Goal: Information Seeking & Learning: Learn about a topic

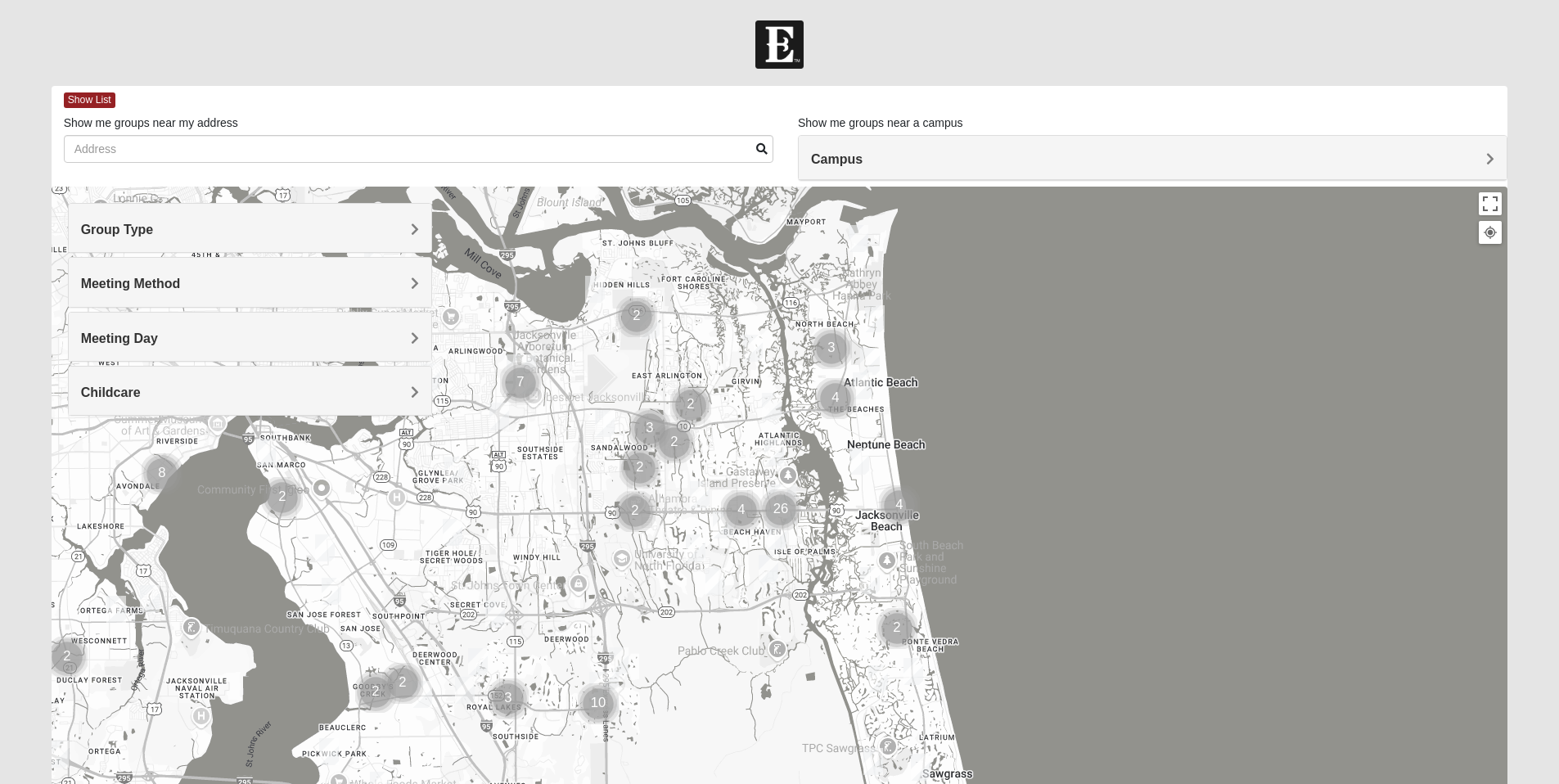
click at [249, 227] on h4 "Group Type" at bounding box center [250, 229] width 338 height 16
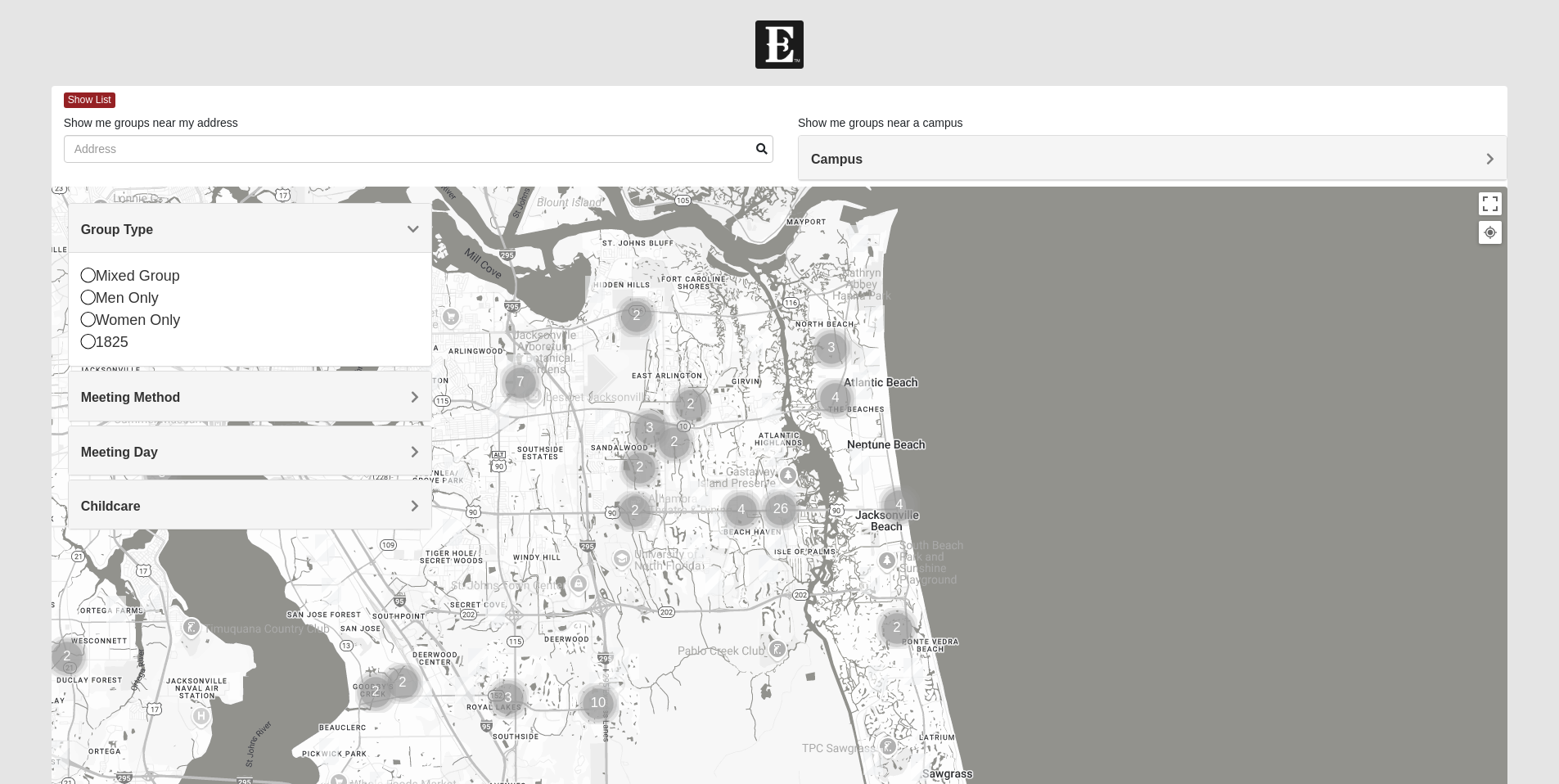
click at [142, 397] on span "Meeting Method" at bounding box center [131, 397] width 100 height 14
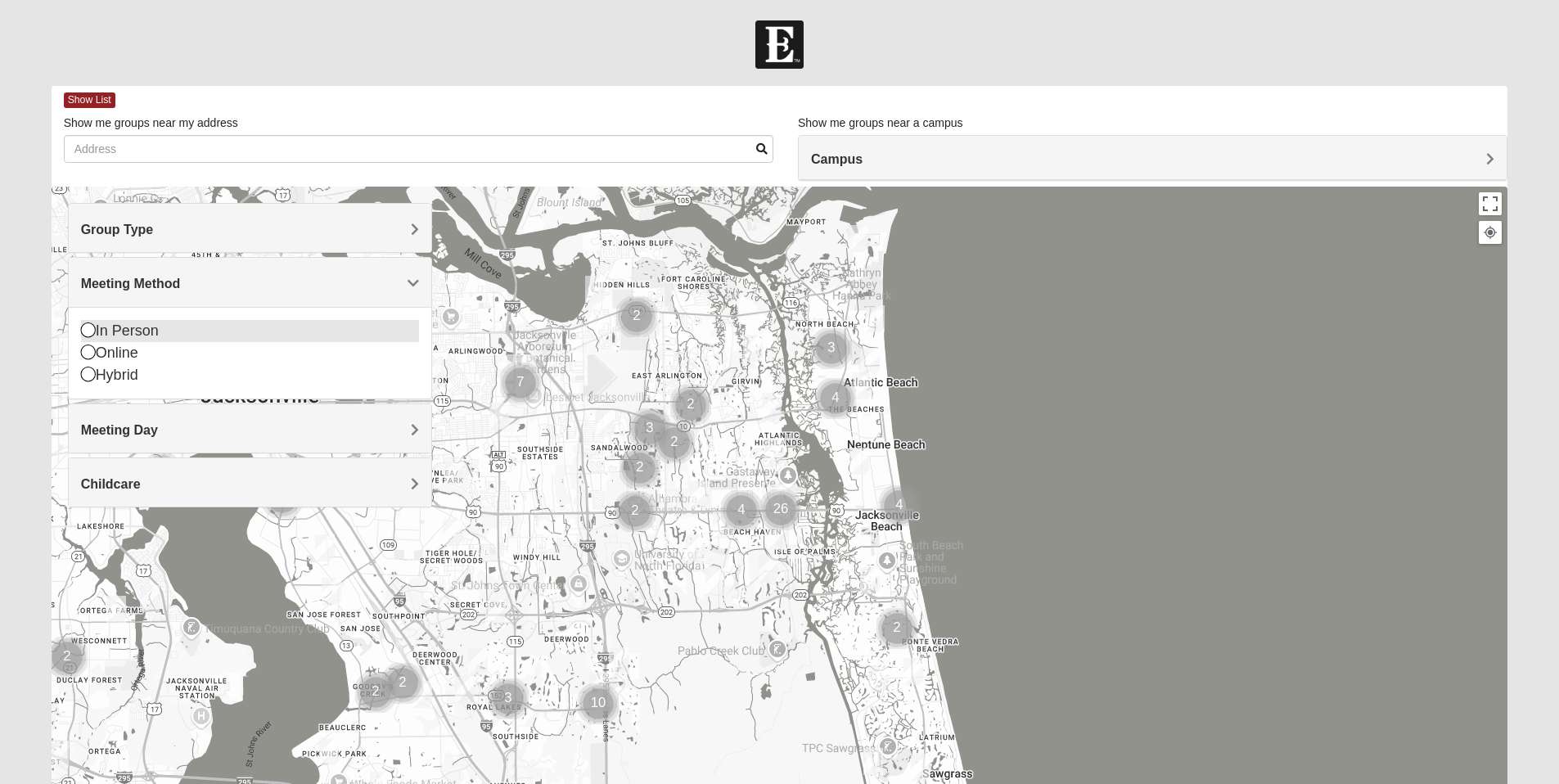
click at [133, 329] on div "In Person" at bounding box center [250, 330] width 338 height 22
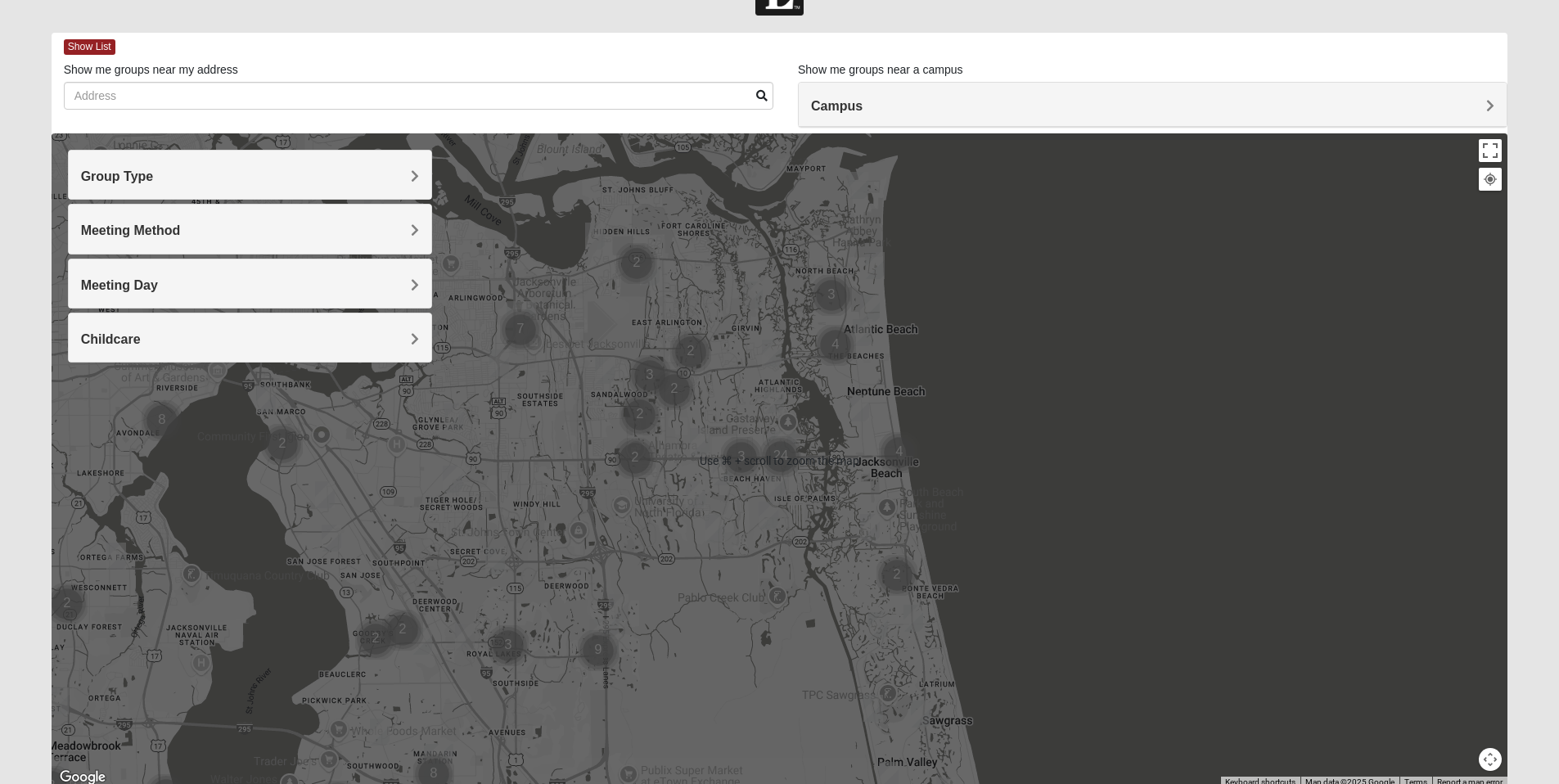
scroll to position [52, 0]
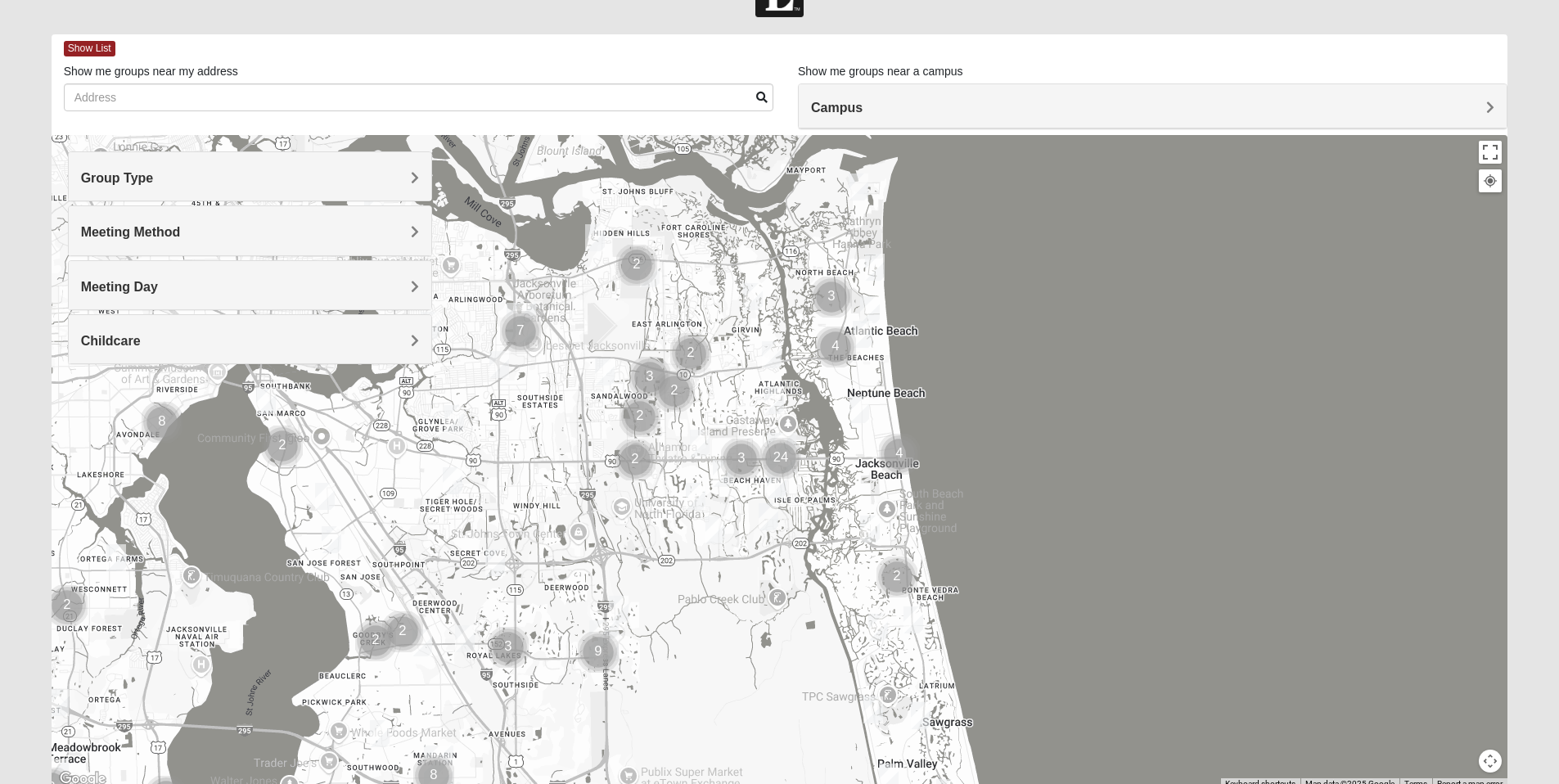
click at [871, 528] on img "Womens Doudna 32250" at bounding box center [870, 529] width 20 height 27
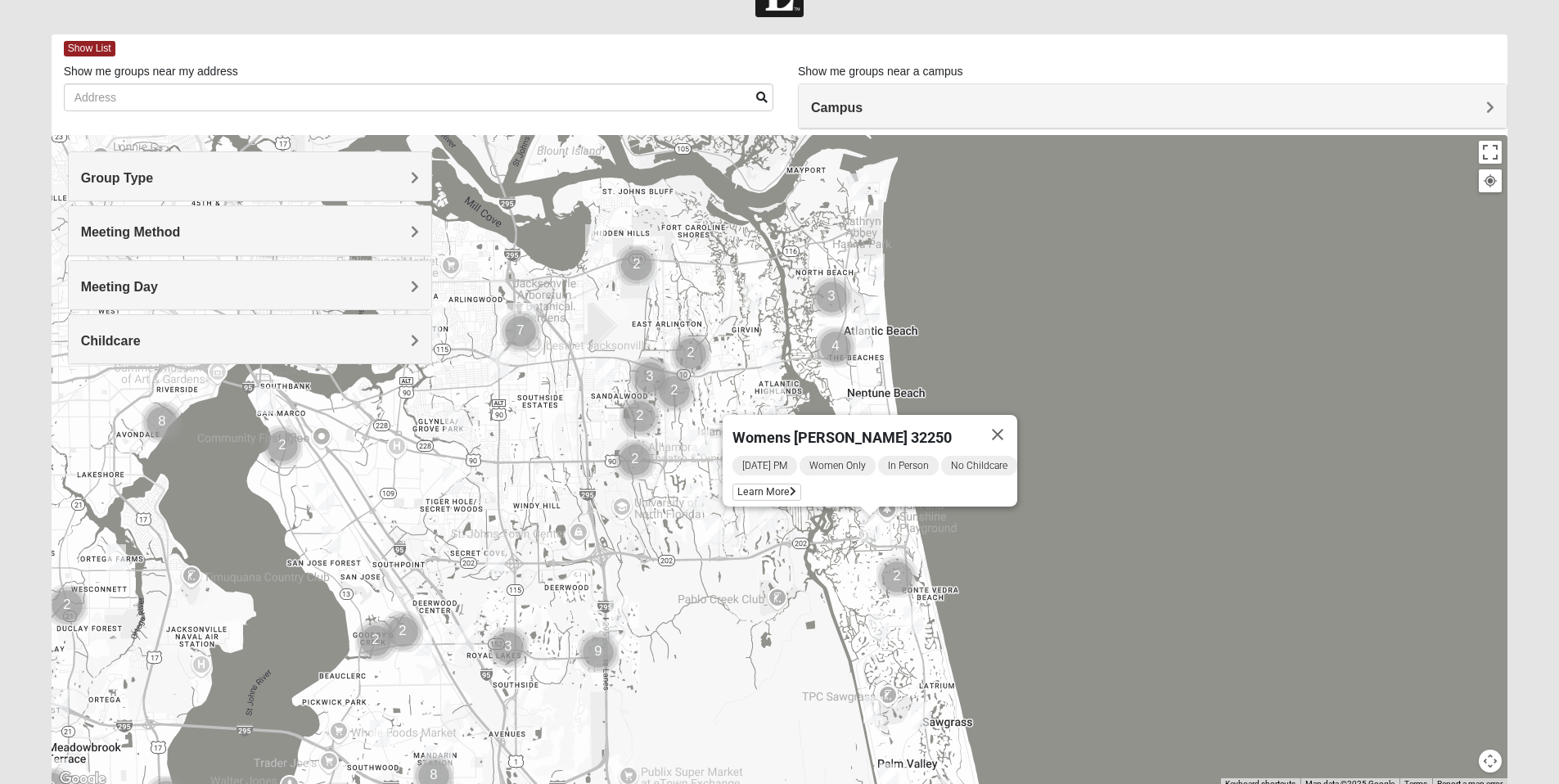
click at [914, 618] on img "Mens Conway 32082" at bounding box center [914, 620] width 20 height 27
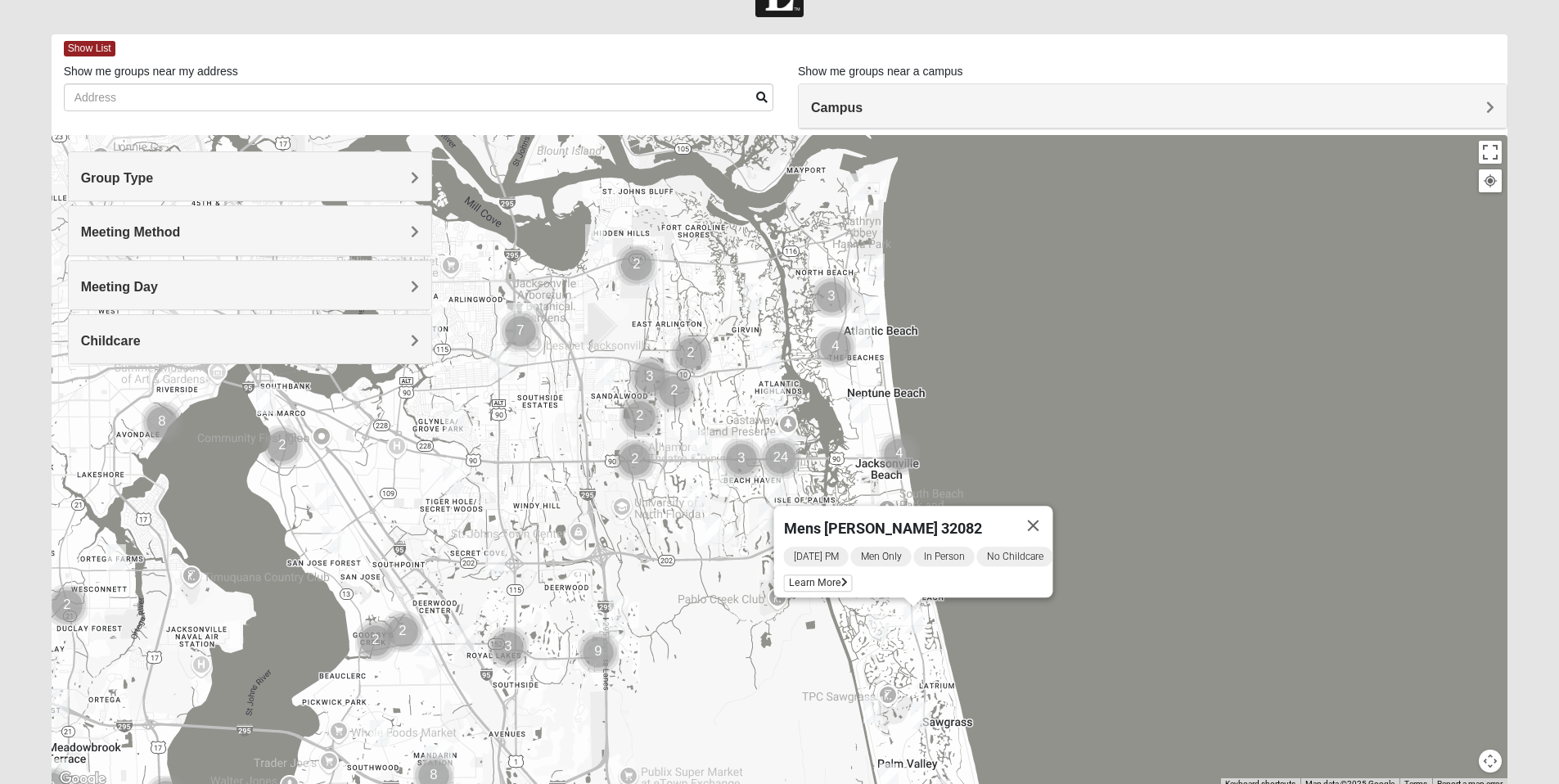
click at [875, 622] on img "Womens Paul 32082" at bounding box center [878, 628] width 20 height 27
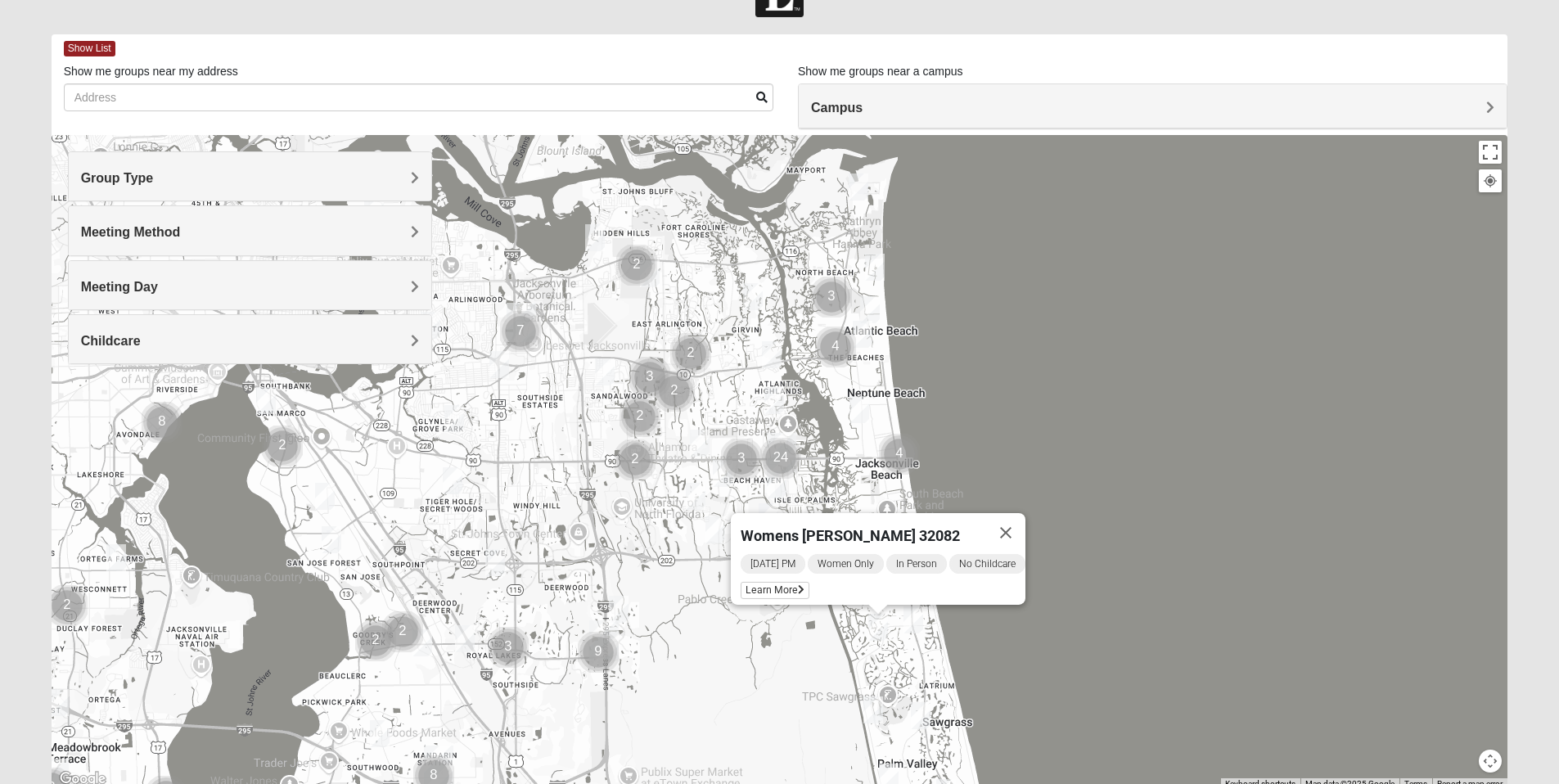
click at [867, 330] on img "Mixed Dennis 32233" at bounding box center [863, 334] width 20 height 27
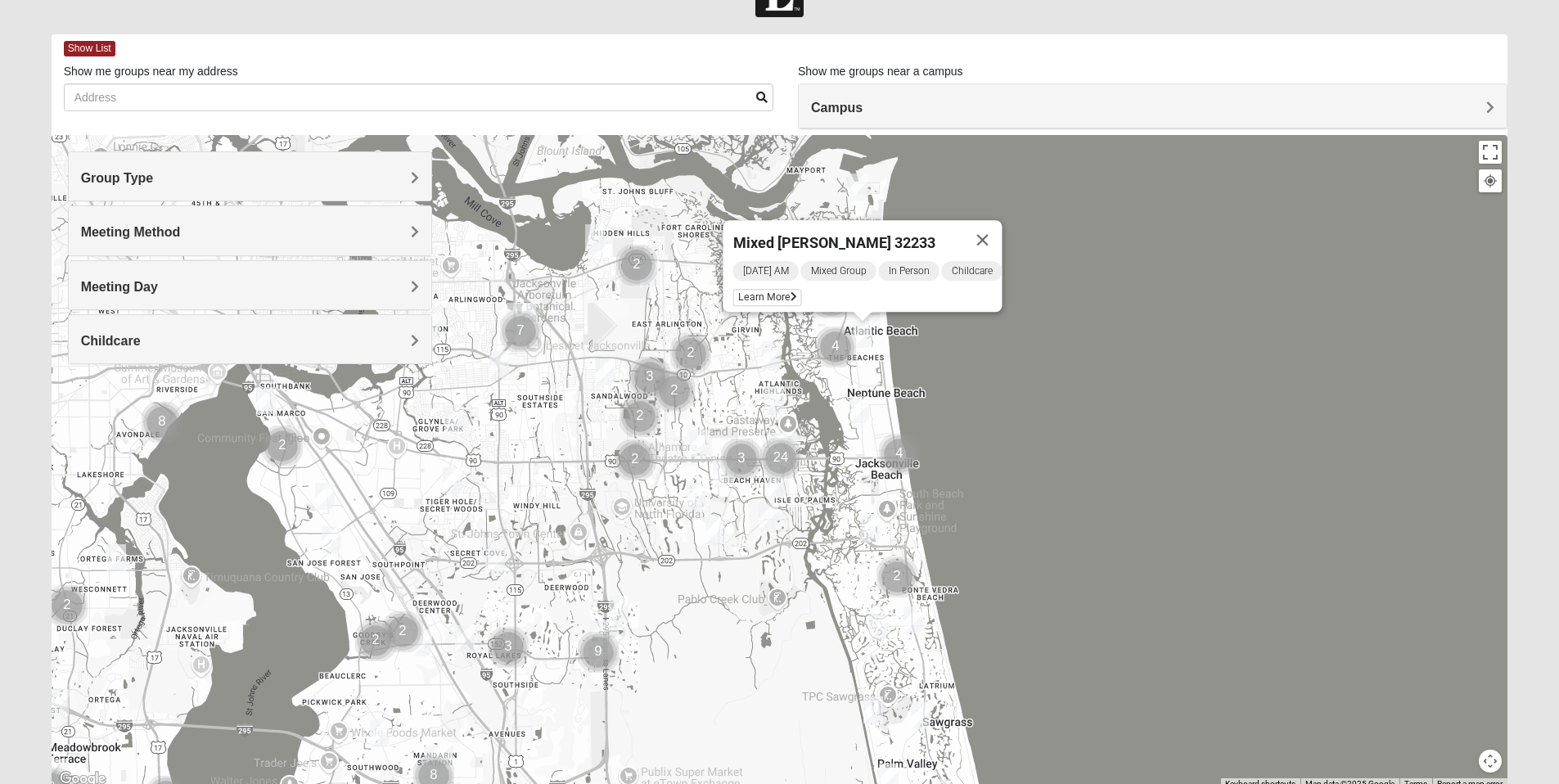
click at [905, 459] on img "Cluster of 4 groups" at bounding box center [899, 454] width 41 height 41
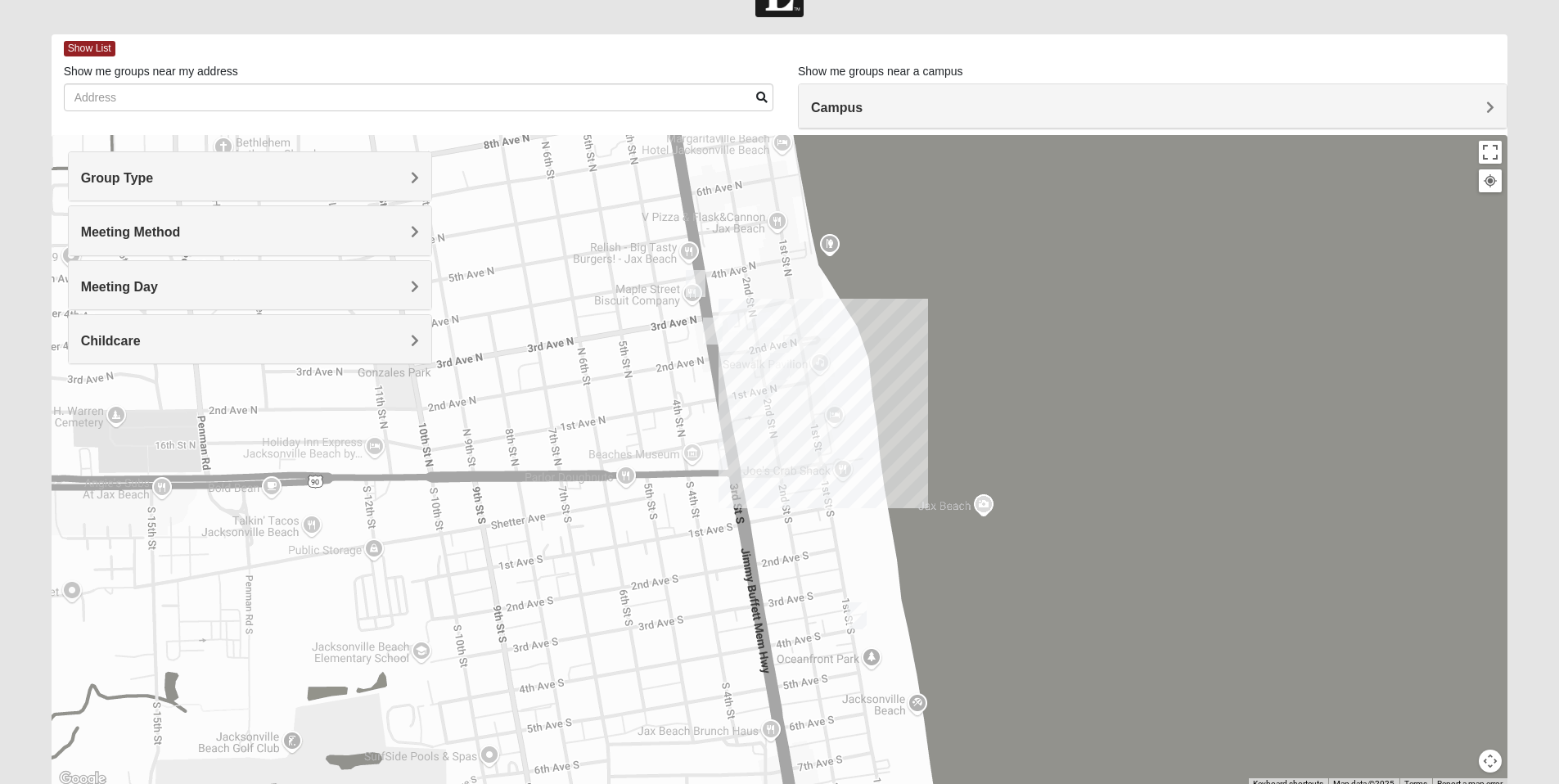
click at [783, 369] on img "Mens McLauchlan 32250" at bounding box center [780, 366] width 20 height 27
click at [859, 613] on img "Mixed Watkins 32250" at bounding box center [857, 616] width 20 height 27
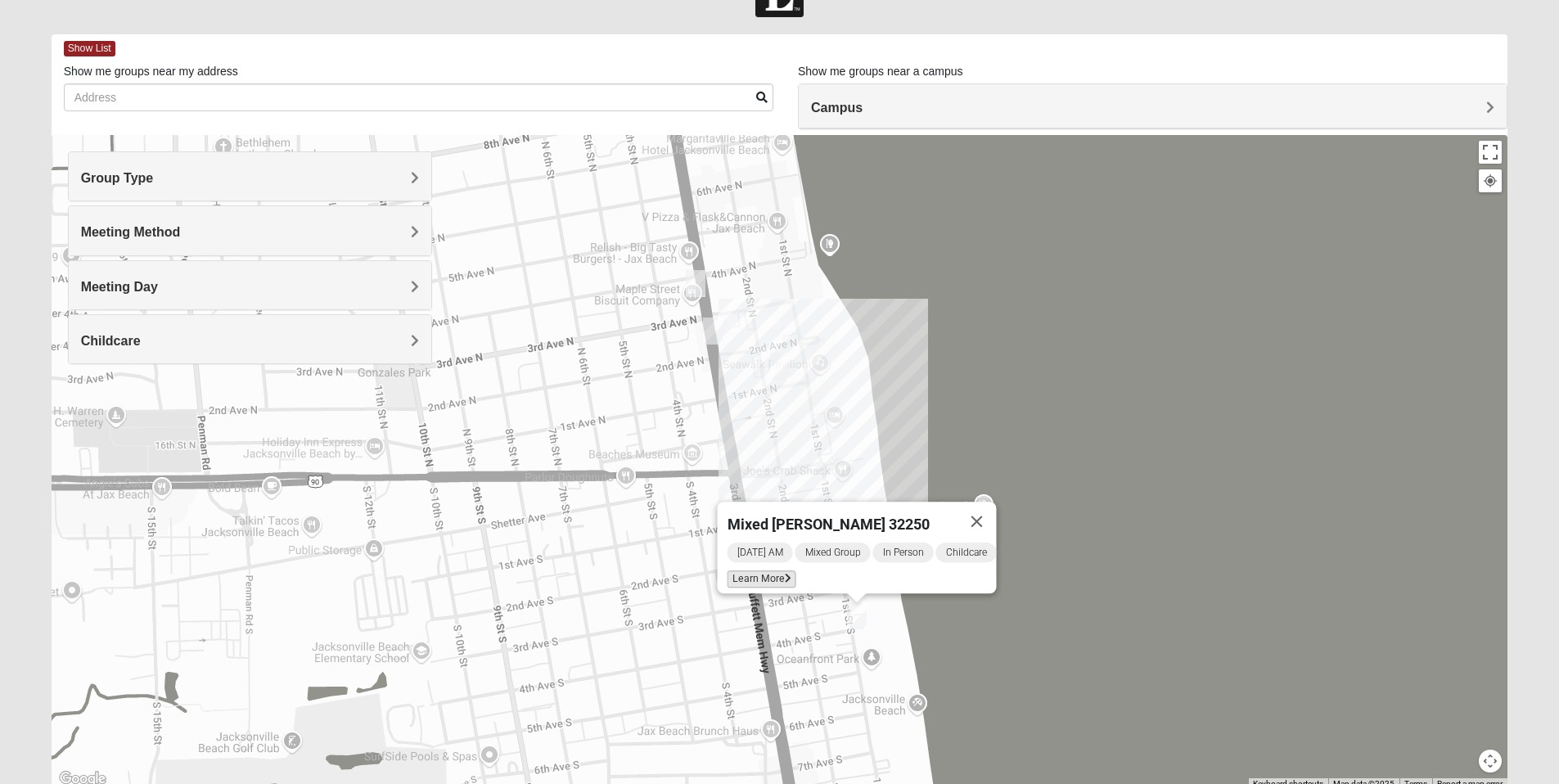
click at [761, 570] on span "Learn More" at bounding box center [761, 578] width 69 height 17
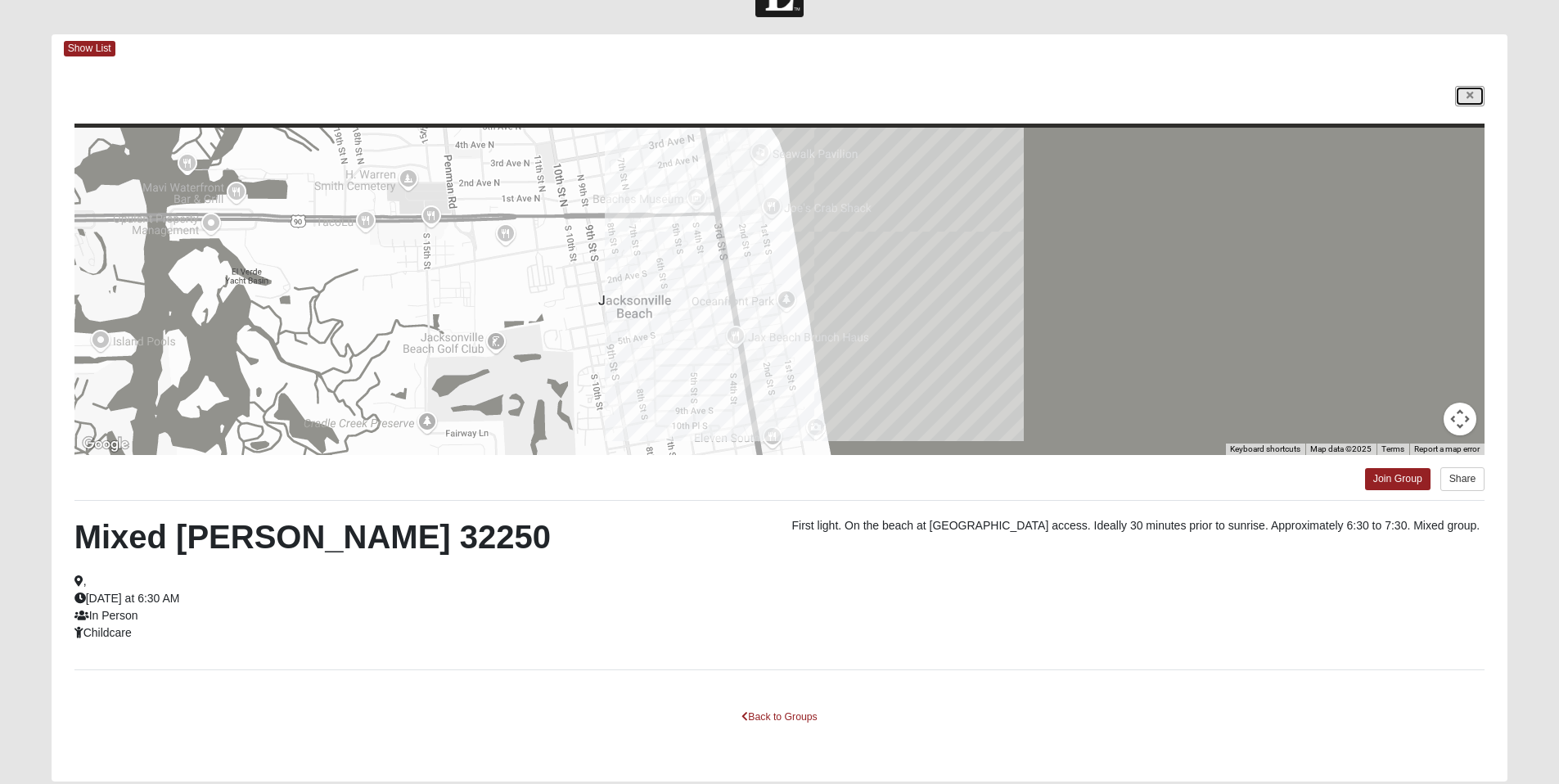
click at [1472, 86] on link at bounding box center [1469, 96] width 29 height 21
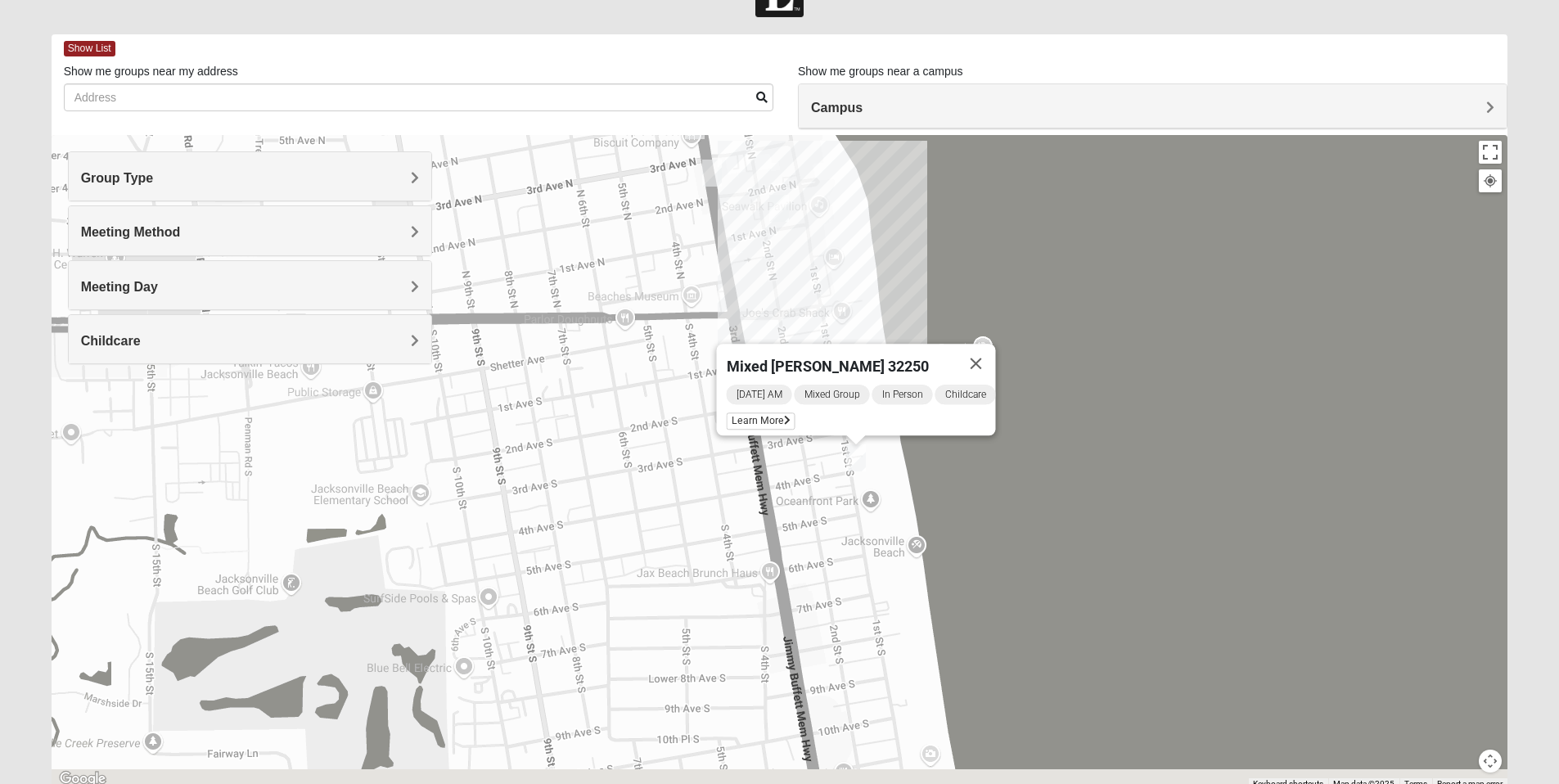
drag, startPoint x: 927, startPoint y: 449, endPoint x: 917, endPoint y: 221, distance: 228.2
click at [917, 222] on div "Mixed [PERSON_NAME] 32250 [DATE] AM Mixed Group In Person Childcare Learn More" at bounding box center [780, 462] width 1457 height 655
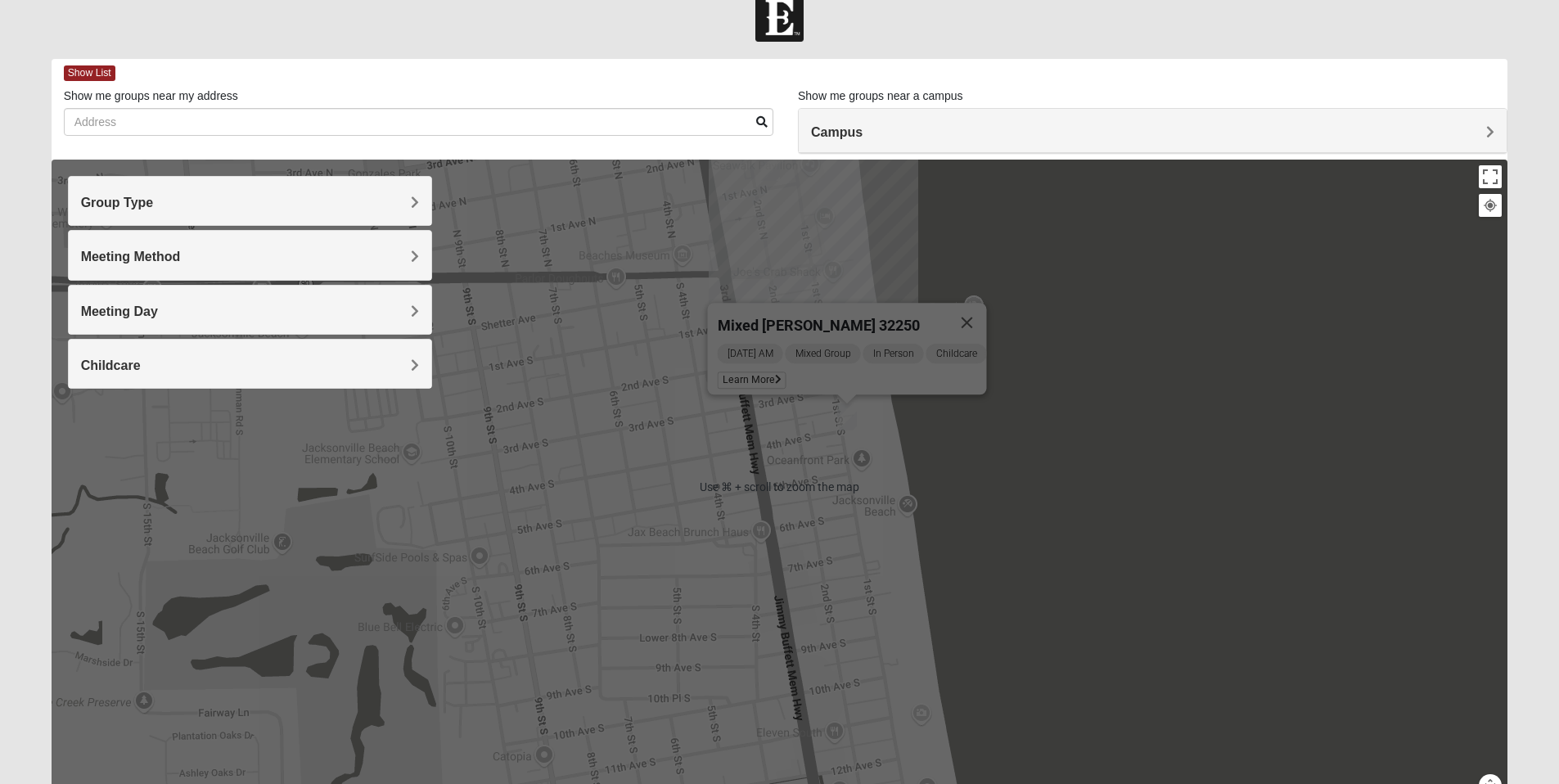
scroll to position [24, 0]
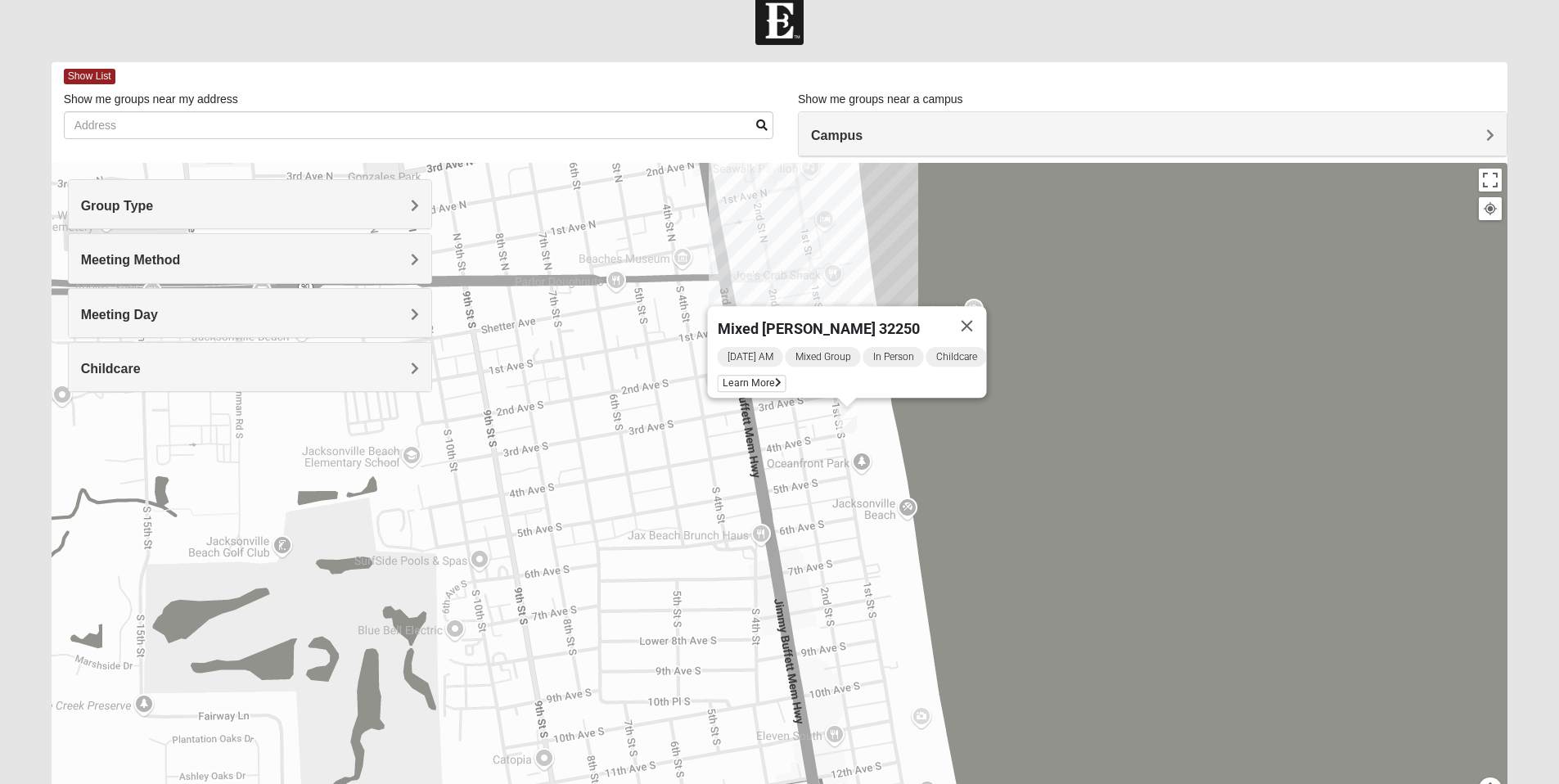
click at [1494, 207] on div at bounding box center [1491, 209] width 15 height 15
click at [1487, 185] on button "Toggle fullscreen view" at bounding box center [1491, 181] width 23 height 23
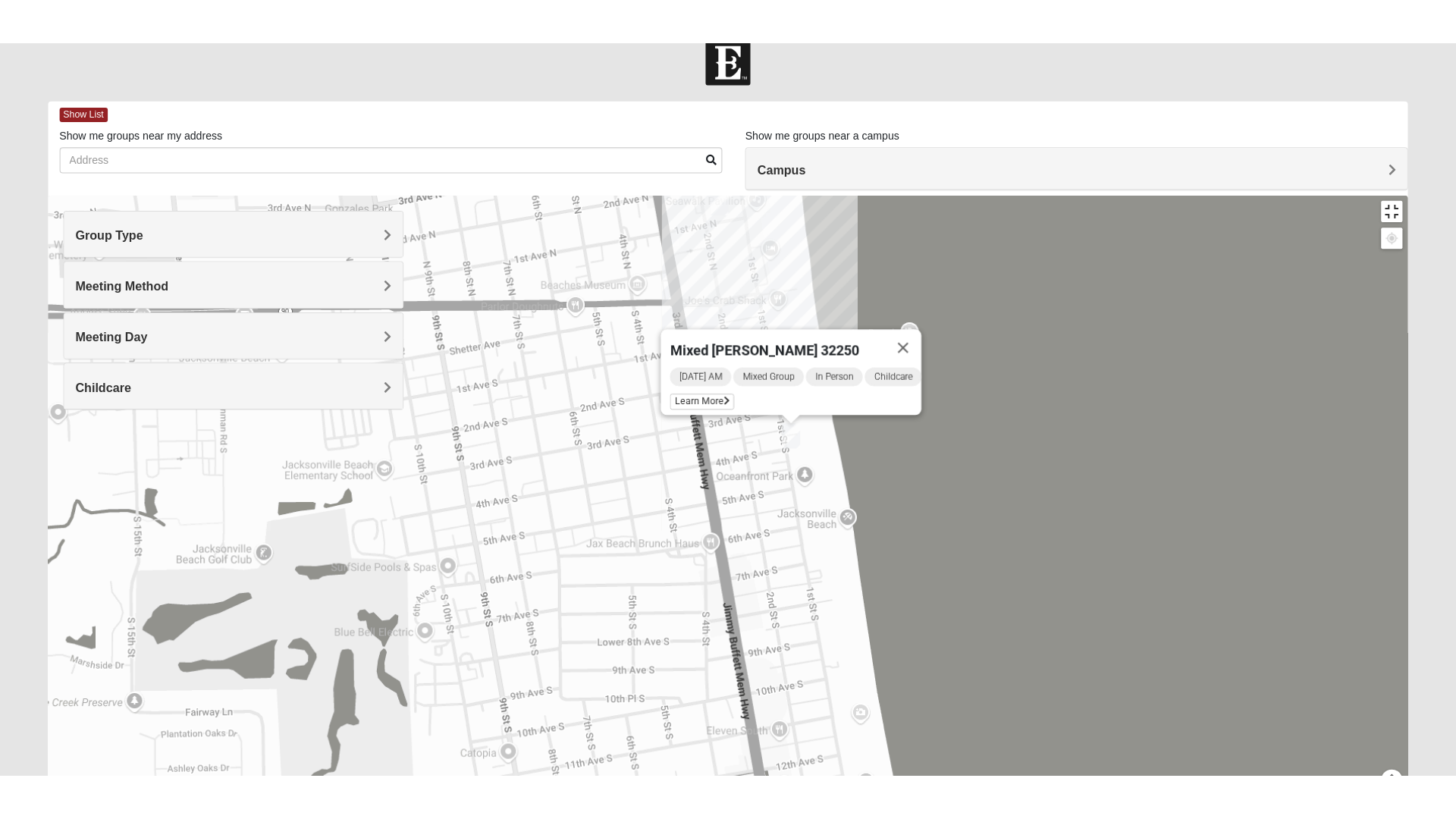
scroll to position [16, 0]
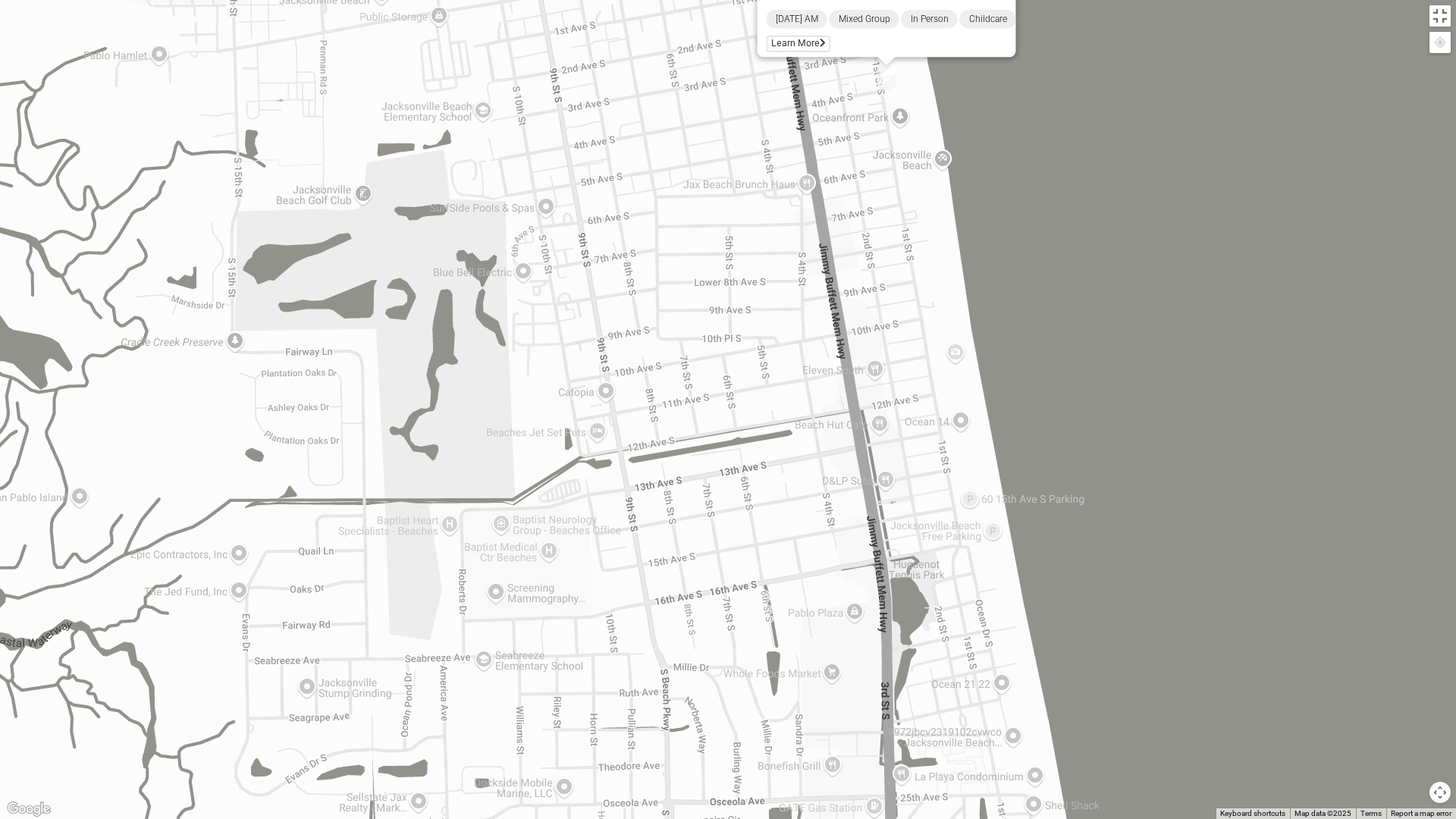
drag, startPoint x: 1104, startPoint y: 474, endPoint x: 1205, endPoint y: 204, distance: 288.3
click at [1205, 204] on div "Mixed [PERSON_NAME] 32250 [DATE] AM Mixed Group In Person Childcare Learn More" at bounding box center [728, 410] width 1456 height 819
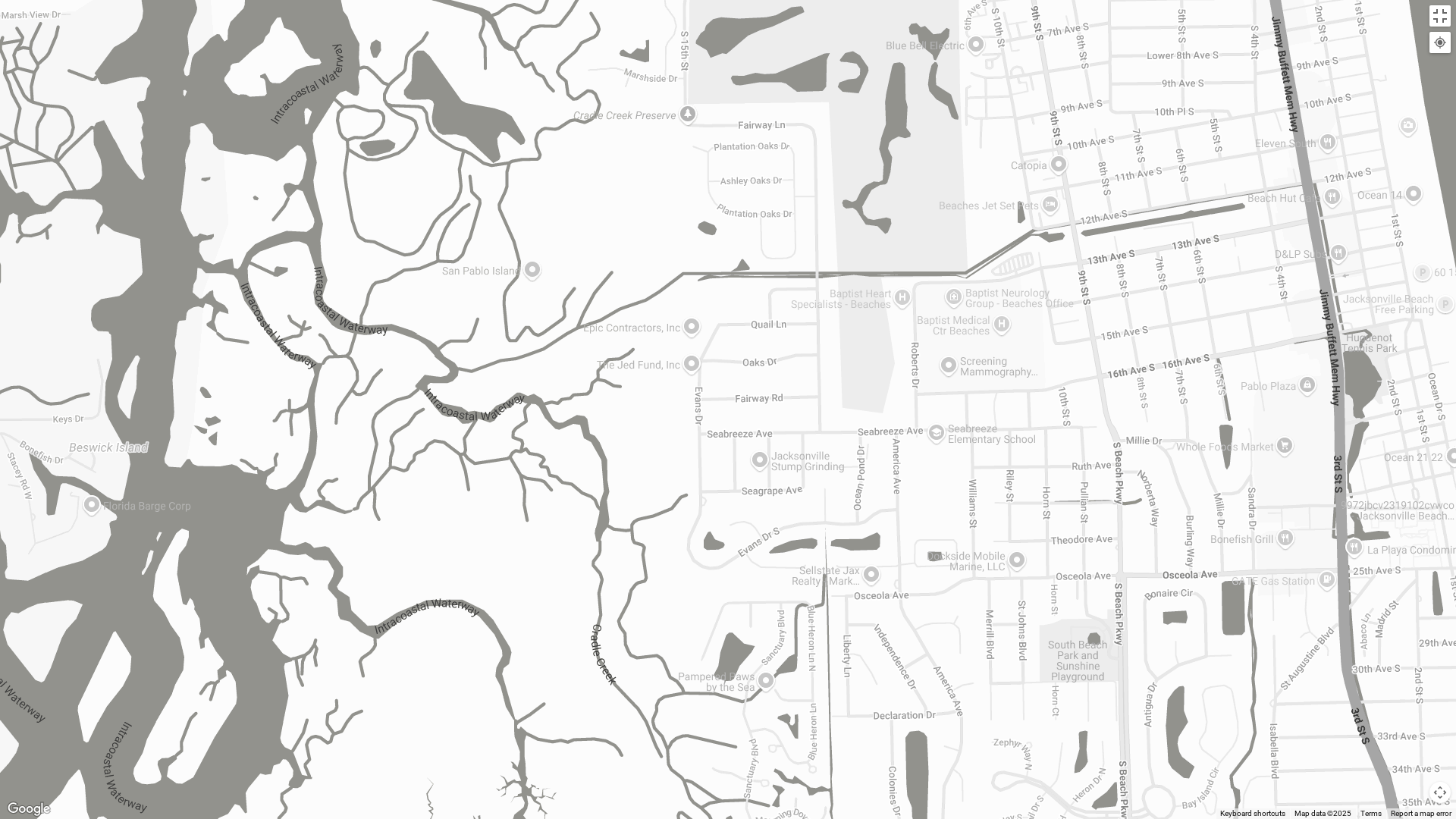
drag, startPoint x: 686, startPoint y: 615, endPoint x: 1138, endPoint y: 396, distance: 502.3
click at [1138, 396] on div "Mixed [PERSON_NAME] 32250 [DATE] AM Mixed Group In Person Childcare Learn More" at bounding box center [728, 410] width 1456 height 819
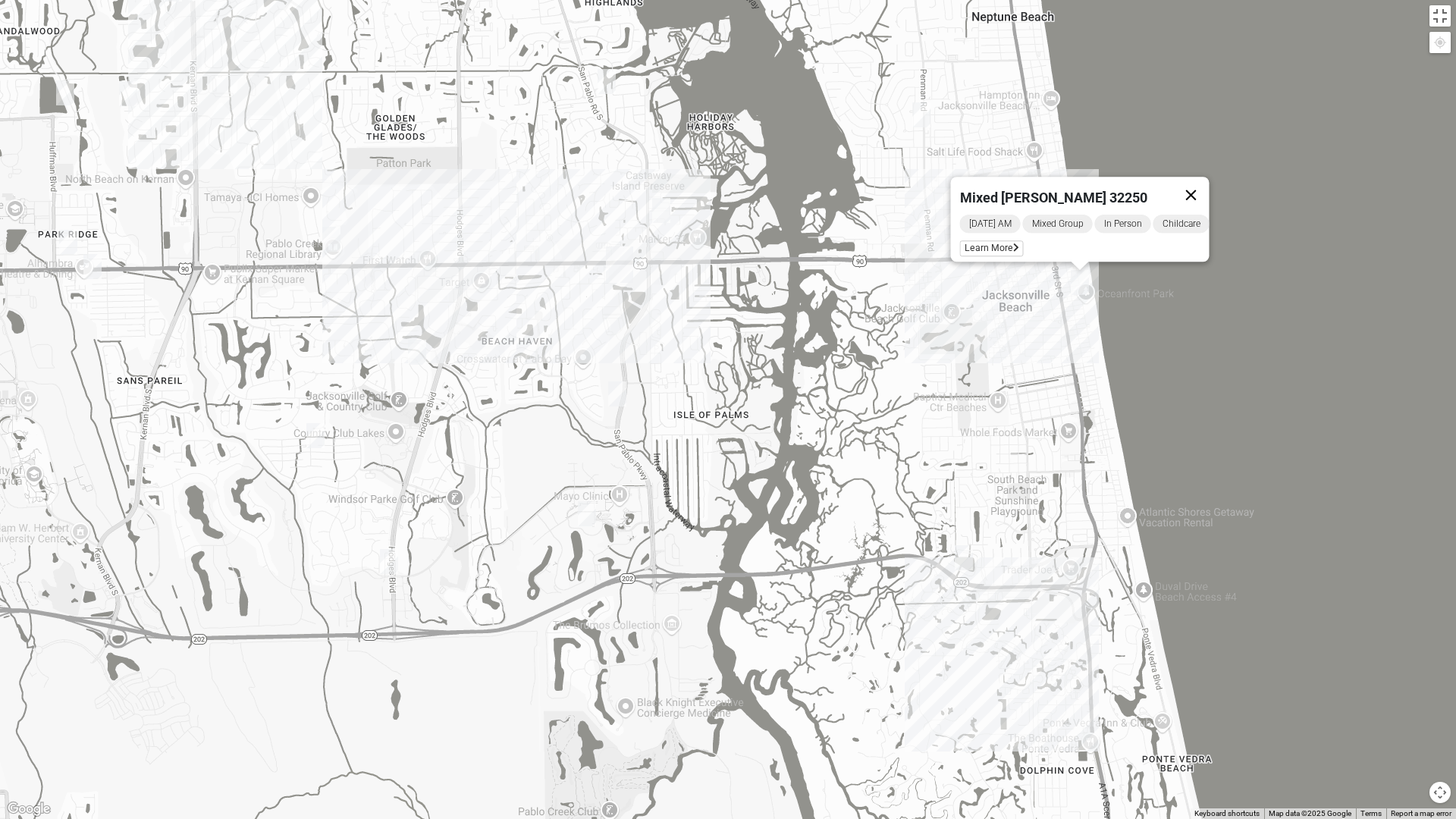
click at [1209, 184] on button "Close" at bounding box center [1191, 194] width 36 height 36
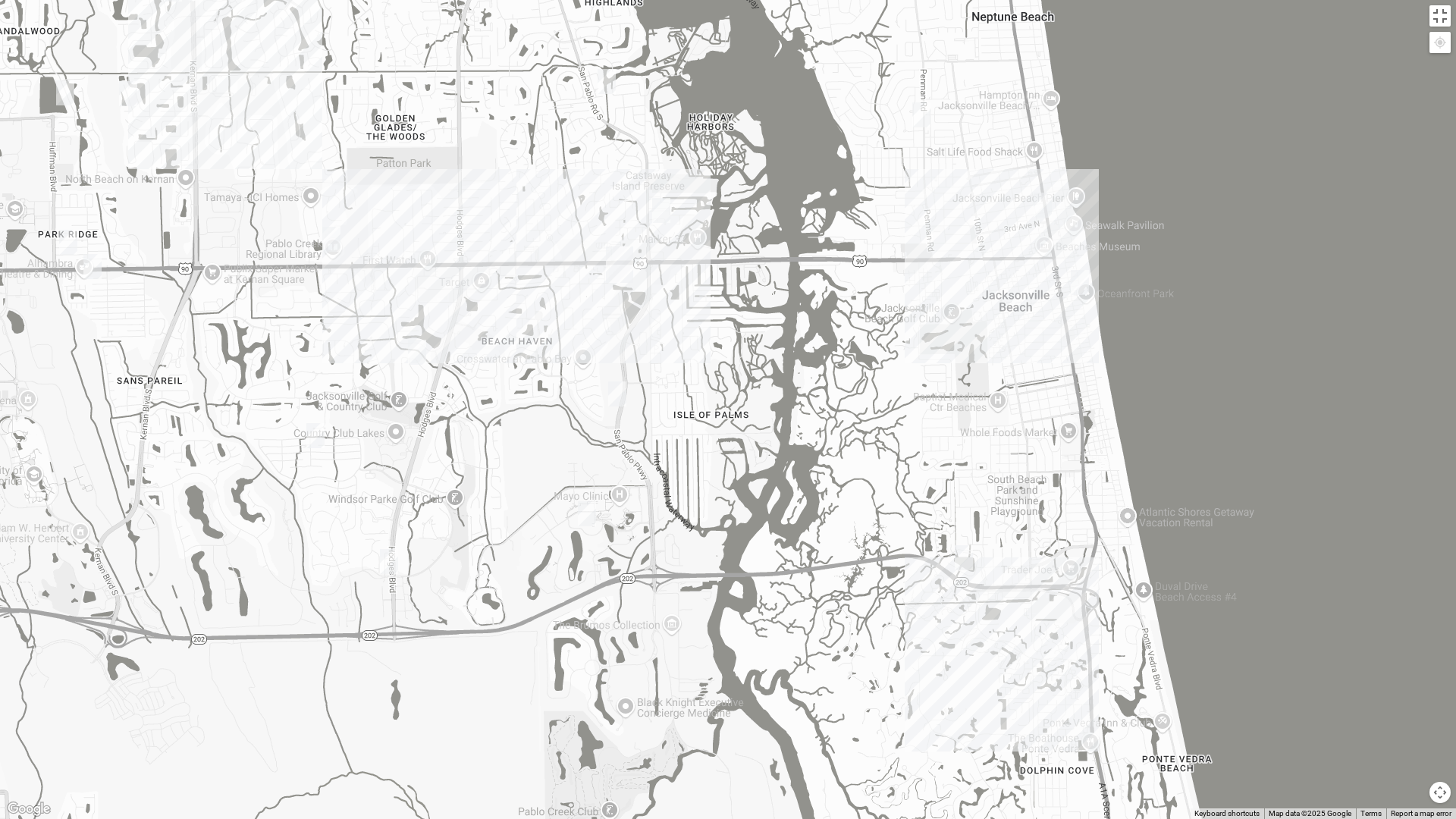
click at [617, 393] on img "Mixed Irish 32224" at bounding box center [618, 394] width 19 height 25
click at [521, 352] on span "Learn More" at bounding box center [521, 359] width 64 height 16
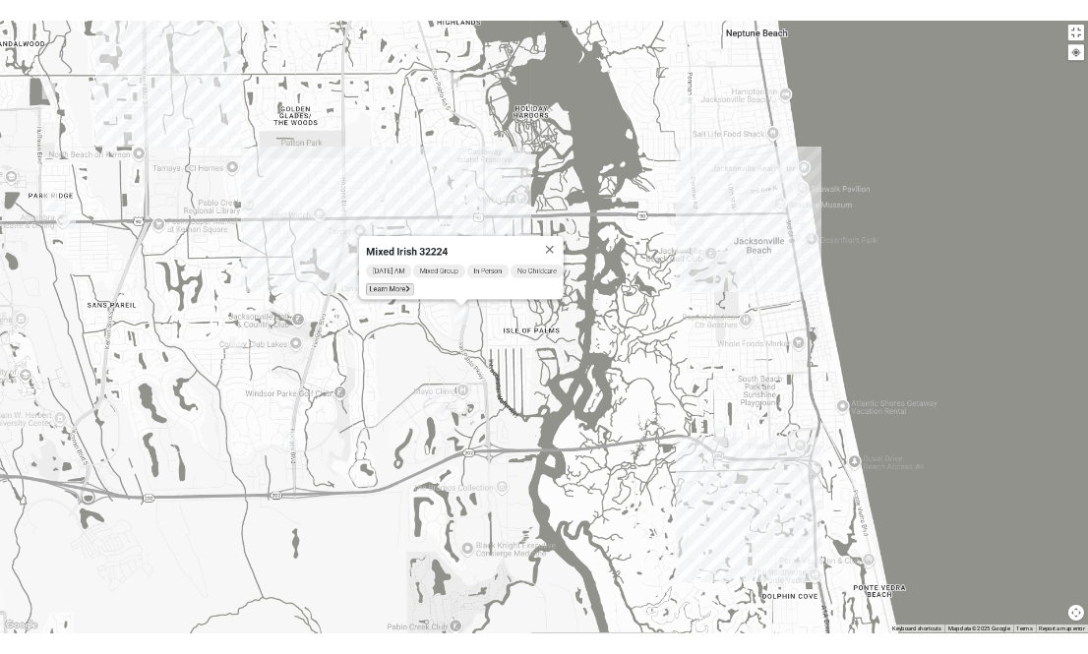
scroll to position [11, 0]
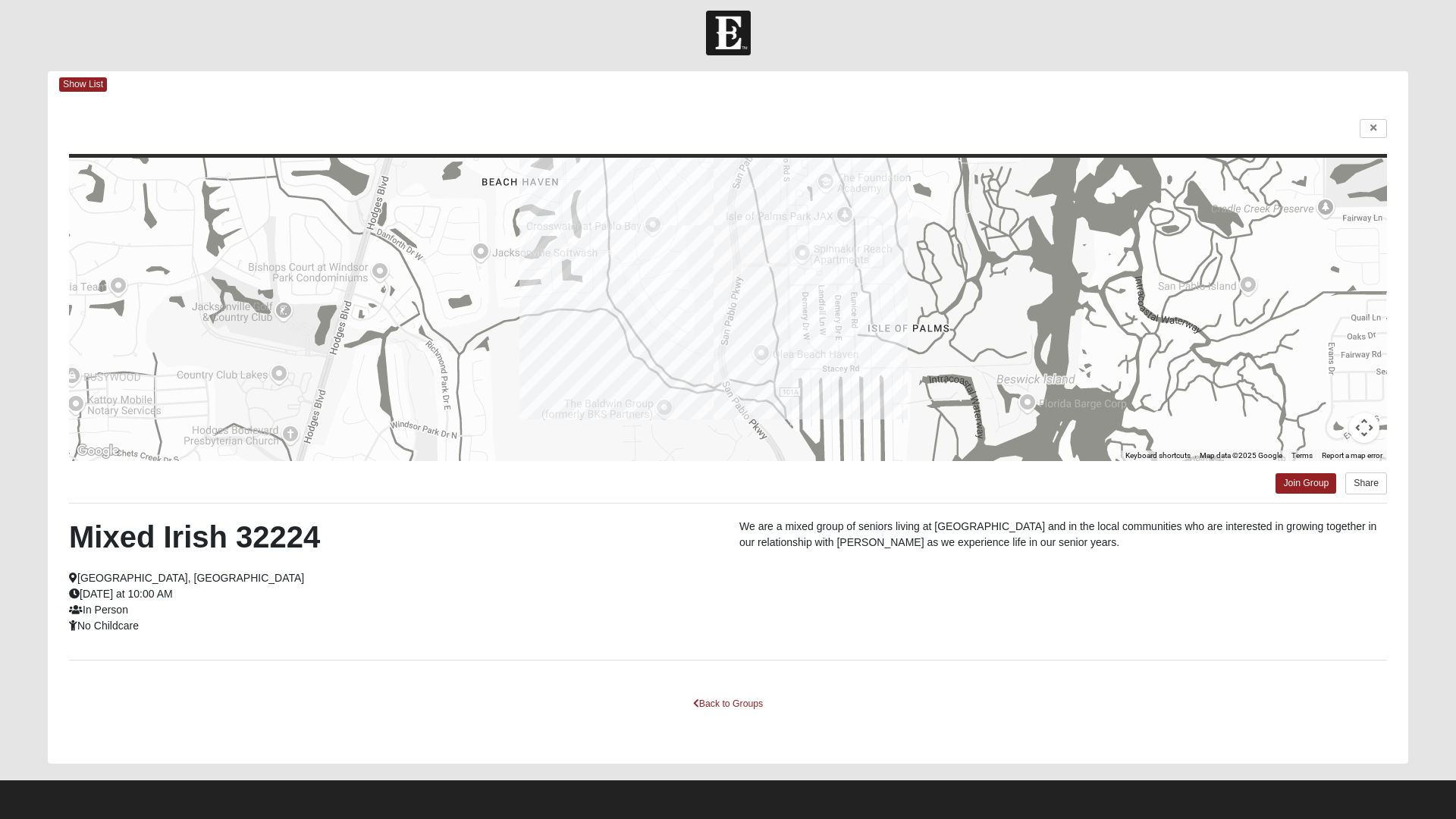
click at [1377, 130] on html "Log In Find A Group Error Show List Loading Groups" at bounding box center [728, 405] width 1456 height 827
click at [1371, 130] on html "Log In Find A Group Error Show List Loading Groups" at bounding box center [728, 405] width 1456 height 827
click at [1373, 128] on html "Log In Find A Group Error Show List Loading Groups" at bounding box center [728, 405] width 1456 height 827
click at [750, 707] on html "Log In Find A Group Error Show List Loading Groups" at bounding box center [728, 405] width 1456 height 827
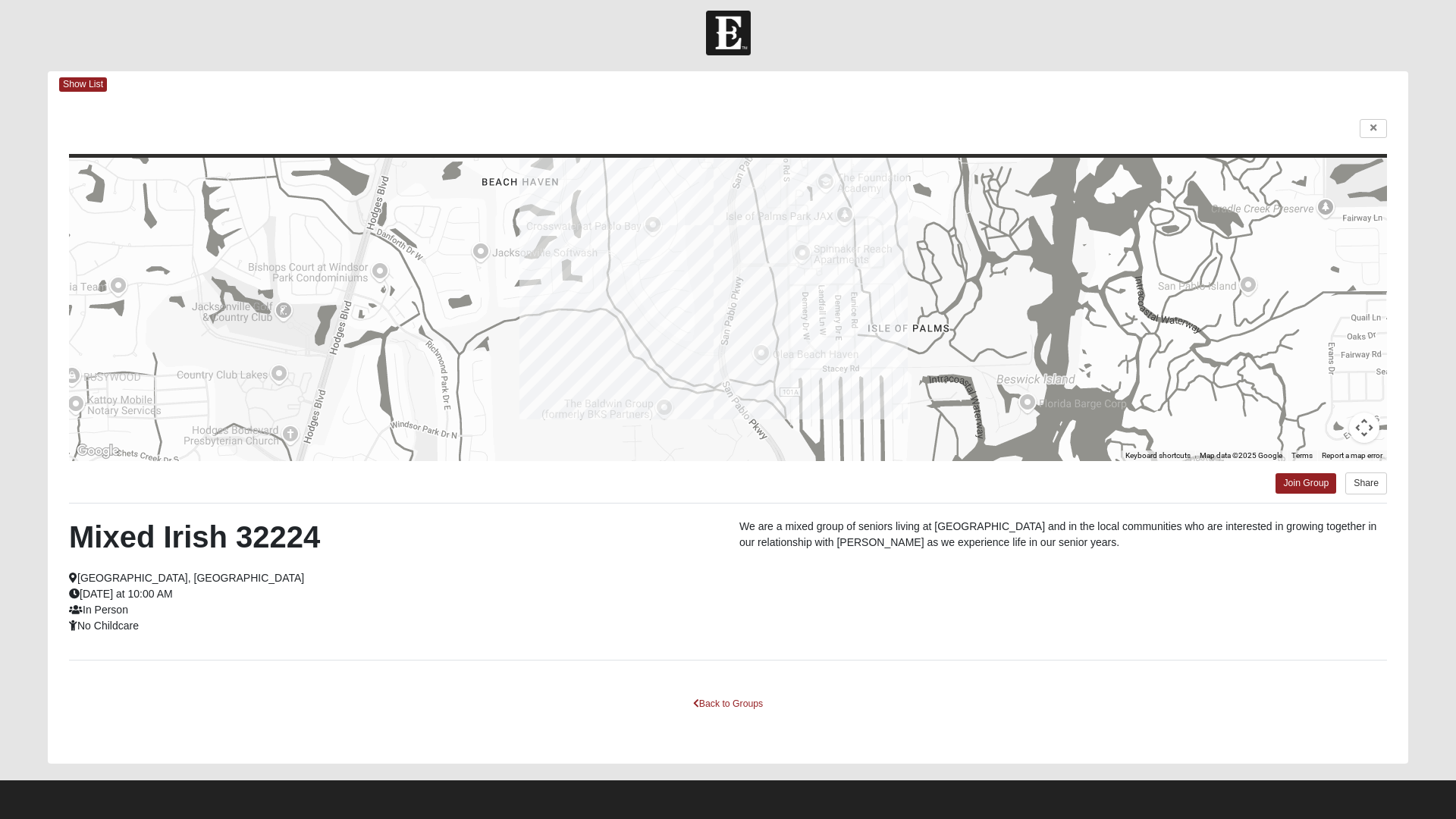
click at [751, 703] on html "Log In Find A Group Error Show List Loading Groups" at bounding box center [728, 405] width 1456 height 827
click at [1293, 178] on html "Log In Find A Group Error Show List Loading Groups" at bounding box center [728, 405] width 1456 height 827
click at [1429, 77] on html "Log In Find A Group Error Show List Loading Groups" at bounding box center [728, 405] width 1456 height 827
click at [895, 116] on html "Log In Find A Group Error Show List Loading Groups" at bounding box center [728, 405] width 1456 height 827
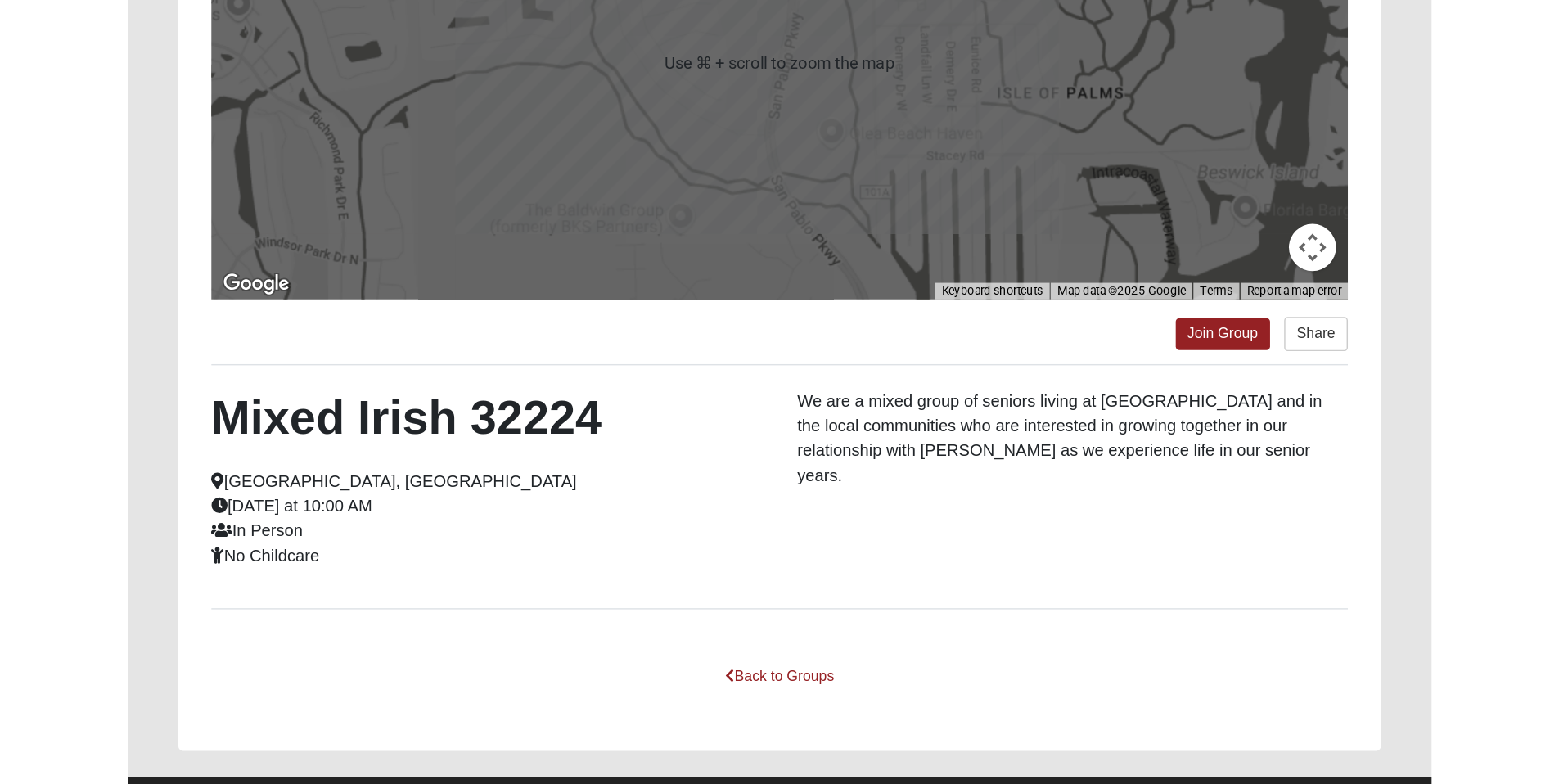
scroll to position [0, 0]
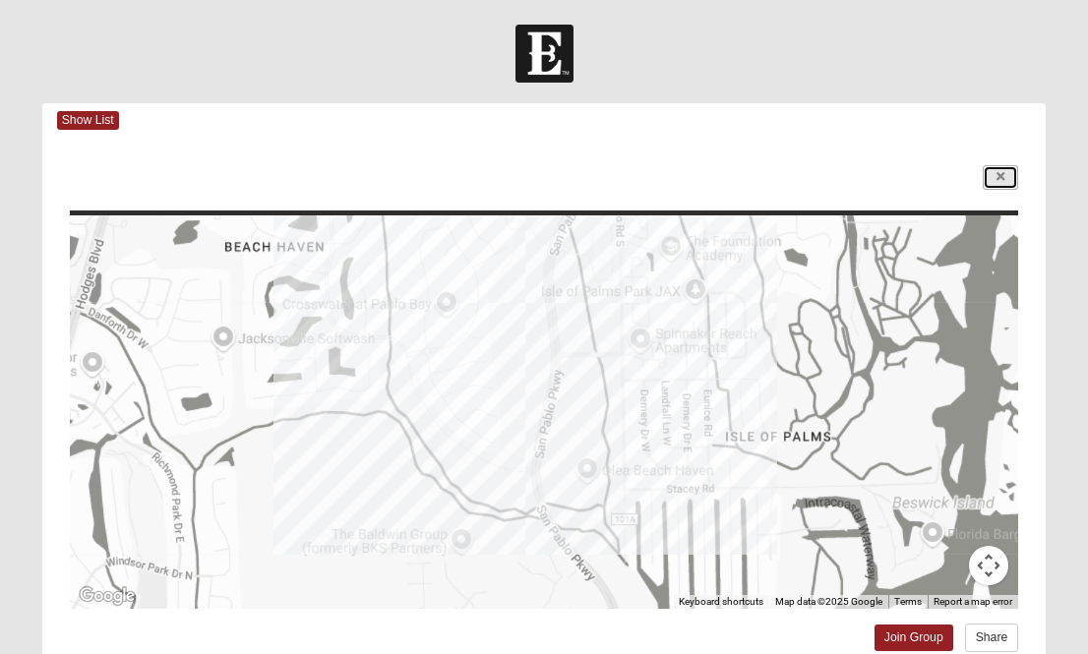
click at [994, 182] on link at bounding box center [999, 177] width 35 height 25
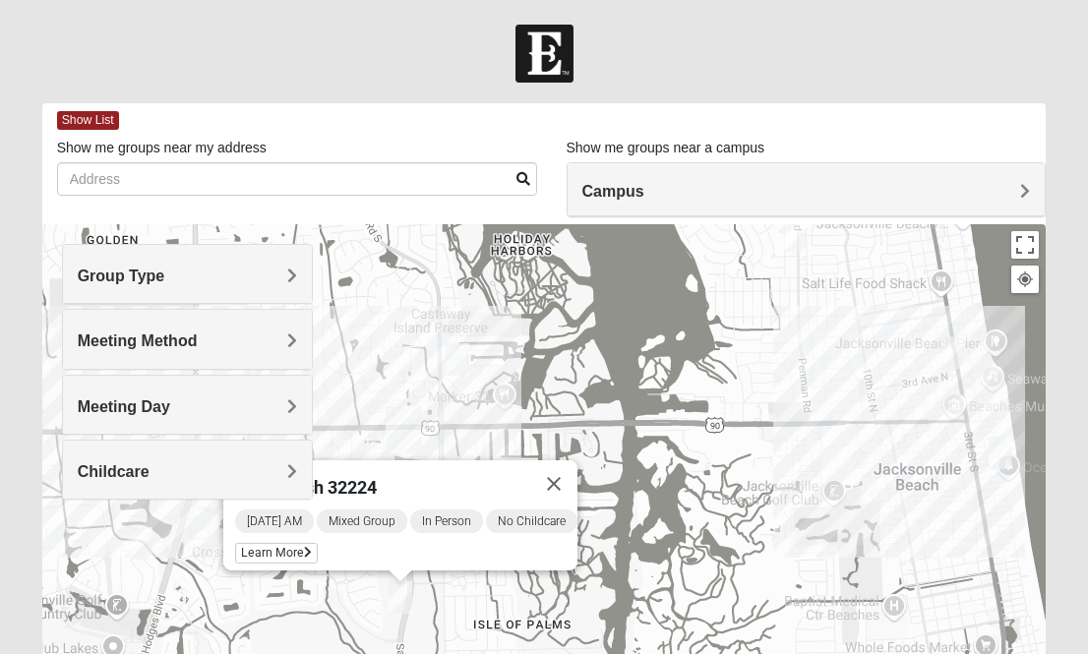
click at [226, 280] on h4 "Group Type" at bounding box center [187, 275] width 219 height 19
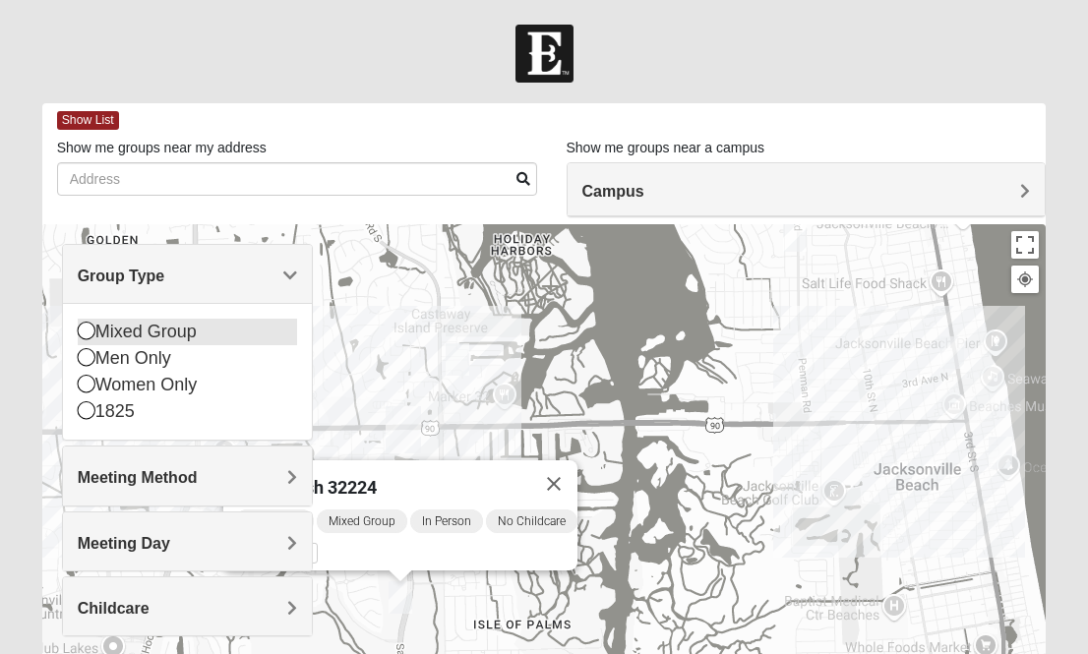
click at [187, 332] on div "Mixed Group" at bounding box center [187, 332] width 219 height 27
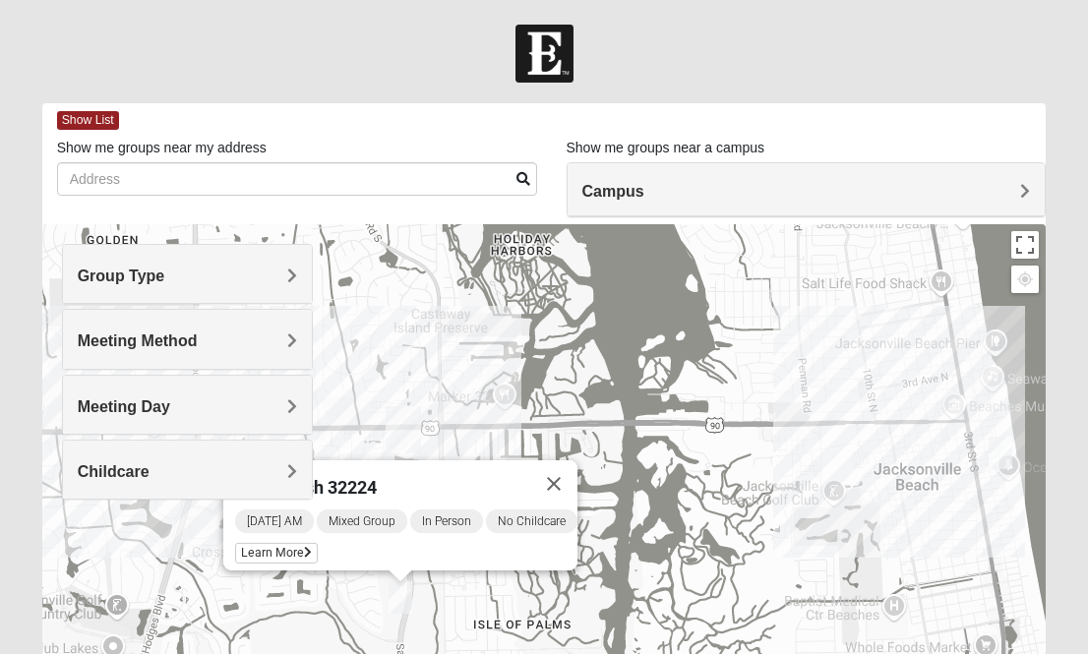
click at [172, 277] on h4 "Group Type" at bounding box center [187, 275] width 219 height 19
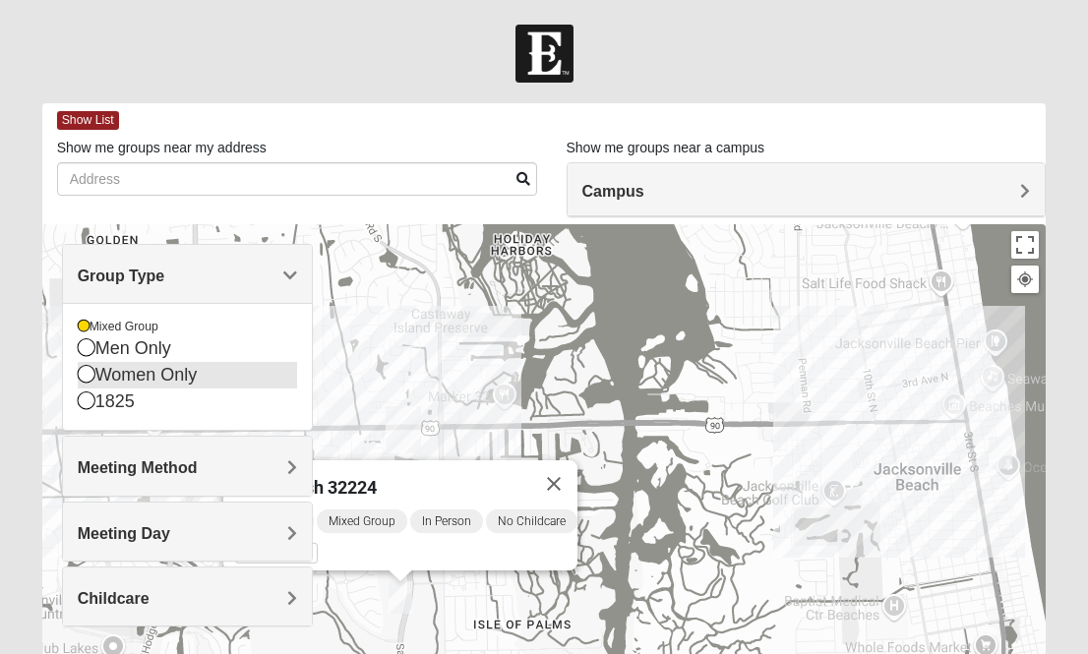
click at [81, 374] on icon at bounding box center [87, 374] width 18 height 18
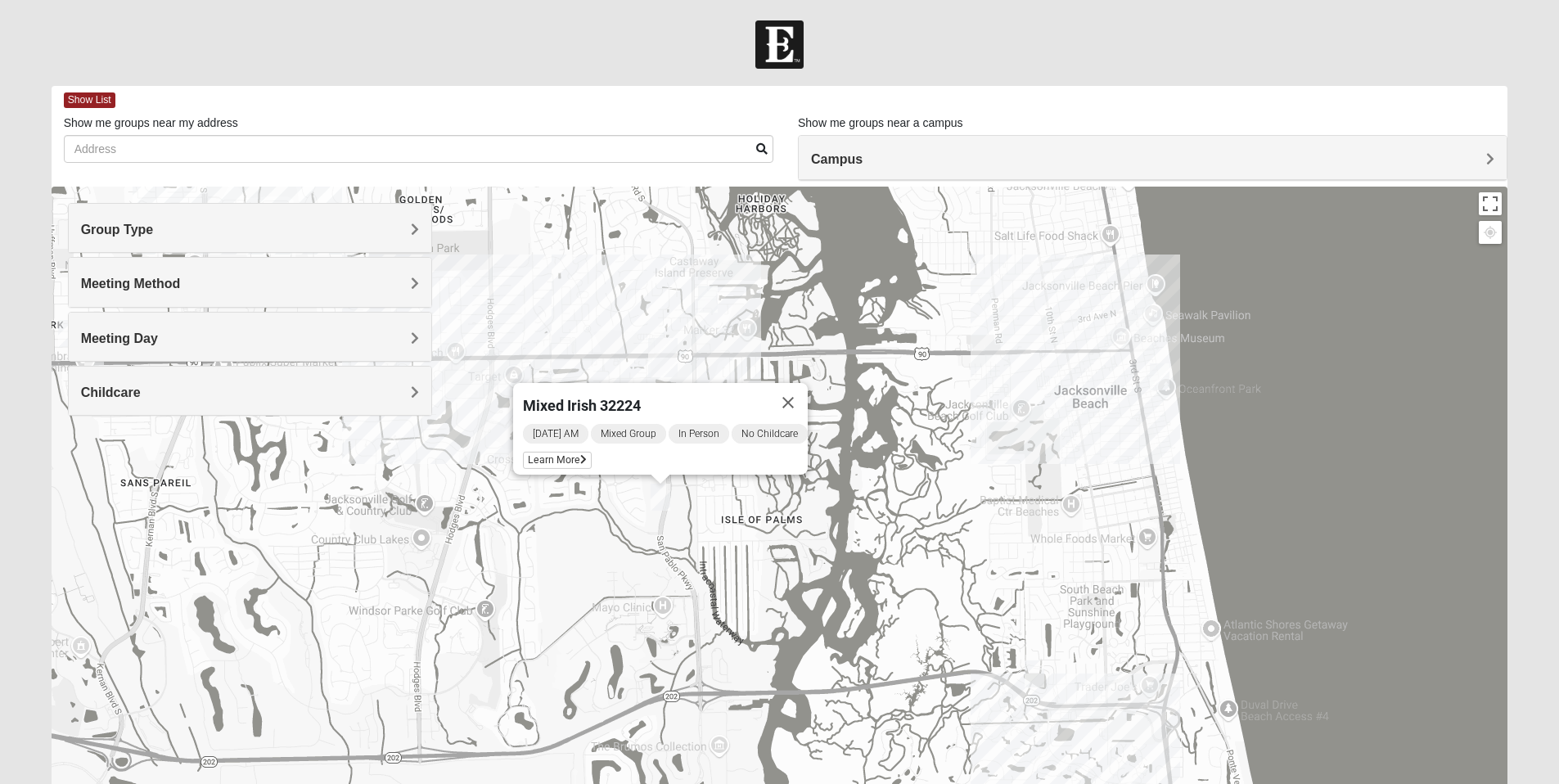
click at [703, 293] on img "Womens Hullinger 32224" at bounding box center [708, 299] width 20 height 27
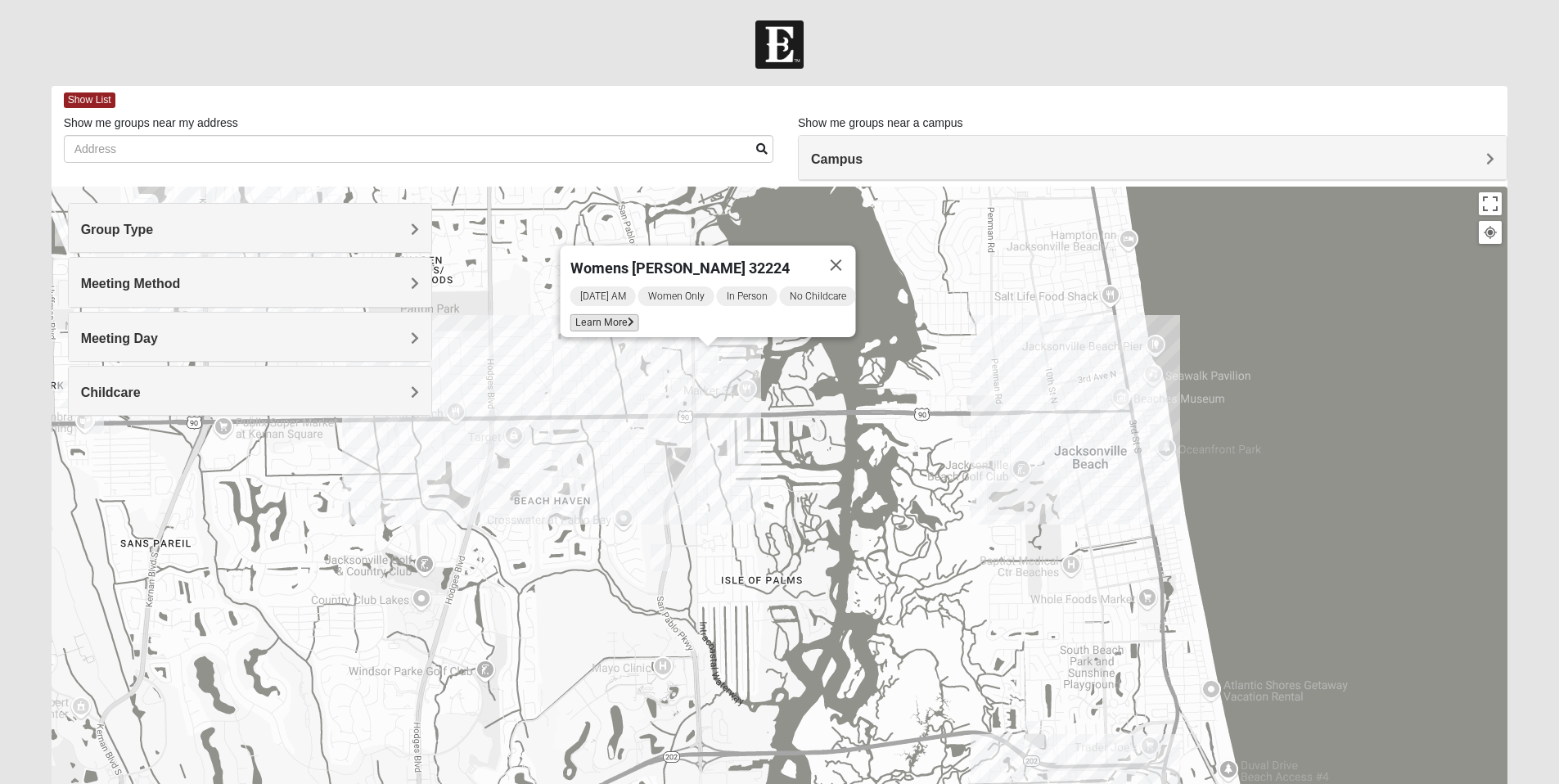
click at [612, 315] on span "Learn More" at bounding box center [603, 323] width 69 height 17
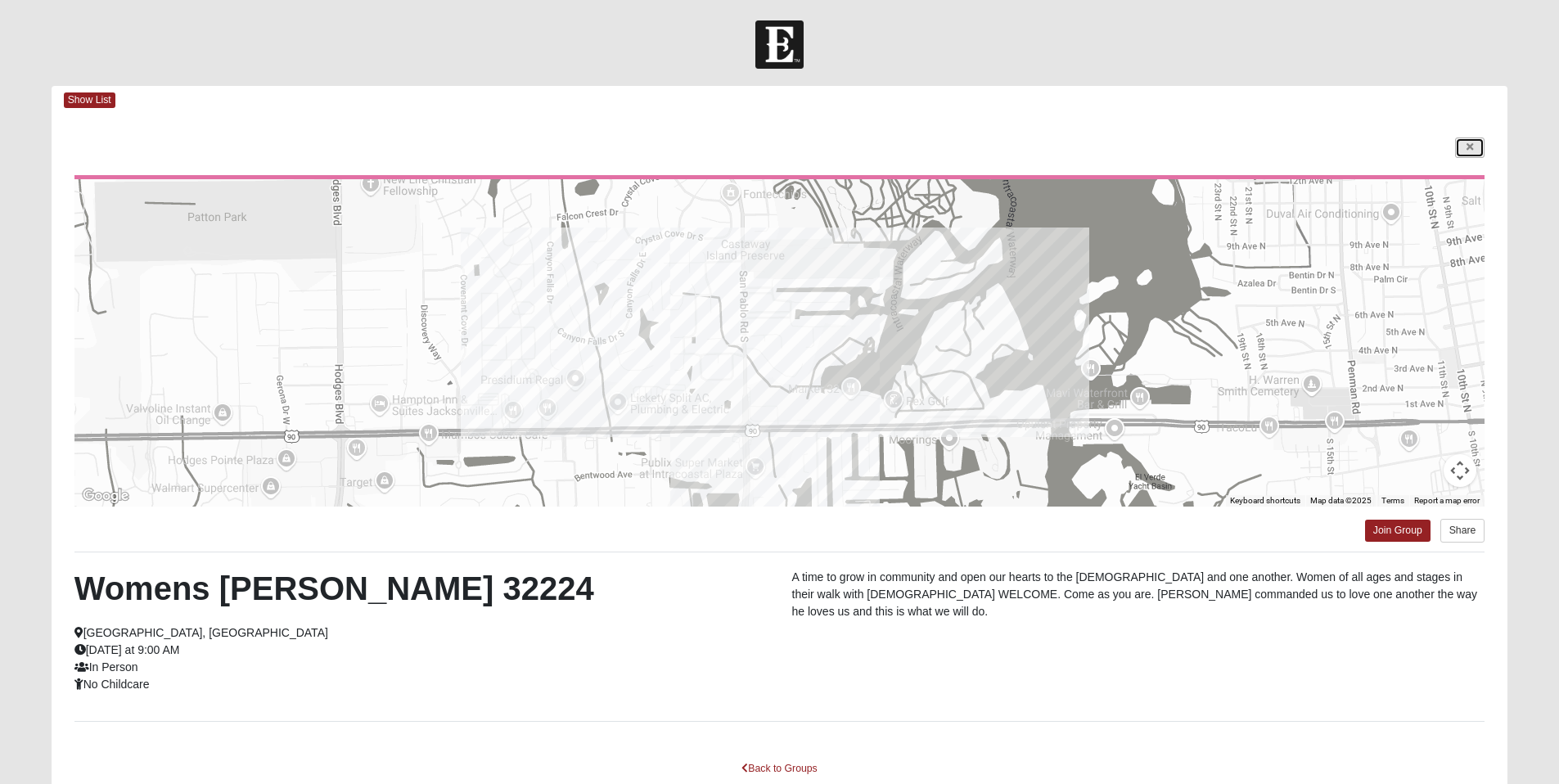
click at [1462, 145] on link at bounding box center [1469, 147] width 29 height 21
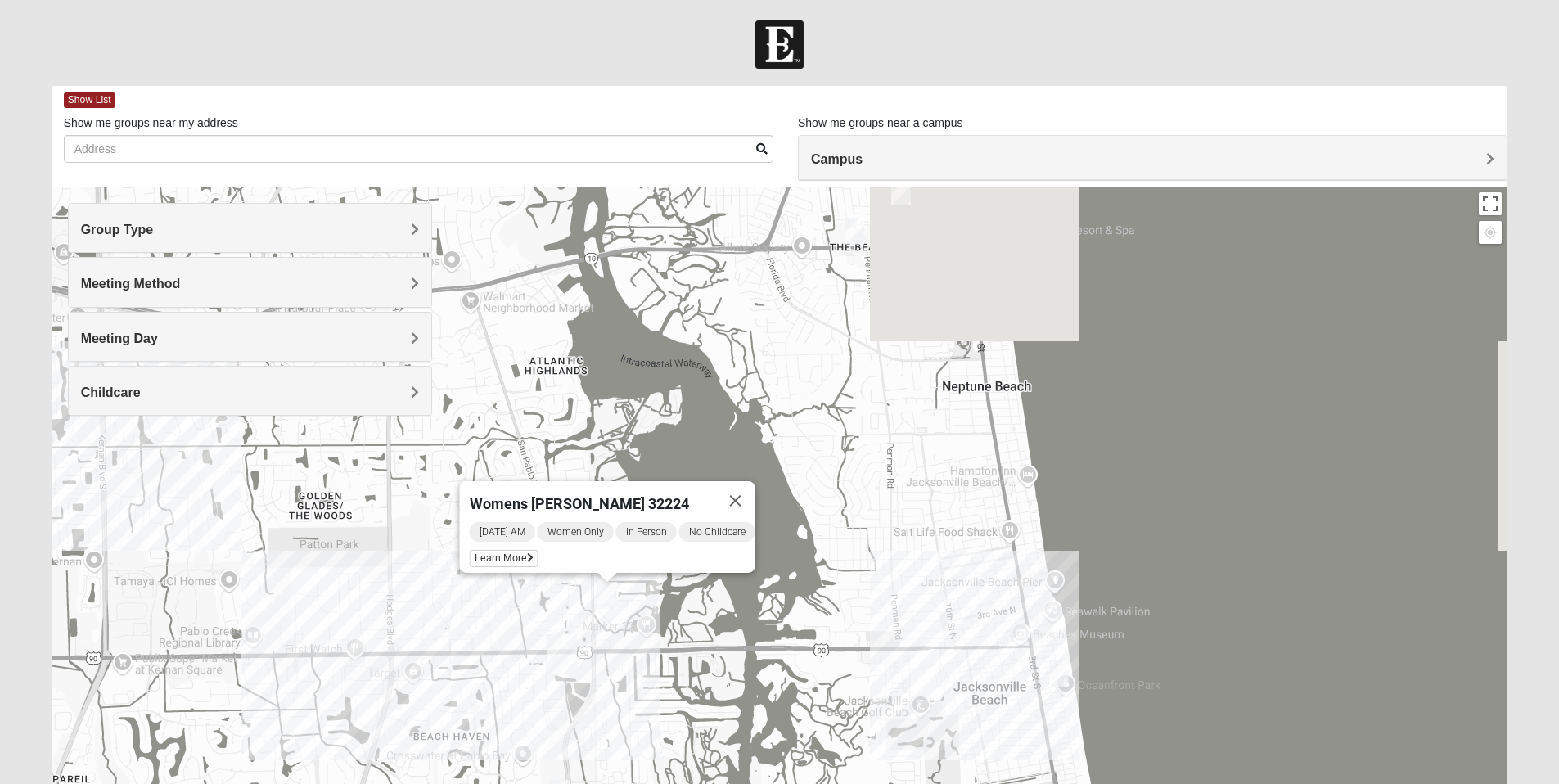
drag, startPoint x: 1028, startPoint y: 300, endPoint x: 926, endPoint y: 537, distance: 258.0
click at [926, 537] on div "Womens [PERSON_NAME] 32224 [DATE] AM Women Only In Person No Childcare Learn Mo…" at bounding box center [780, 514] width 1457 height 655
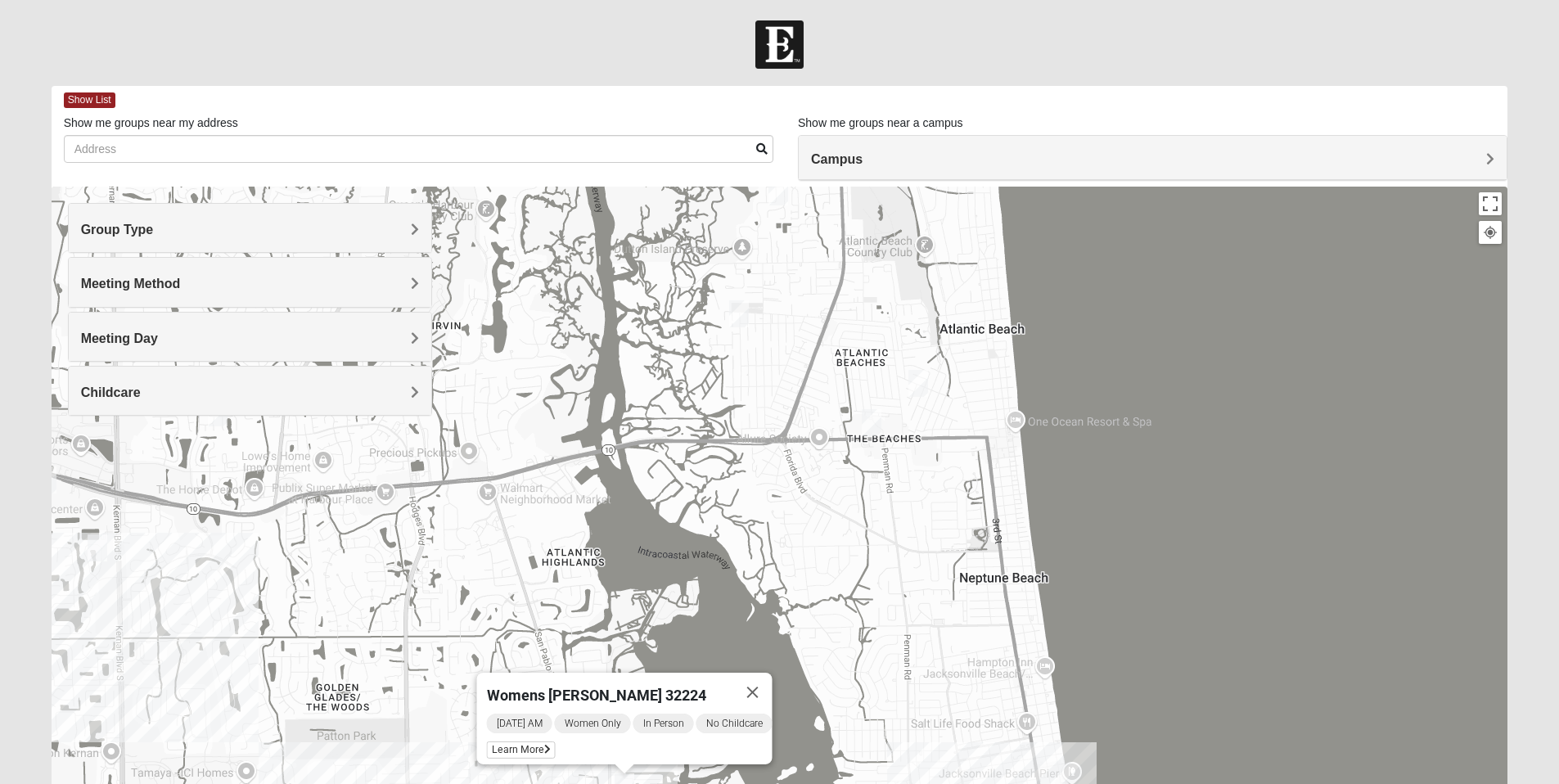
drag, startPoint x: 900, startPoint y: 305, endPoint x: 917, endPoint y: 498, distance: 193.7
click at [917, 498] on div "Womens [PERSON_NAME] 32224 [DATE] AM Women Only In Person No Childcare Learn Mo…" at bounding box center [780, 514] width 1457 height 655
click at [922, 383] on img "Mixed Dennis 32233" at bounding box center [919, 383] width 20 height 27
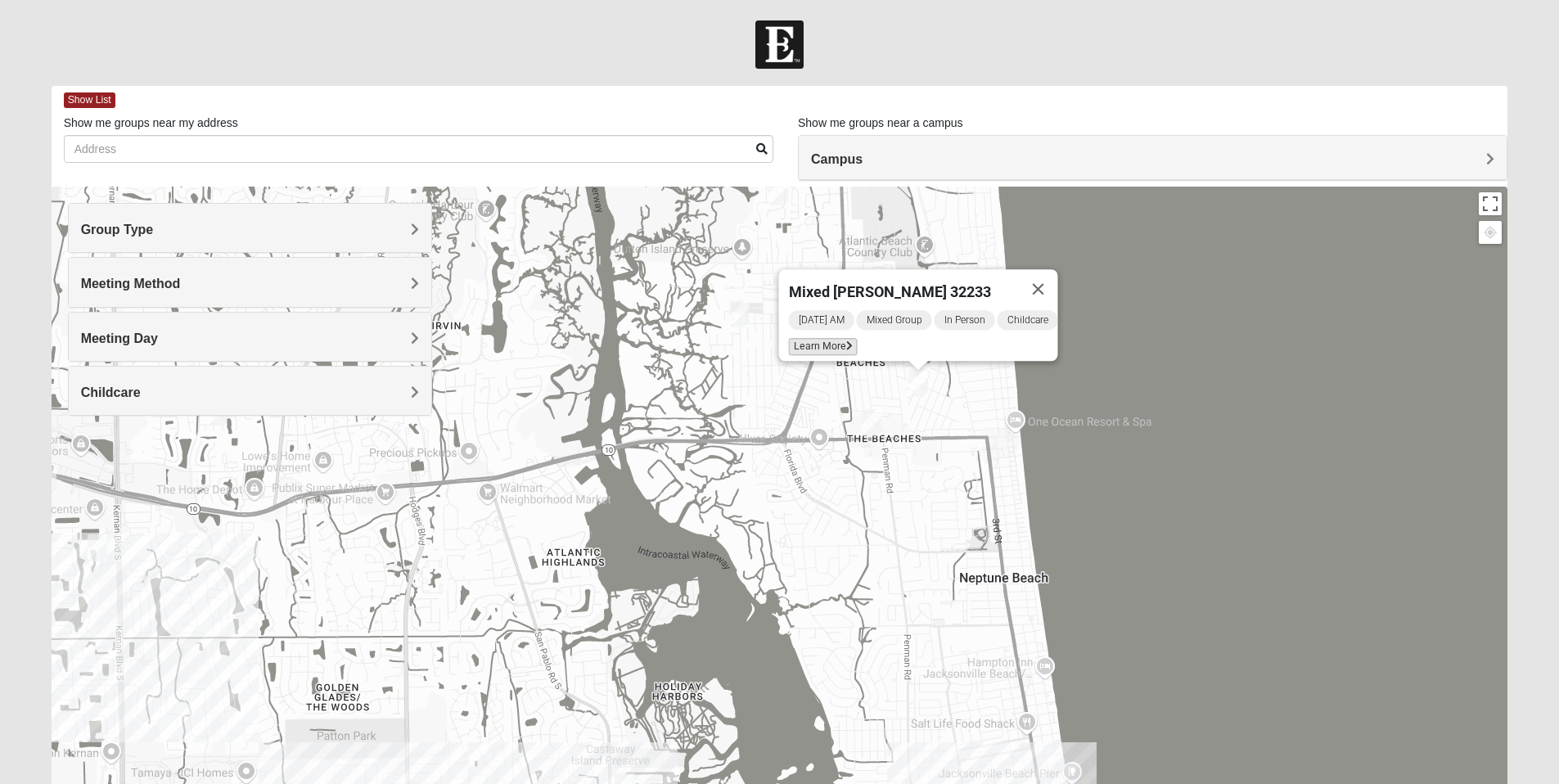
click at [822, 338] on span "Learn More" at bounding box center [822, 346] width 69 height 17
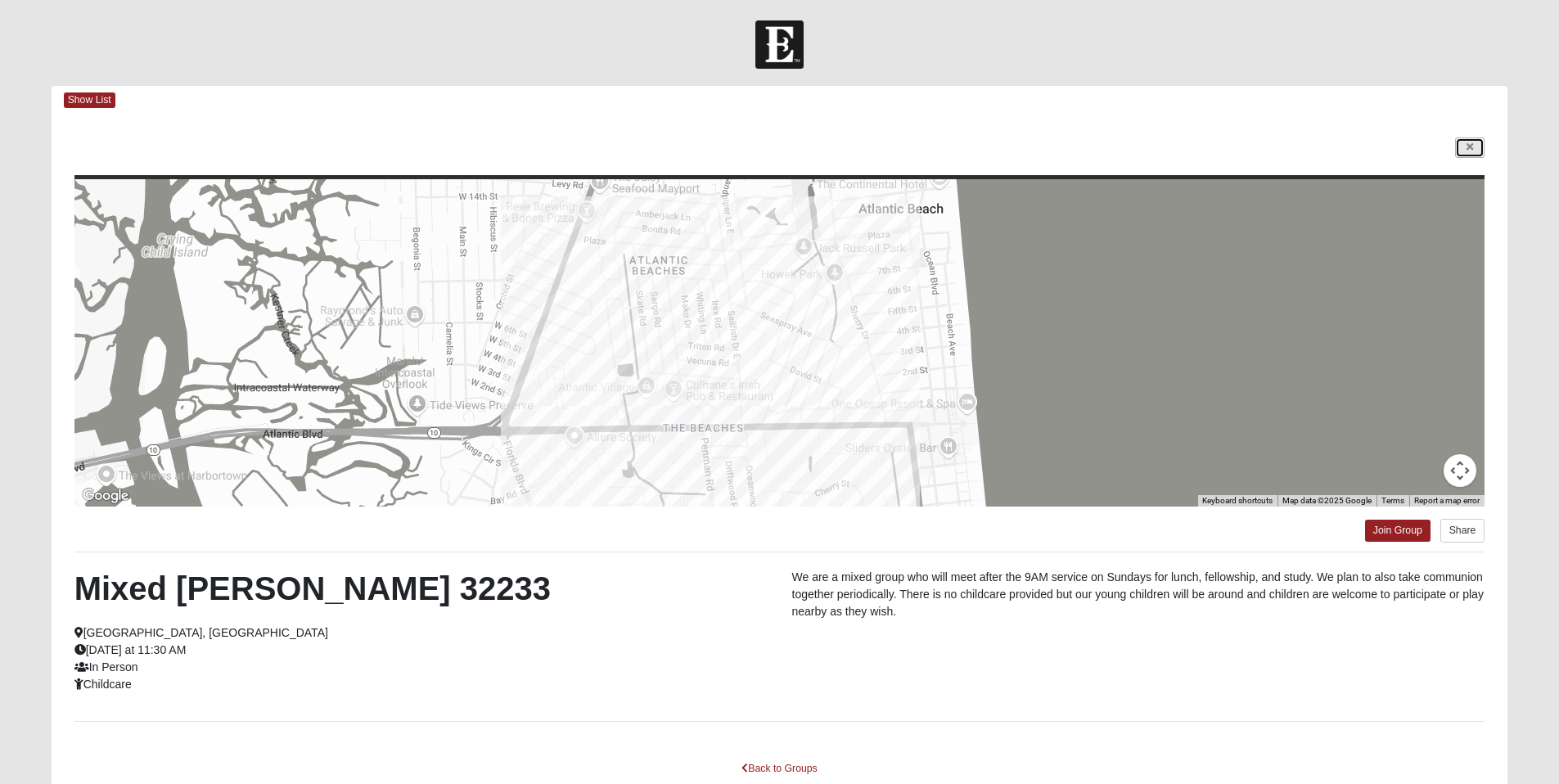
click at [1465, 146] on link at bounding box center [1469, 147] width 29 height 21
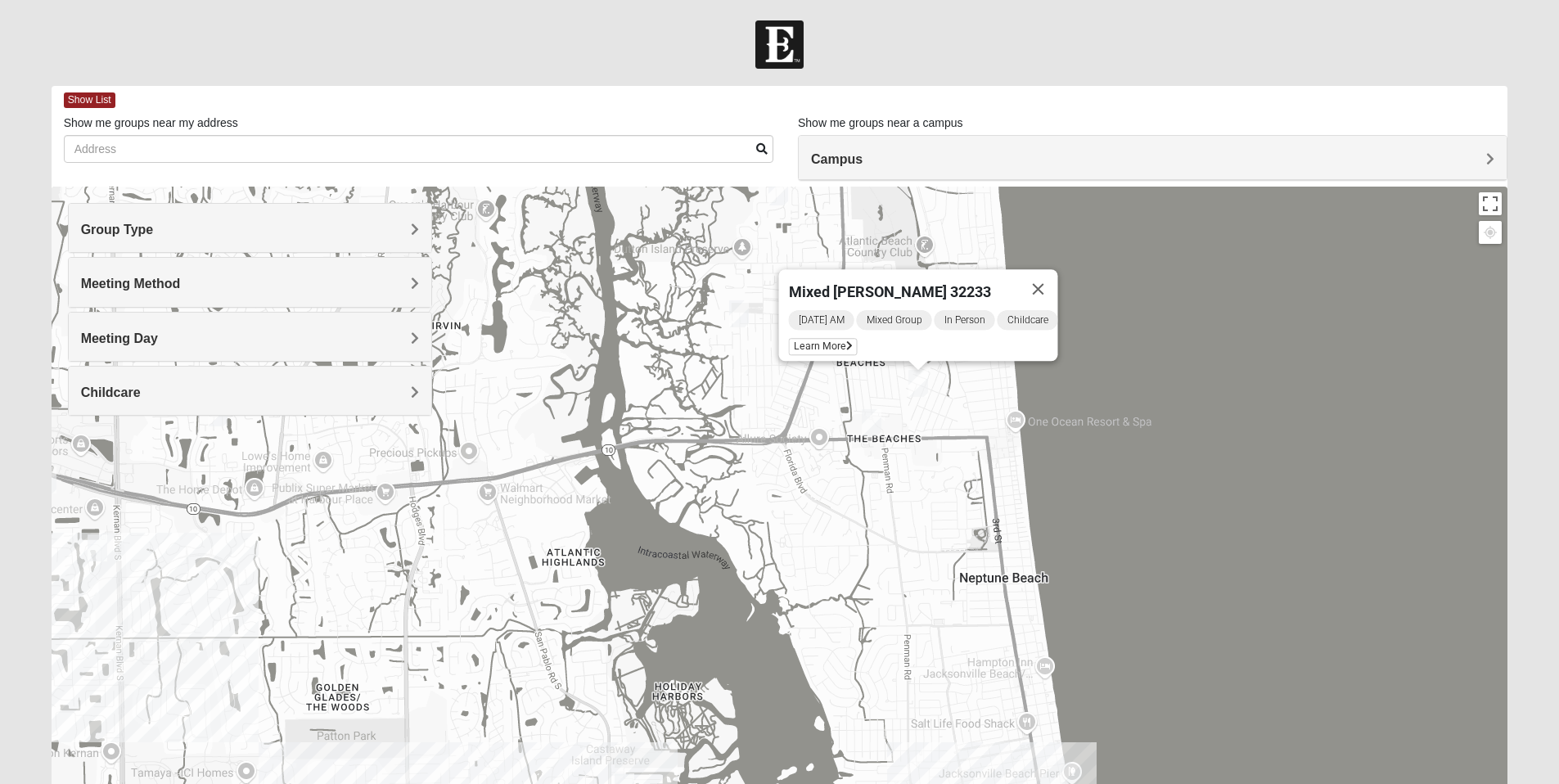
click at [1065, 391] on div "Mixed [PERSON_NAME] 32233 [DATE] AM Mixed Group In Person Childcare Learn More" at bounding box center [780, 514] width 1457 height 655
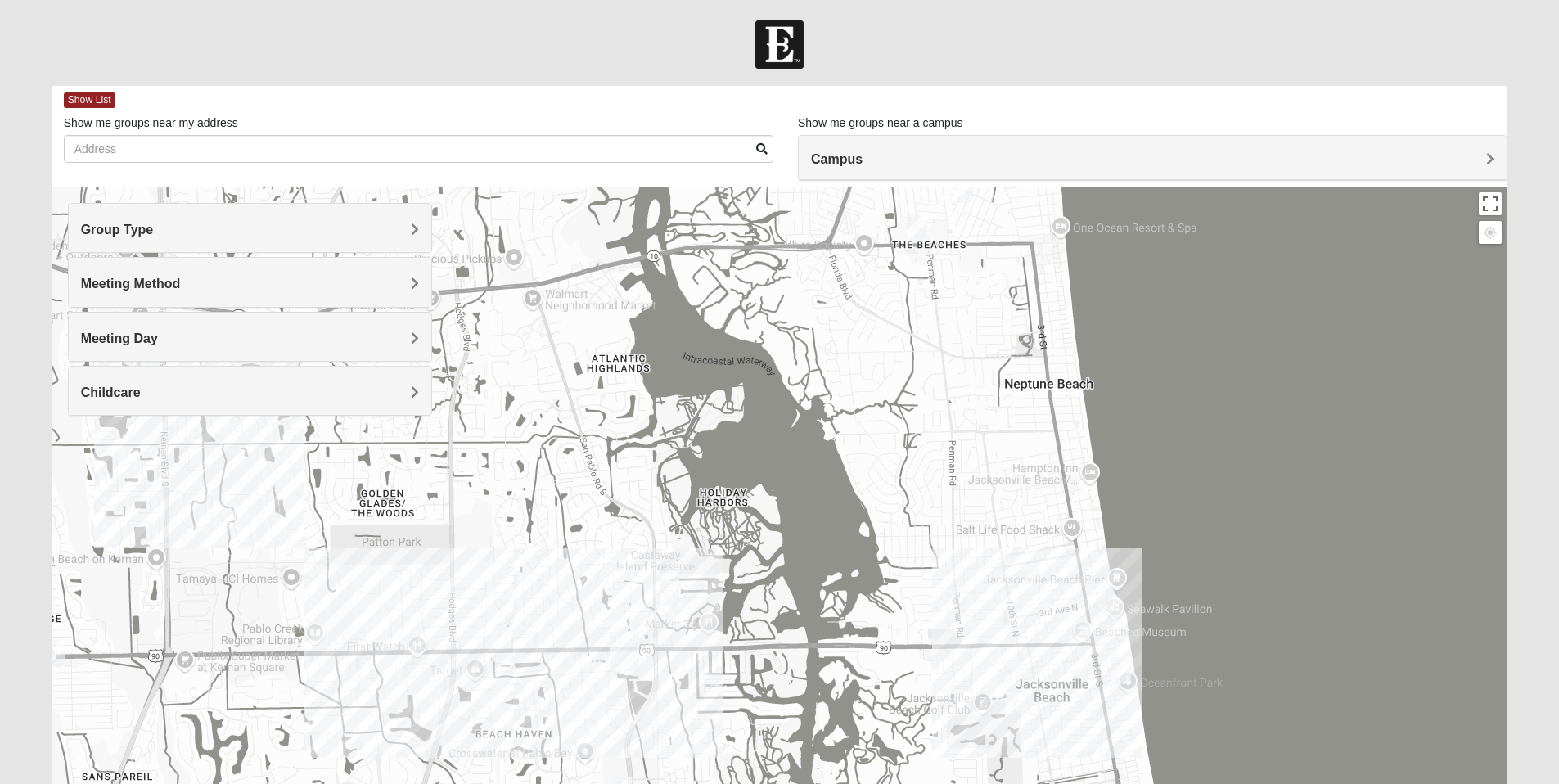
drag, startPoint x: 1068, startPoint y: 461, endPoint x: 1114, endPoint y: 263, distance: 203.3
click at [1114, 263] on div "Mixed [PERSON_NAME] 32233 [DATE] AM Mixed Group In Person Childcare Learn More" at bounding box center [780, 514] width 1457 height 655
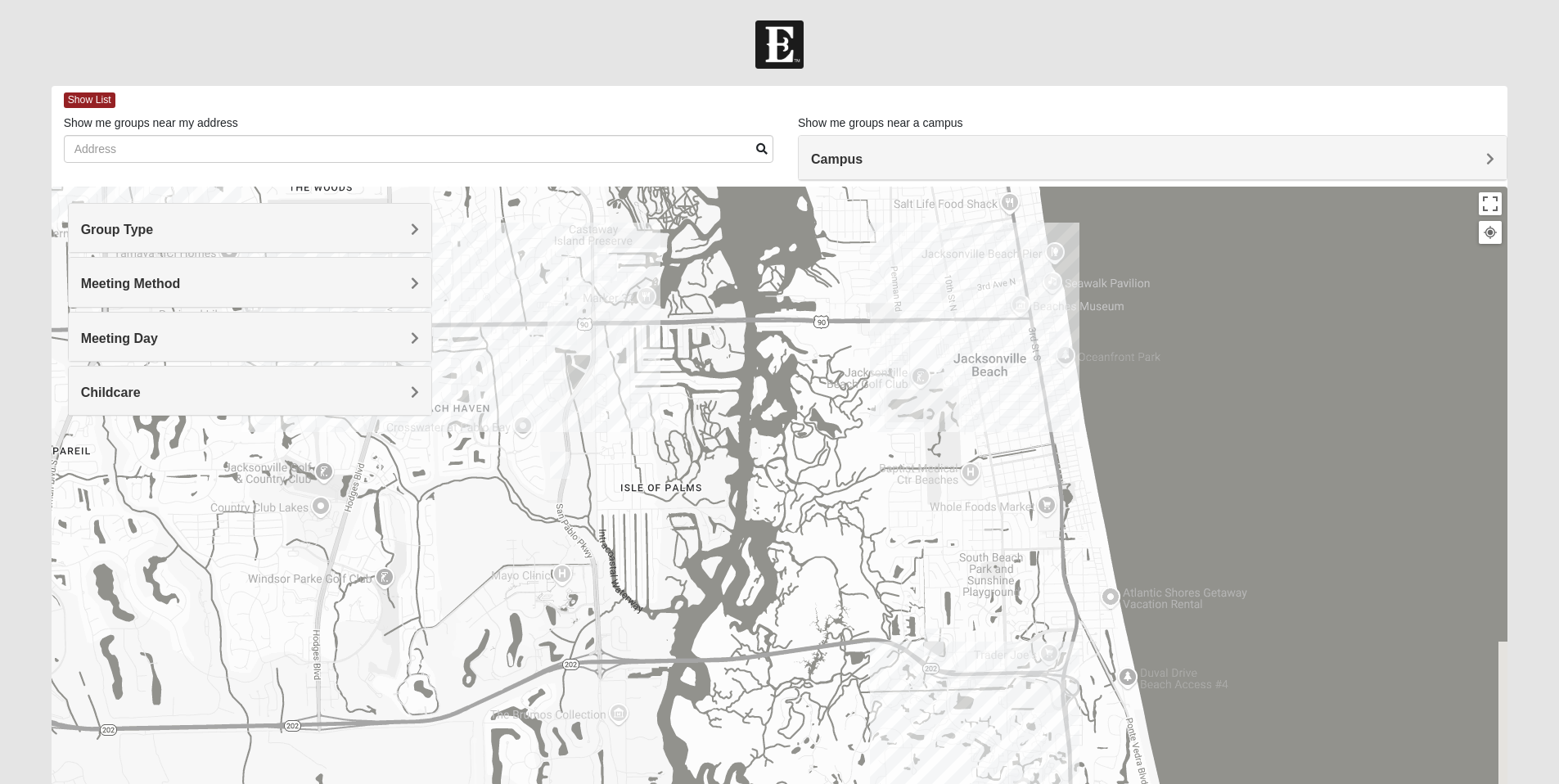
drag, startPoint x: 926, startPoint y: 499, endPoint x: 863, endPoint y: 176, distance: 329.1
click at [863, 176] on div "Show List Loading Groups Keywords Filter Additional Filters Campus [GEOGRAPHIC_…" at bounding box center [780, 464] width 1457 height 756
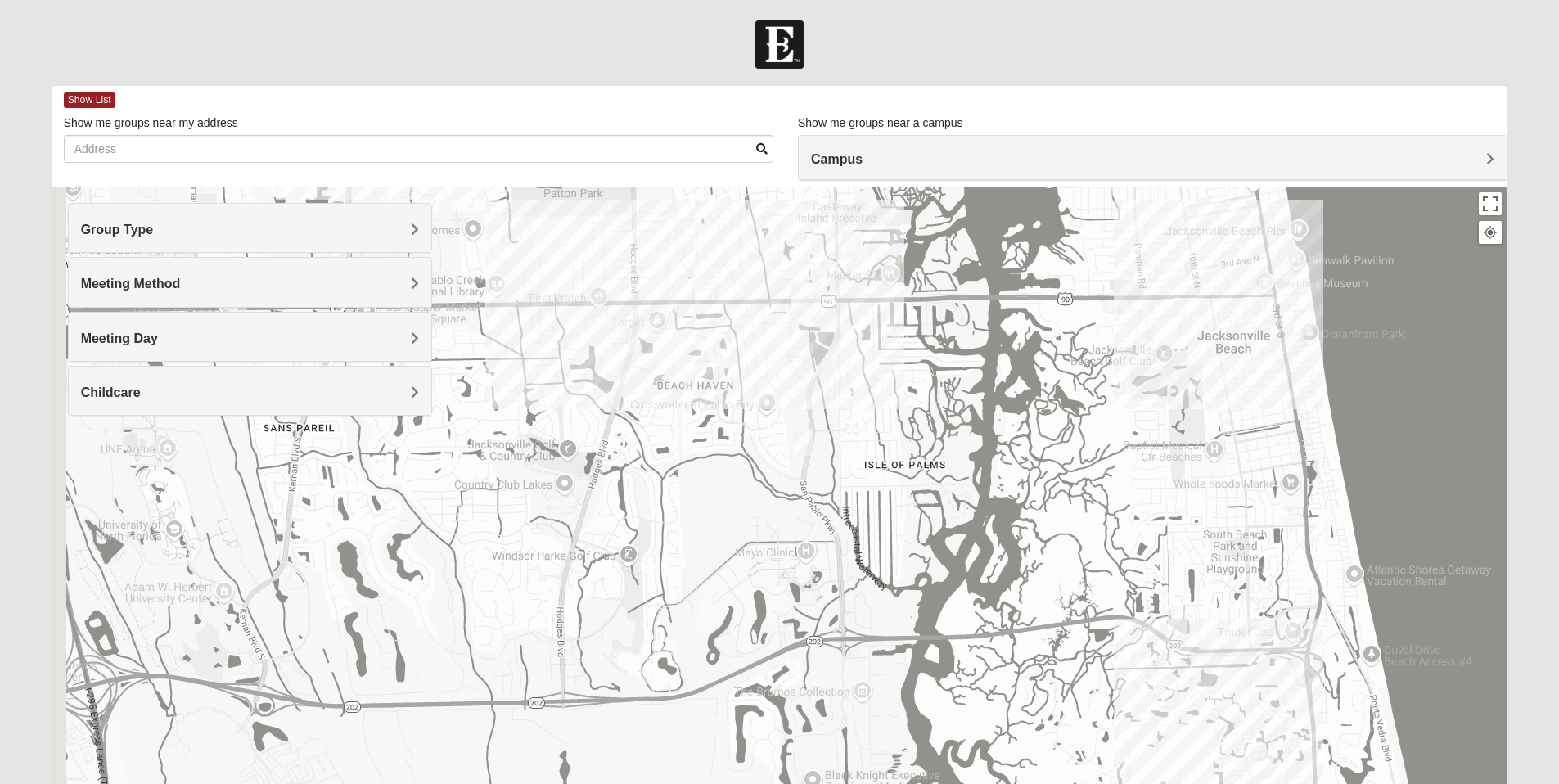
drag, startPoint x: 700, startPoint y: 454, endPoint x: 963, endPoint y: 448, distance: 263.1
click at [963, 448] on div "Mixed [PERSON_NAME] 32233 [DATE] AM Mixed Group In Person Childcare Learn More" at bounding box center [780, 514] width 1457 height 655
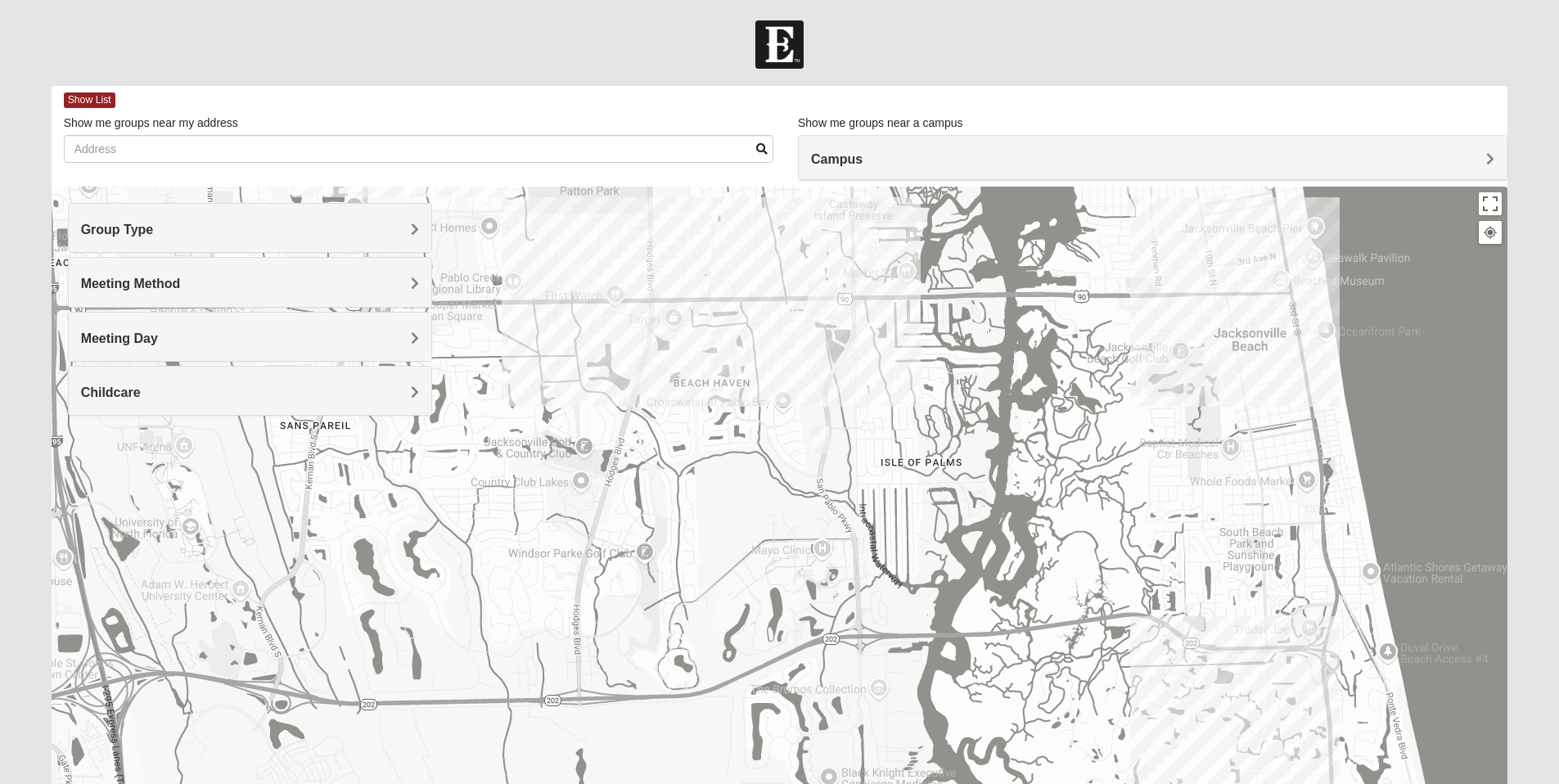
click at [819, 440] on img "Mixed Irish 32224" at bounding box center [821, 439] width 20 height 27
click at [1196, 615] on img "Womens Doudna 32250" at bounding box center [1194, 617] width 20 height 27
click at [1282, 762] on img "Womens Barker/Johnson 32082" at bounding box center [1281, 762] width 20 height 27
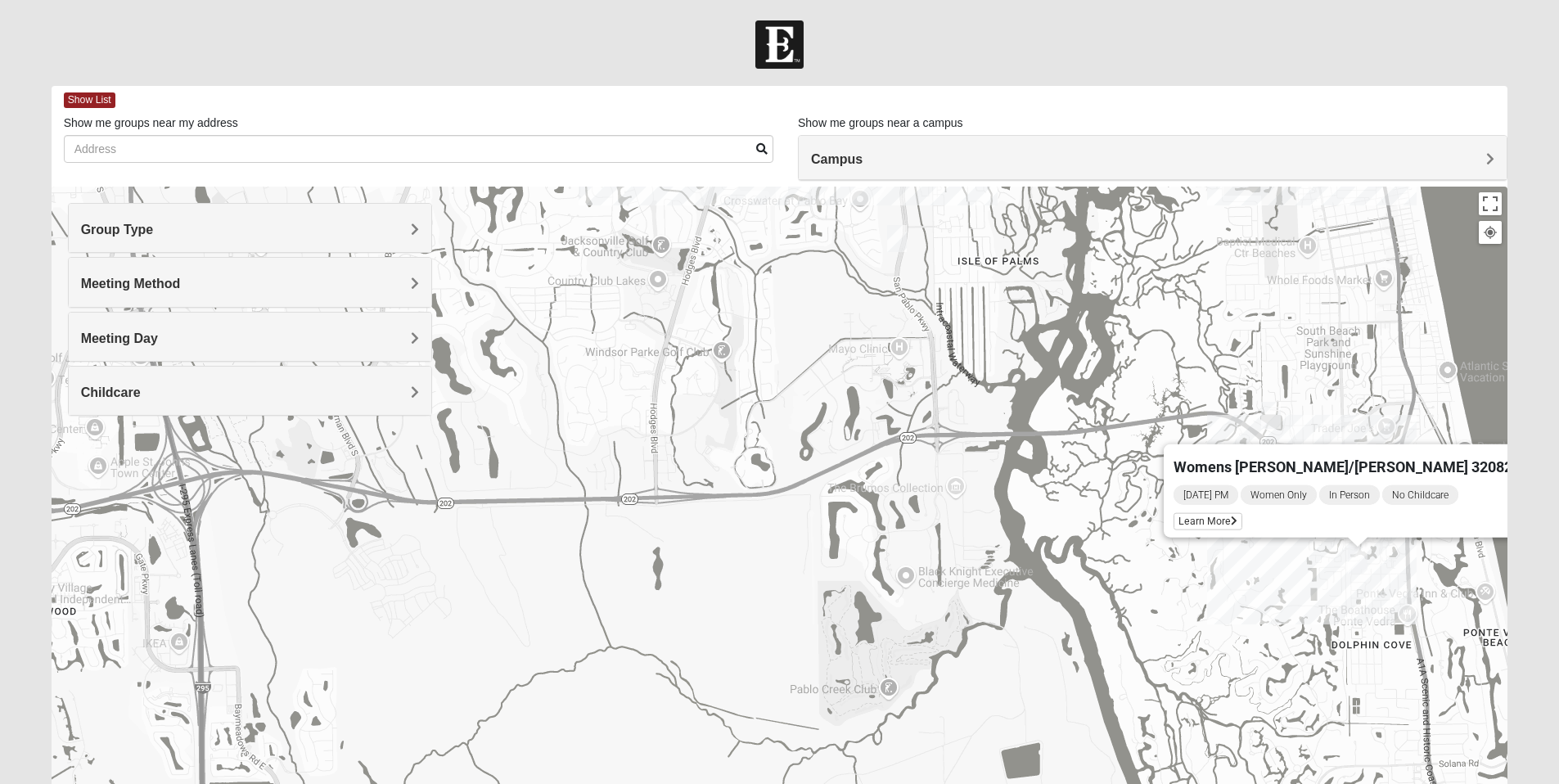
drag, startPoint x: 909, startPoint y: 572, endPoint x: 990, endPoint y: 362, distance: 225.1
click at [989, 362] on div "Womens [PERSON_NAME]/[PERSON_NAME] 32082 [DATE] PM Women Only In Person No Chil…" at bounding box center [780, 514] width 1457 height 655
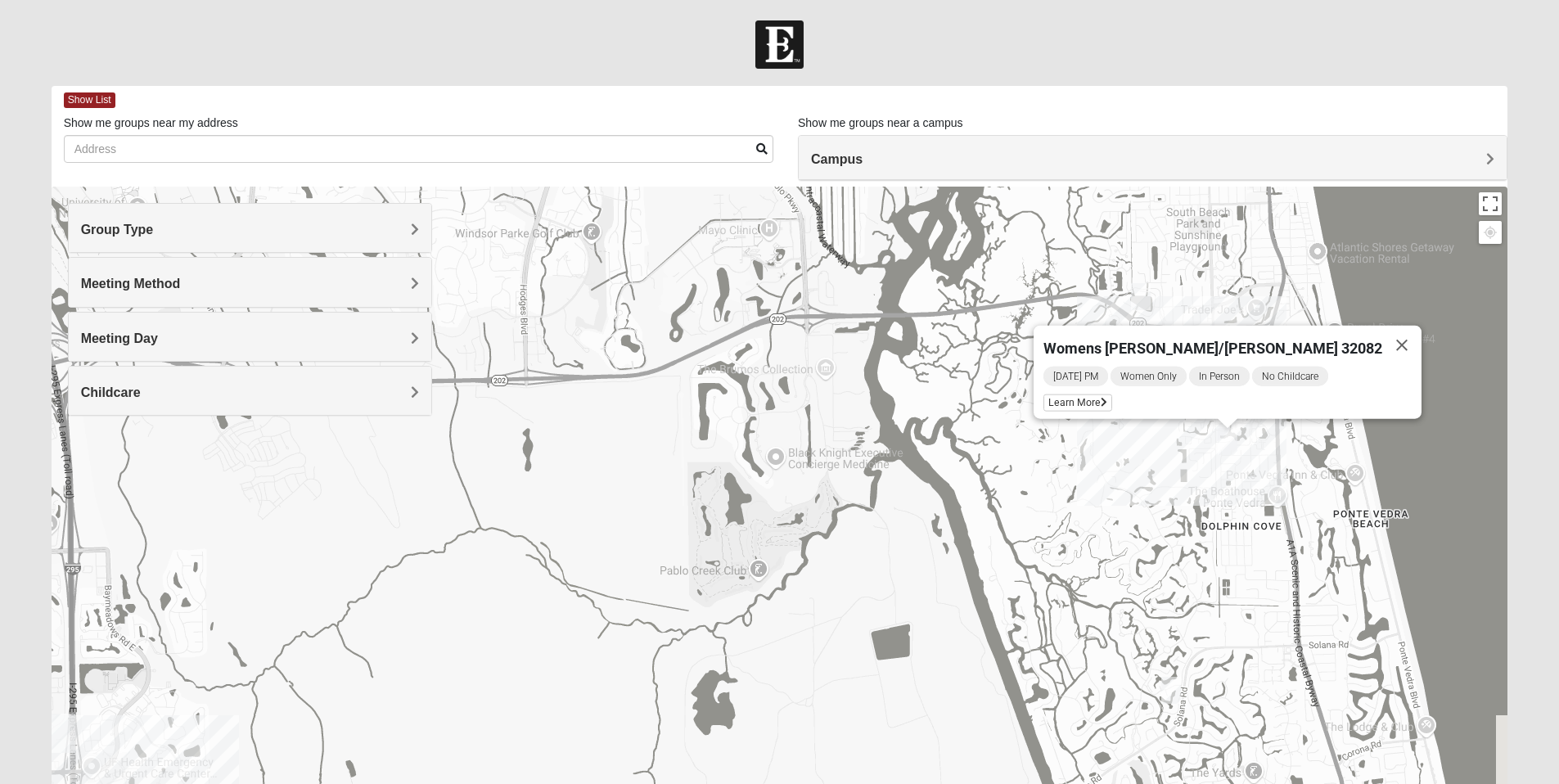
drag, startPoint x: 1052, startPoint y: 546, endPoint x: 847, endPoint y: 354, distance: 280.9
click at [847, 354] on div "Womens [PERSON_NAME]/[PERSON_NAME] 32082 [DATE] PM Women Only In Person No Chil…" at bounding box center [780, 514] width 1457 height 655
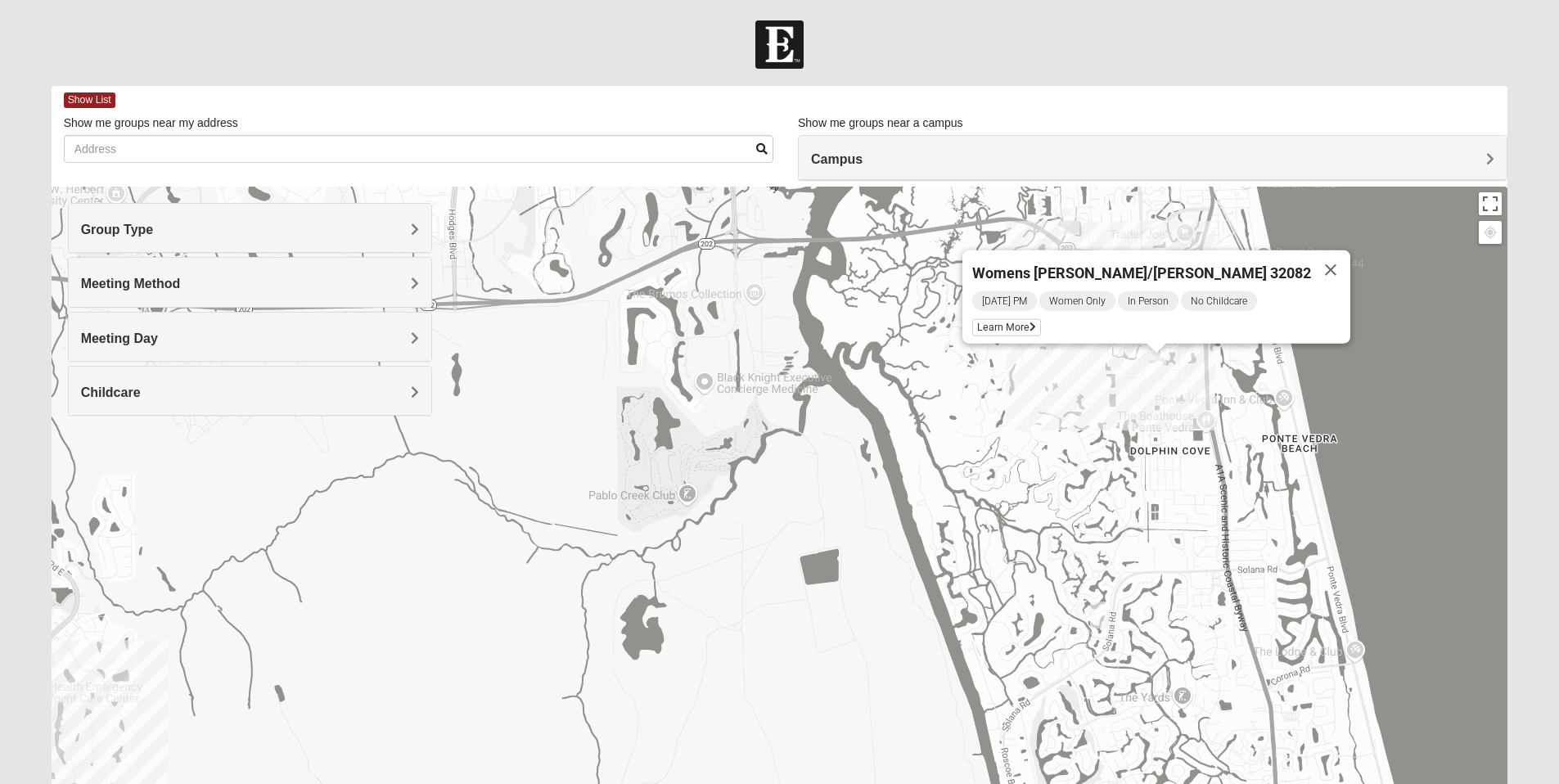
click at [1105, 617] on img "Womens Paul 32082" at bounding box center [1100, 615] width 20 height 27
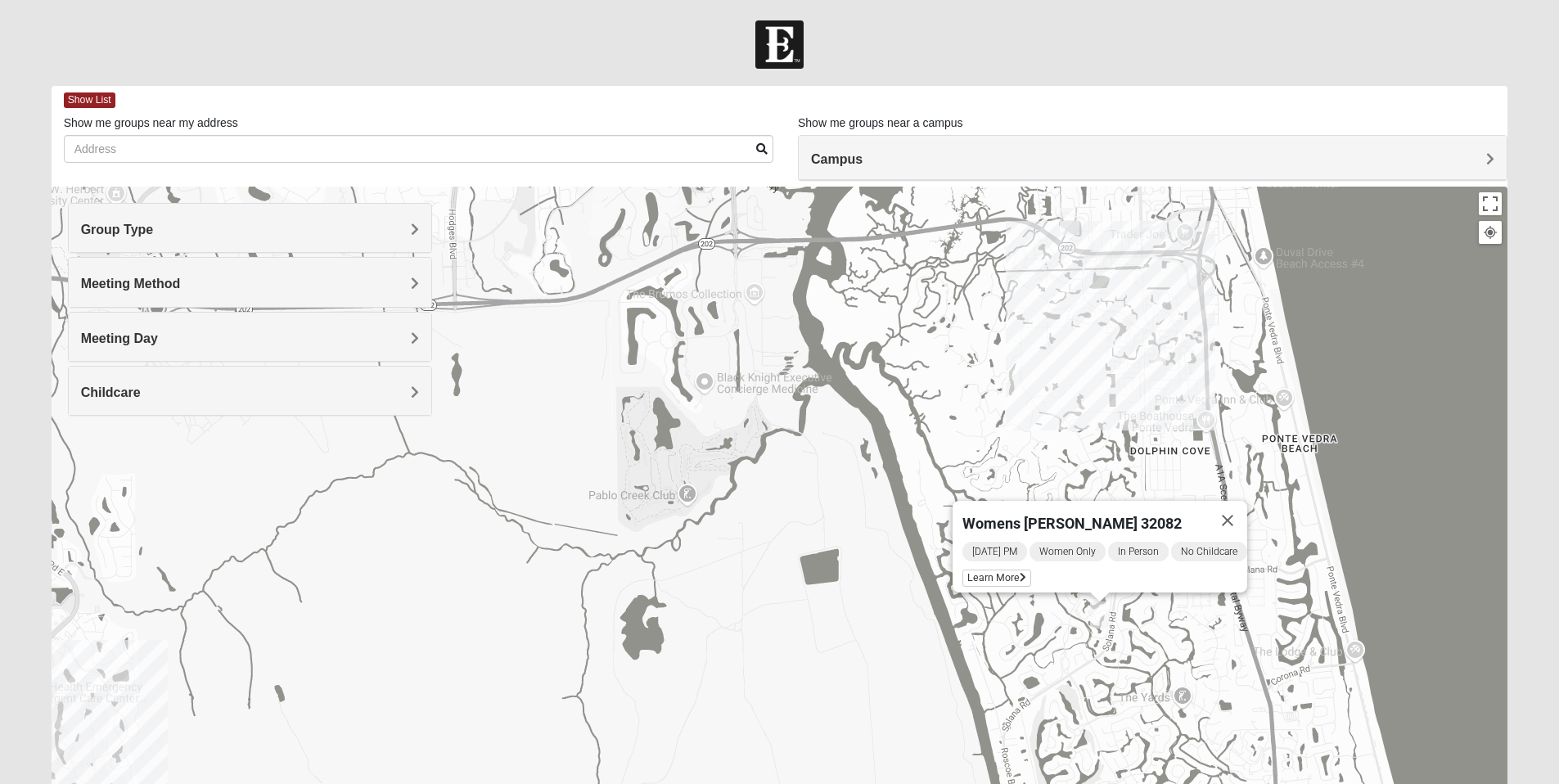
click at [1157, 360] on img "Womens Barker/Johnson 32082" at bounding box center [1157, 366] width 20 height 27
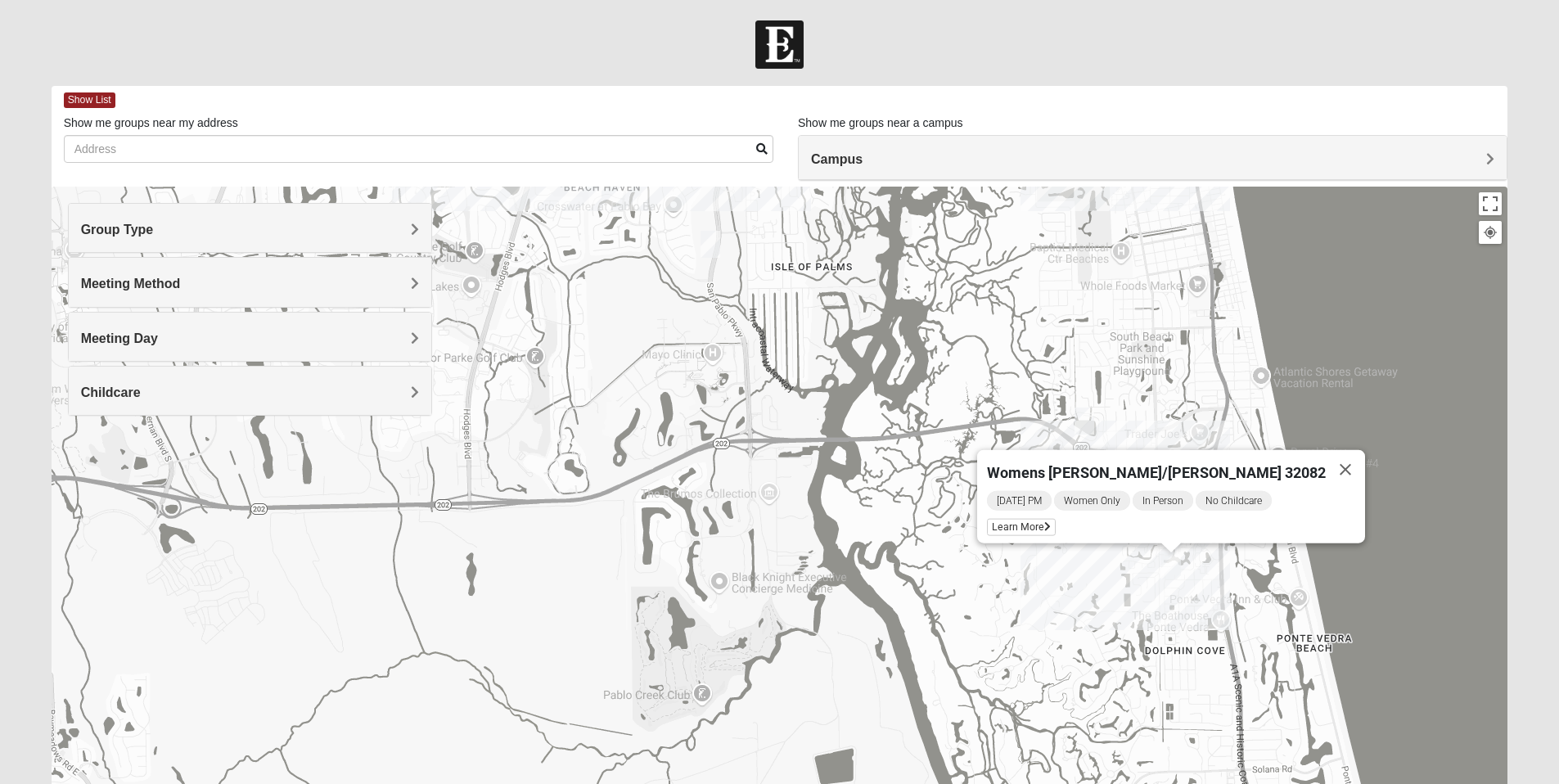
drag, startPoint x: 1057, startPoint y: 384, endPoint x: 1075, endPoint y: 609, distance: 225.7
click at [1075, 609] on div "Womens [PERSON_NAME]/[PERSON_NAME] 32082 [DATE] PM Women Only In Person No Chil…" at bounding box center [780, 514] width 1457 height 655
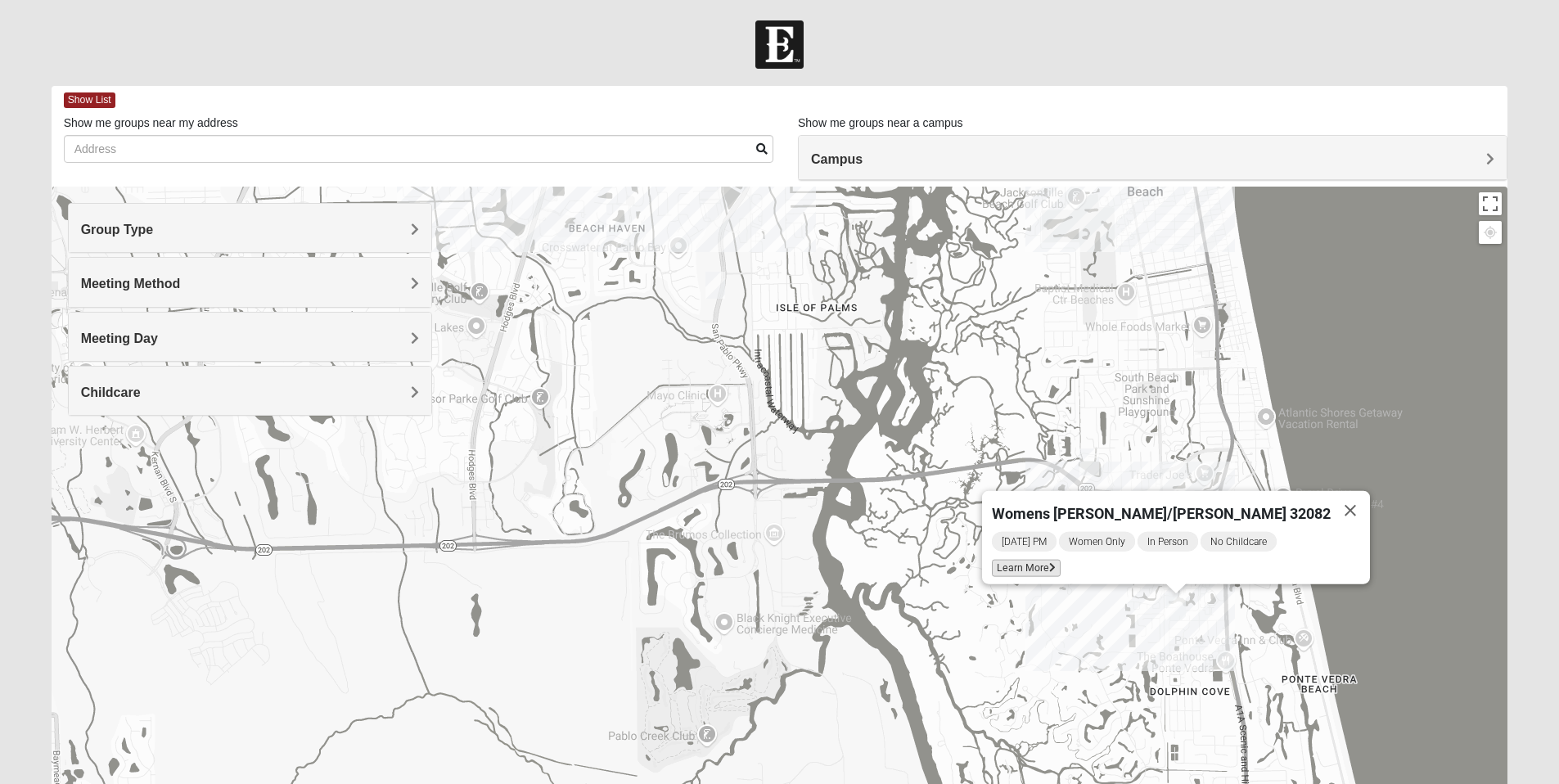
click at [1060, 560] on span "Learn More" at bounding box center [1026, 568] width 69 height 17
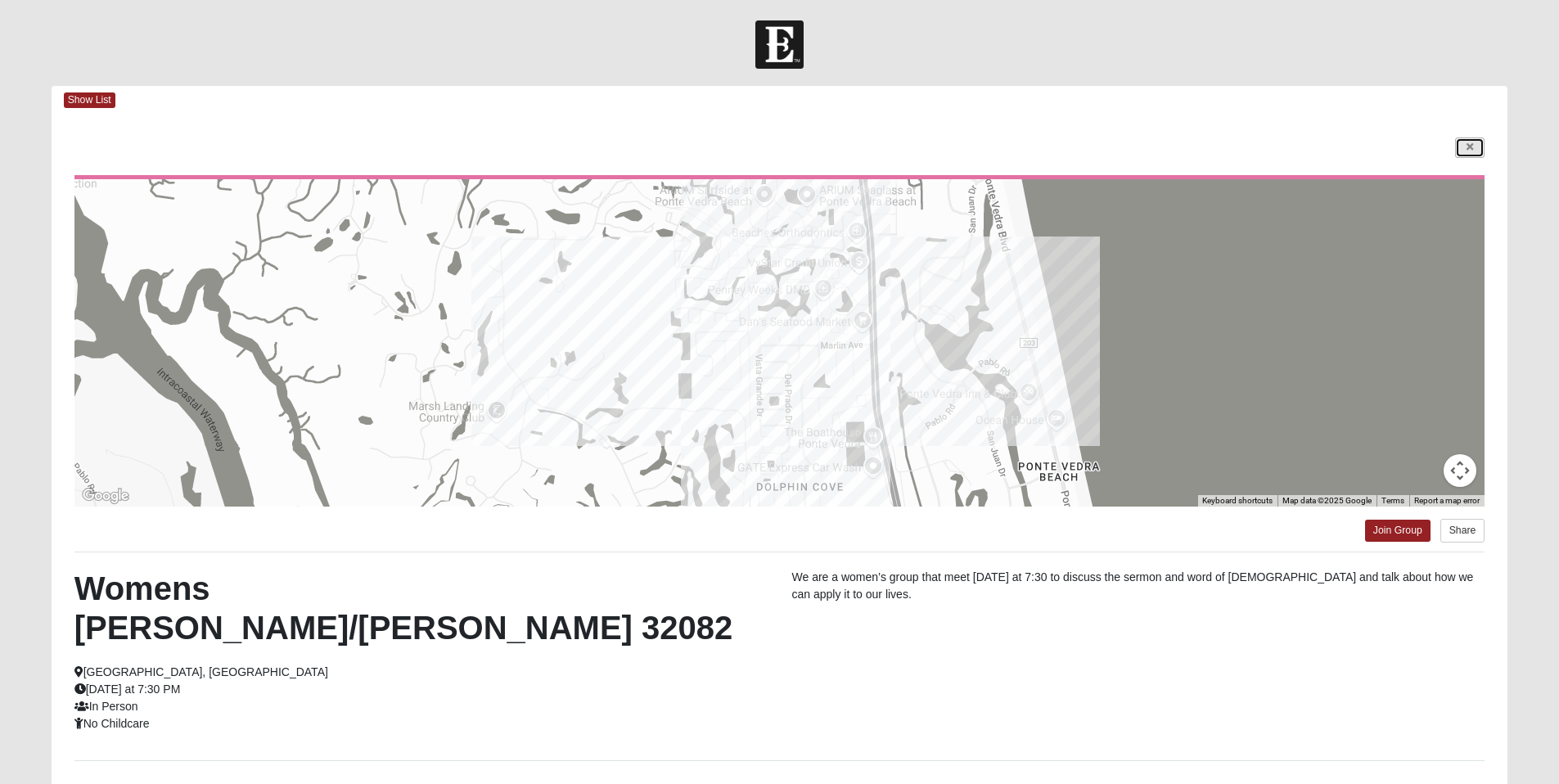
click at [1464, 141] on link at bounding box center [1469, 147] width 29 height 21
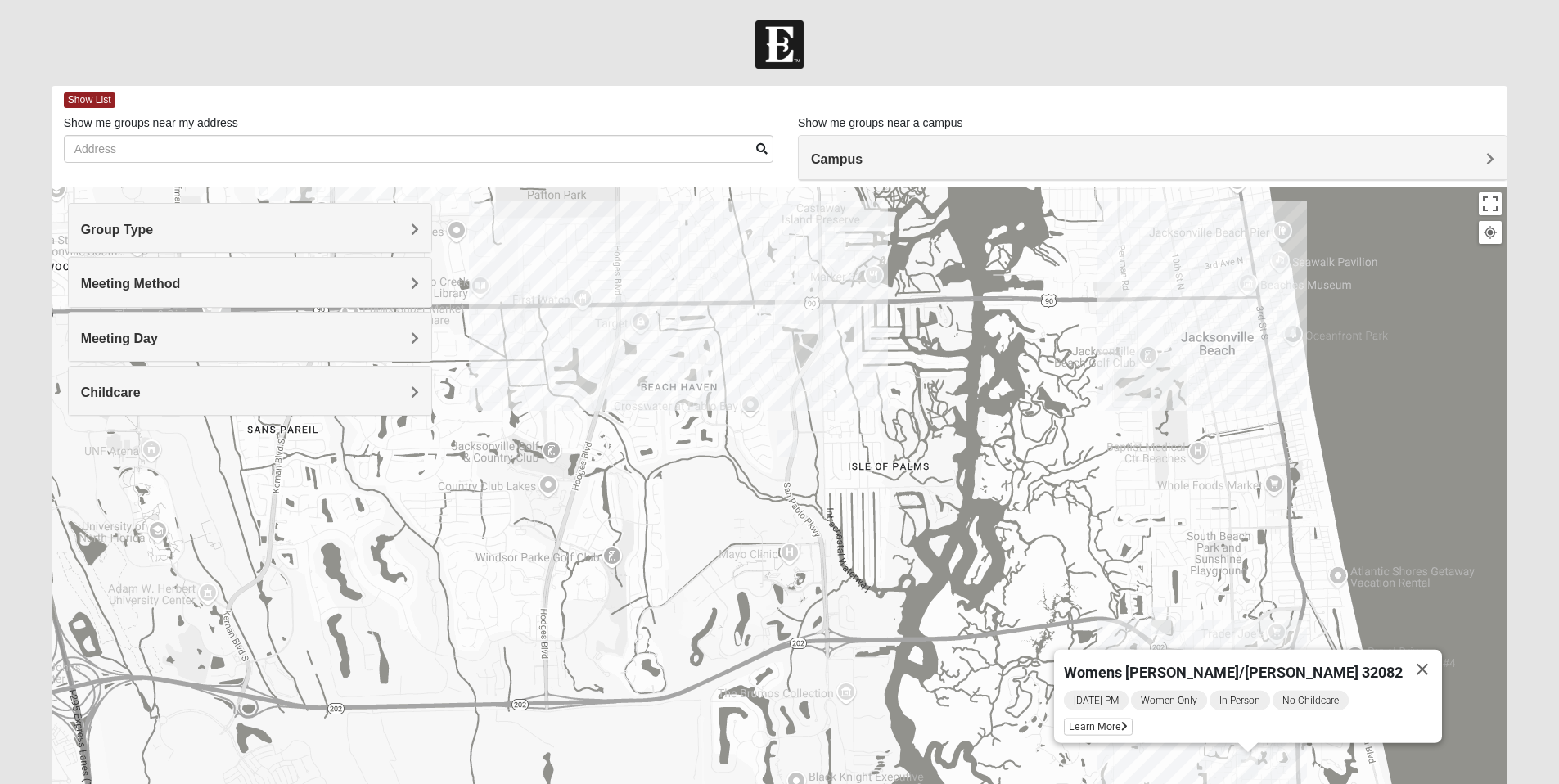
drag, startPoint x: 1119, startPoint y: 380, endPoint x: 1191, endPoint y: 542, distance: 177.3
click at [1191, 542] on div "Womens [PERSON_NAME]/[PERSON_NAME] 32082 [DATE] PM Women Only In Person No Chil…" at bounding box center [780, 514] width 1457 height 655
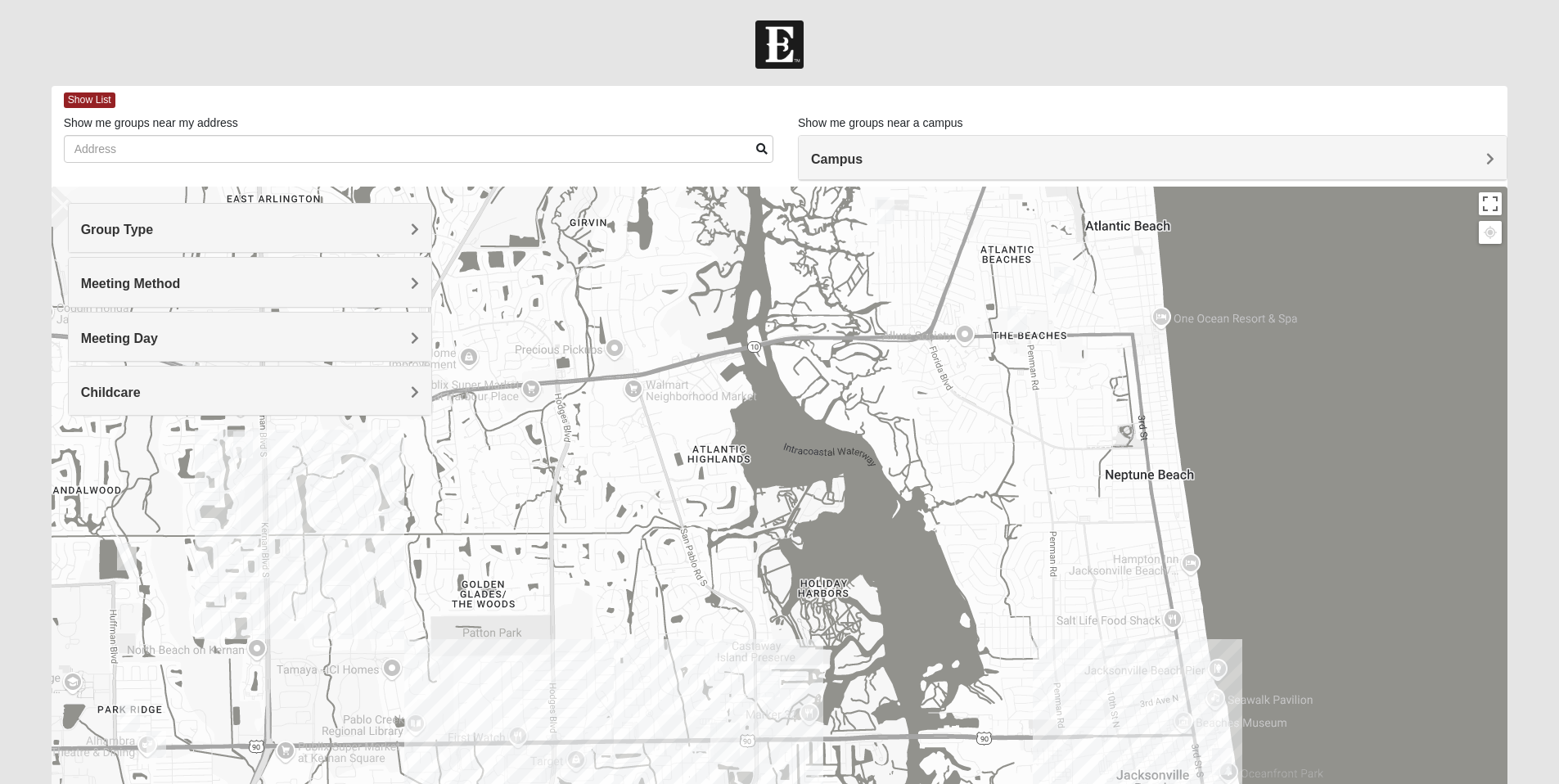
drag, startPoint x: 1036, startPoint y: 363, endPoint x: 975, endPoint y: 783, distance: 424.4
click at [975, 783] on div "Womens [PERSON_NAME]/[PERSON_NAME] 32082 [DATE] PM Women Only In Person No Chil…" at bounding box center [780, 514] width 1457 height 655
click at [1022, 317] on img "Womens Foran 32233" at bounding box center [1017, 320] width 20 height 27
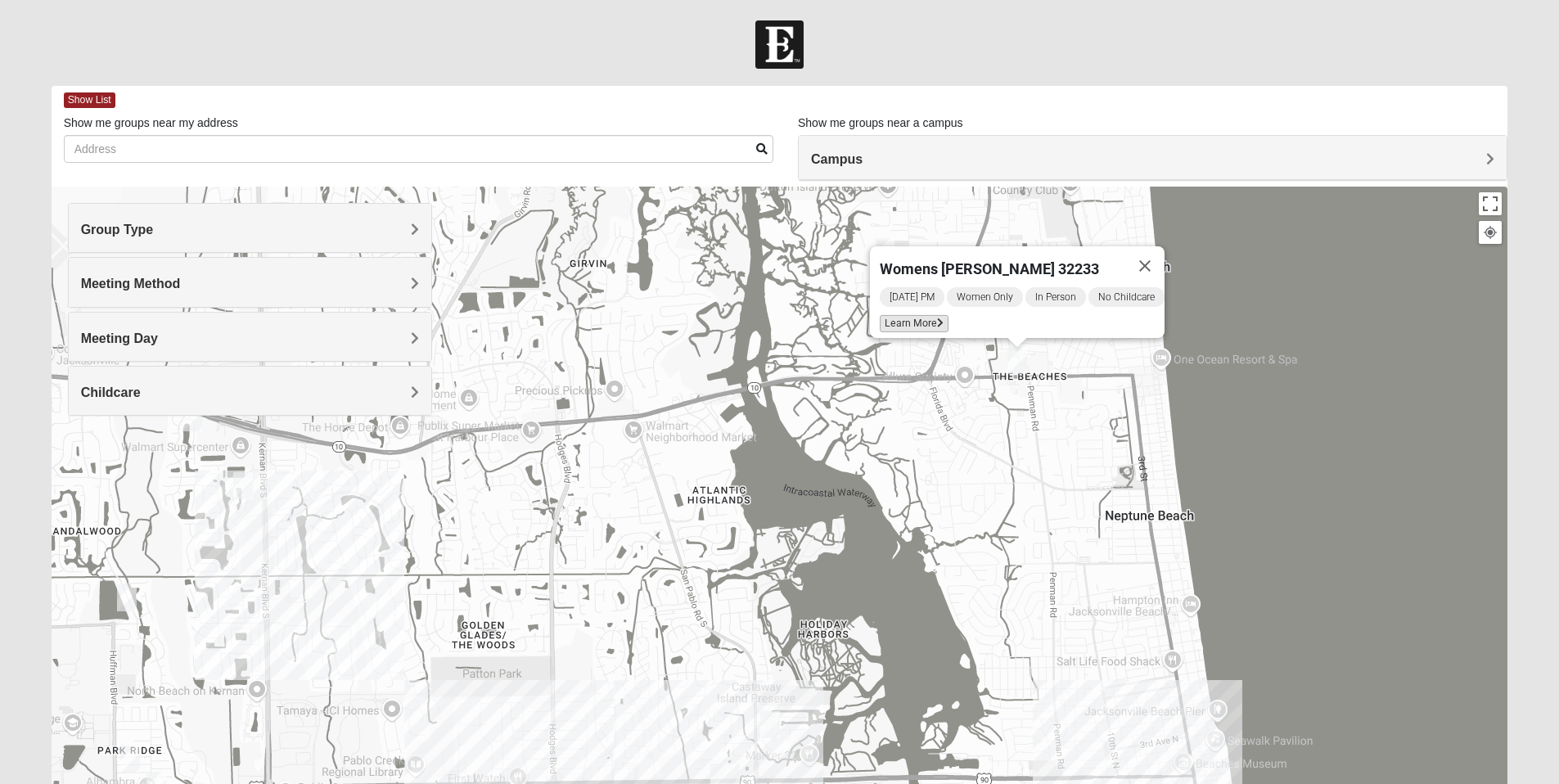
click at [917, 315] on span "Learn More" at bounding box center [914, 324] width 69 height 17
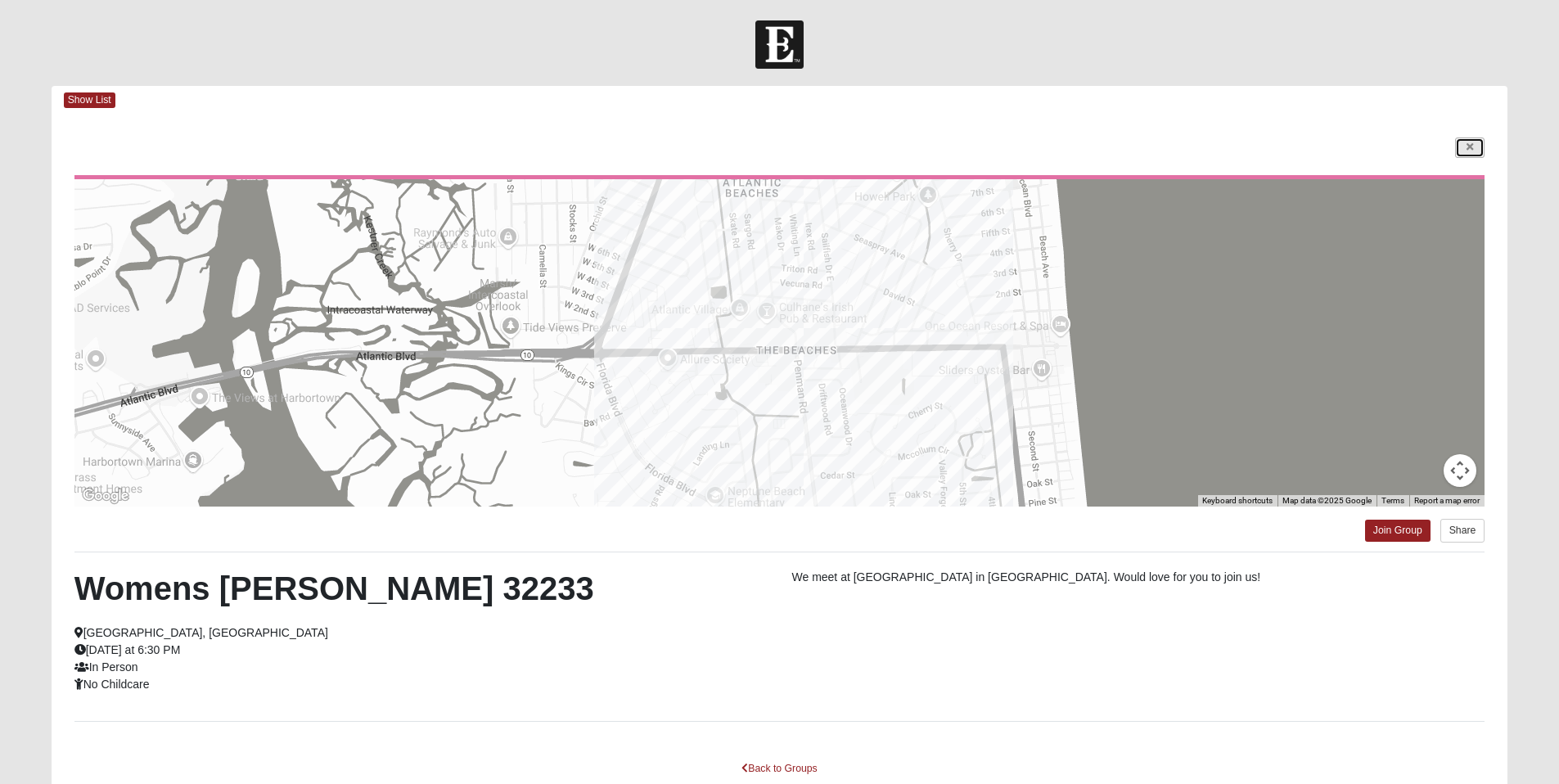
click at [1472, 142] on icon at bounding box center [1470, 147] width 7 height 10
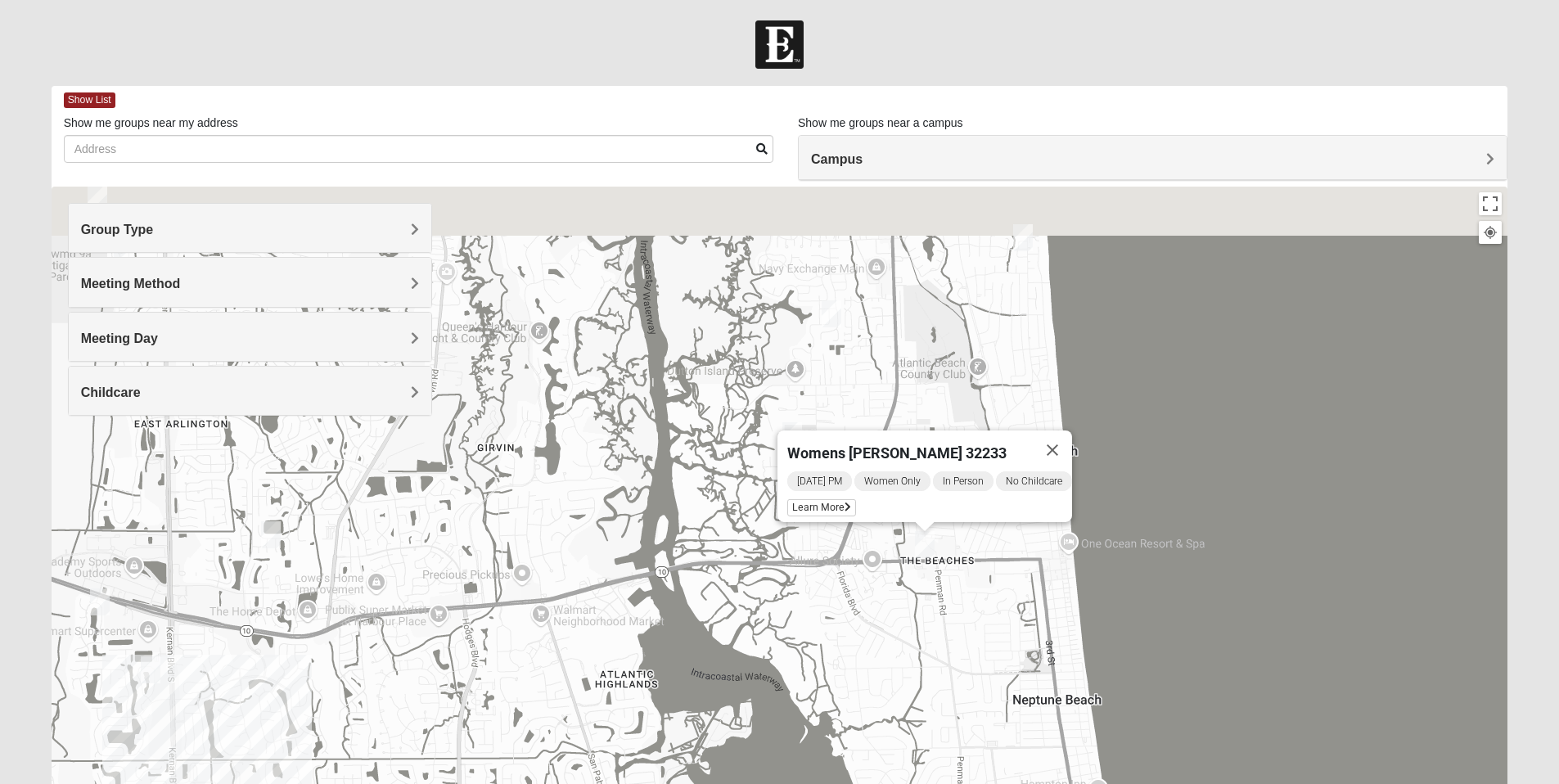
drag, startPoint x: 1118, startPoint y: 422, endPoint x: 1014, endPoint y: 639, distance: 240.6
click at [1014, 639] on div "Womens [PERSON_NAME] 32233 [DATE] PM Women Only In Person No Childcare Learn Mo…" at bounding box center [780, 514] width 1457 height 655
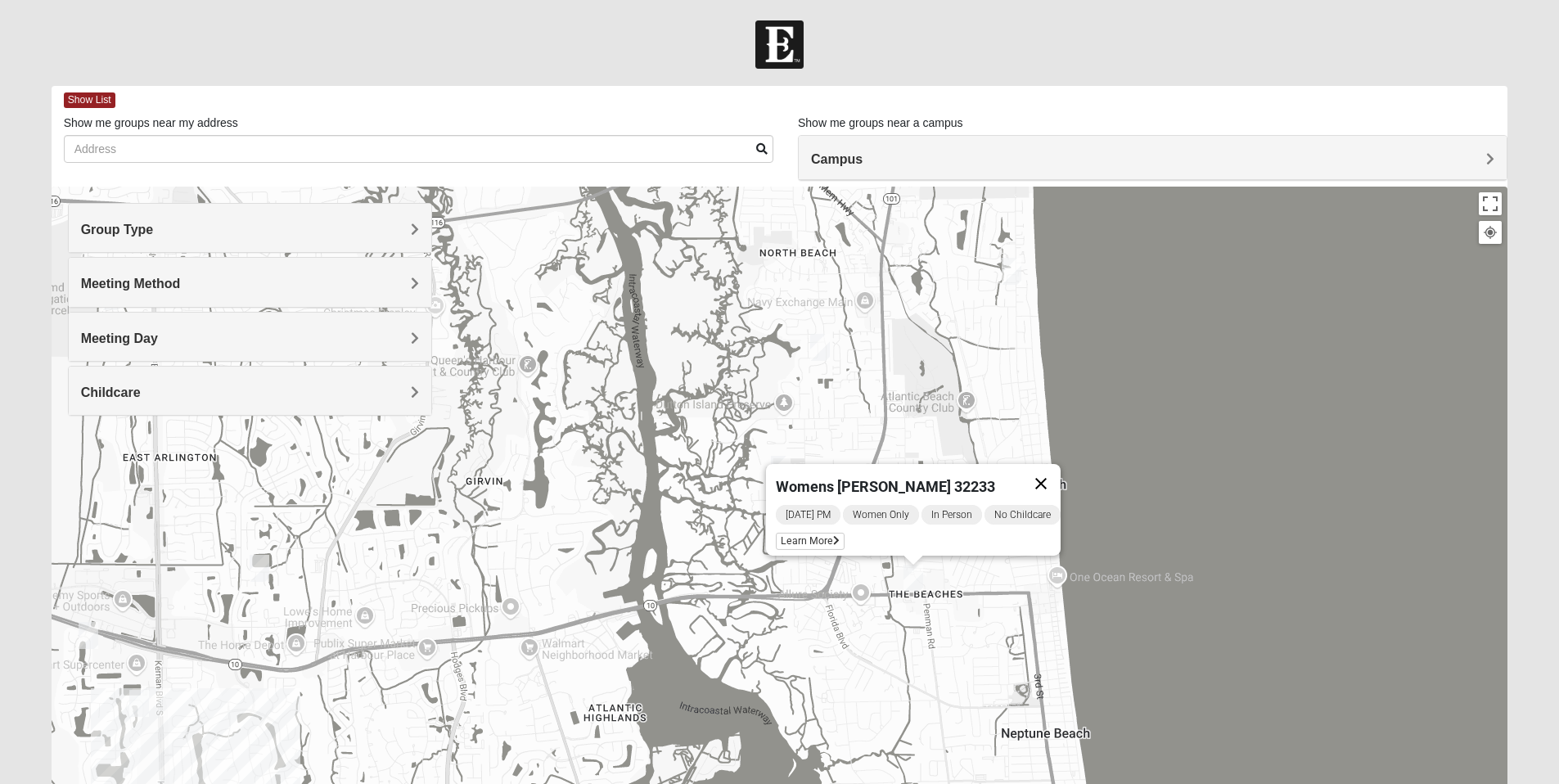
click at [1054, 467] on button "Close" at bounding box center [1040, 484] width 39 height 39
click at [781, 467] on img "Womens Simmons 32233" at bounding box center [781, 469] width 20 height 27
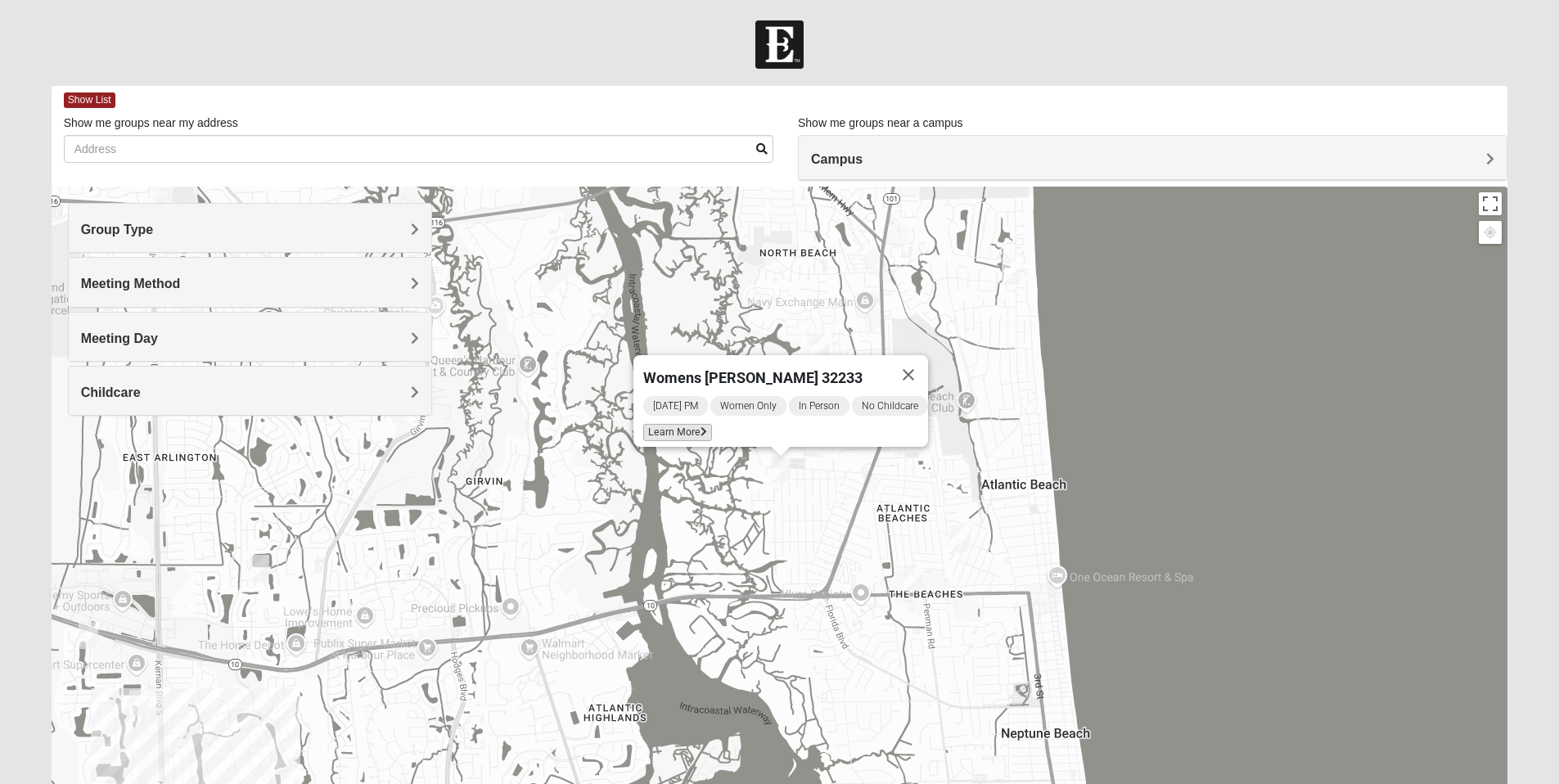
click at [680, 424] on span "Learn More" at bounding box center [678, 432] width 69 height 17
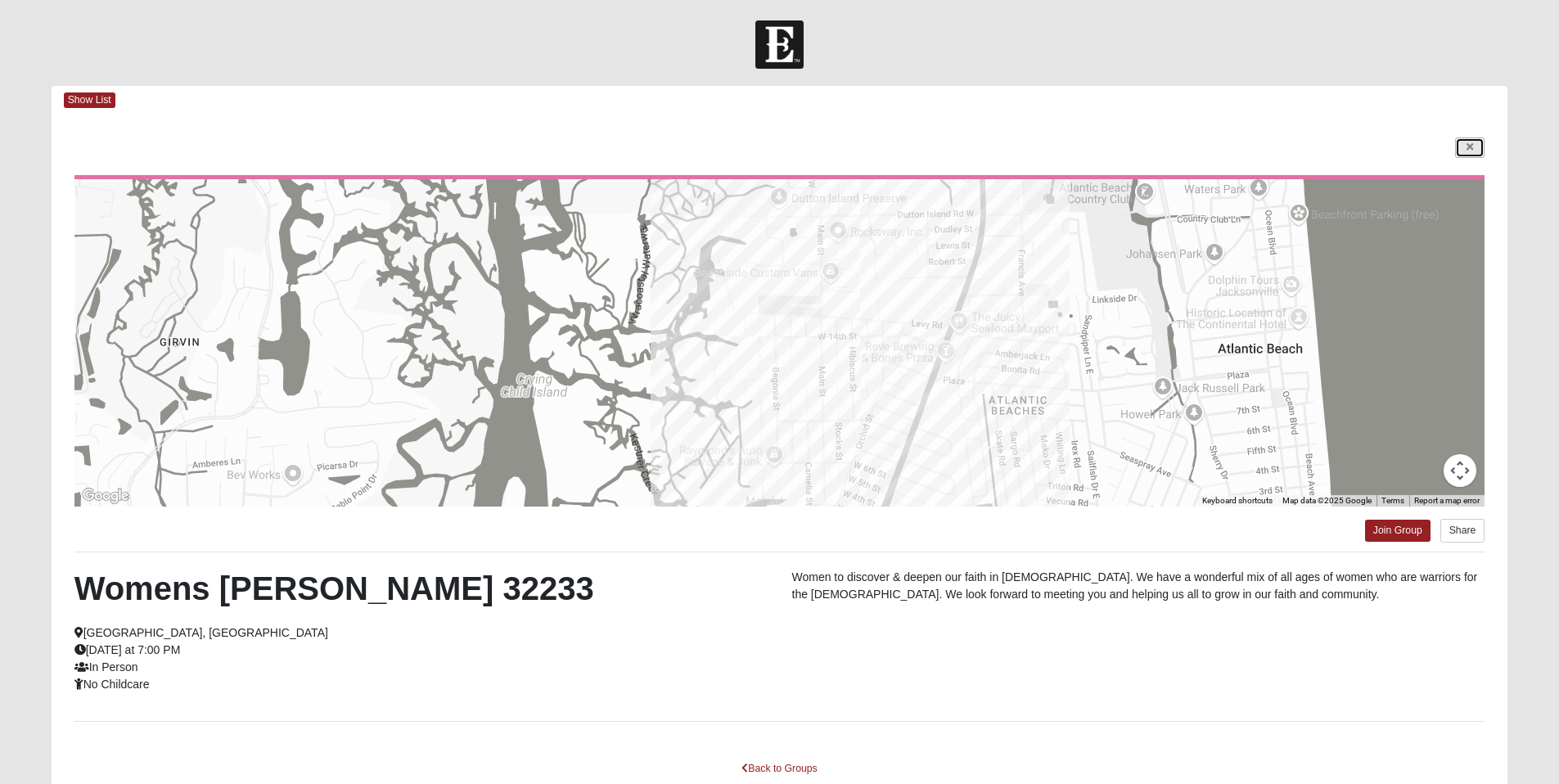
click at [1465, 145] on link at bounding box center [1469, 147] width 29 height 21
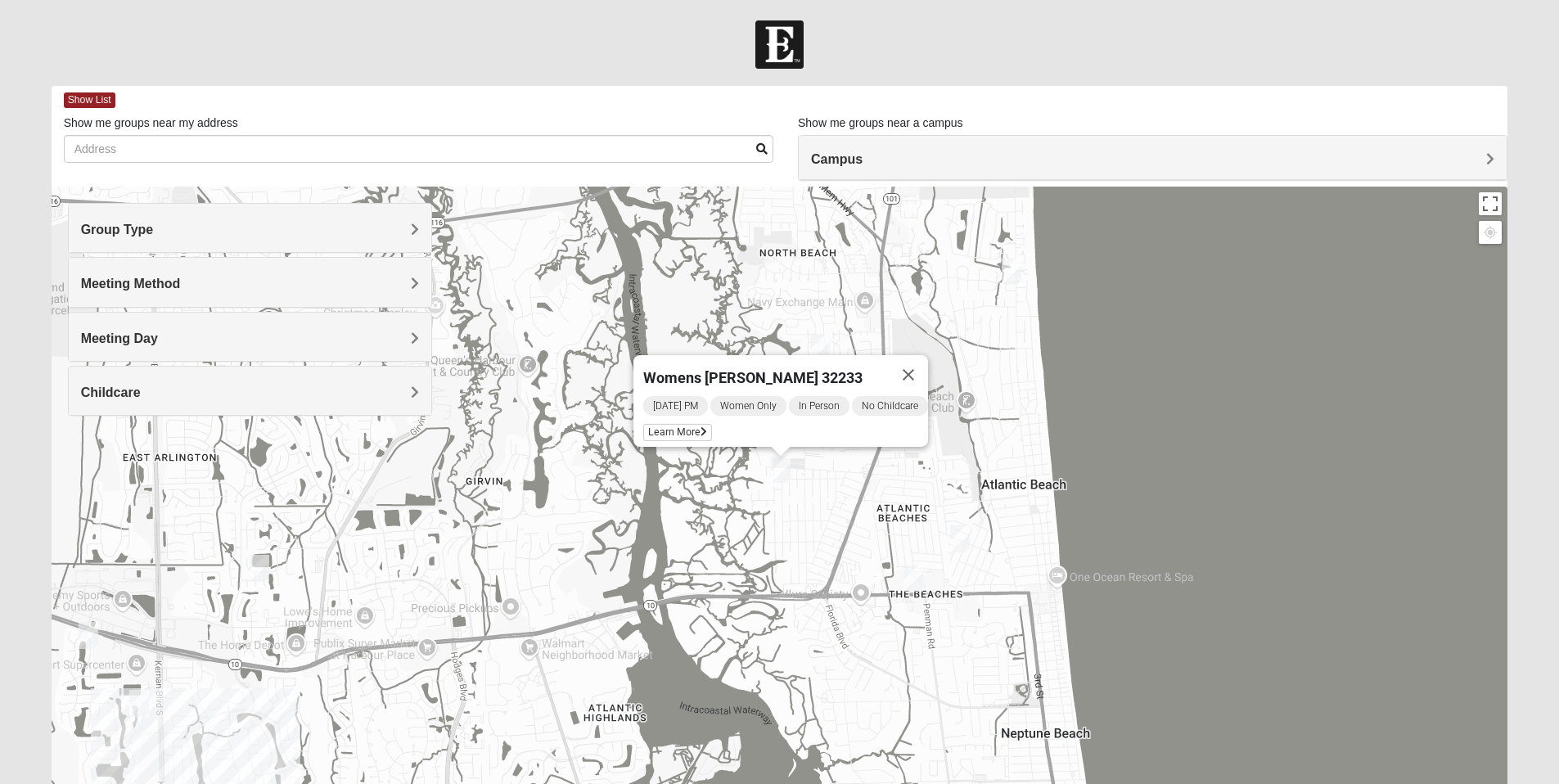
click at [817, 340] on img "Womens Ehler 32233" at bounding box center [821, 347] width 20 height 27
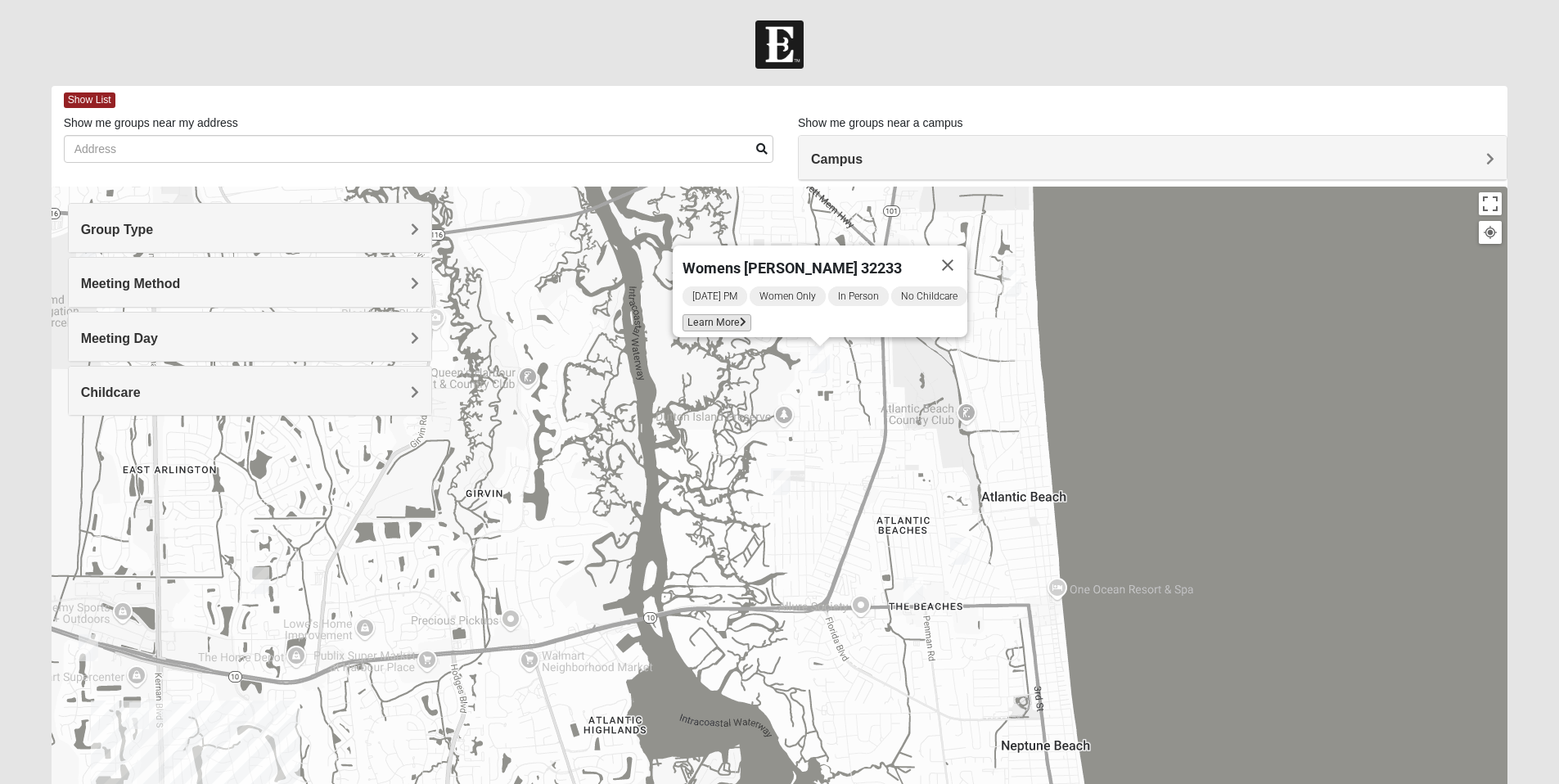
click at [727, 316] on span "Learn More" at bounding box center [717, 323] width 69 height 17
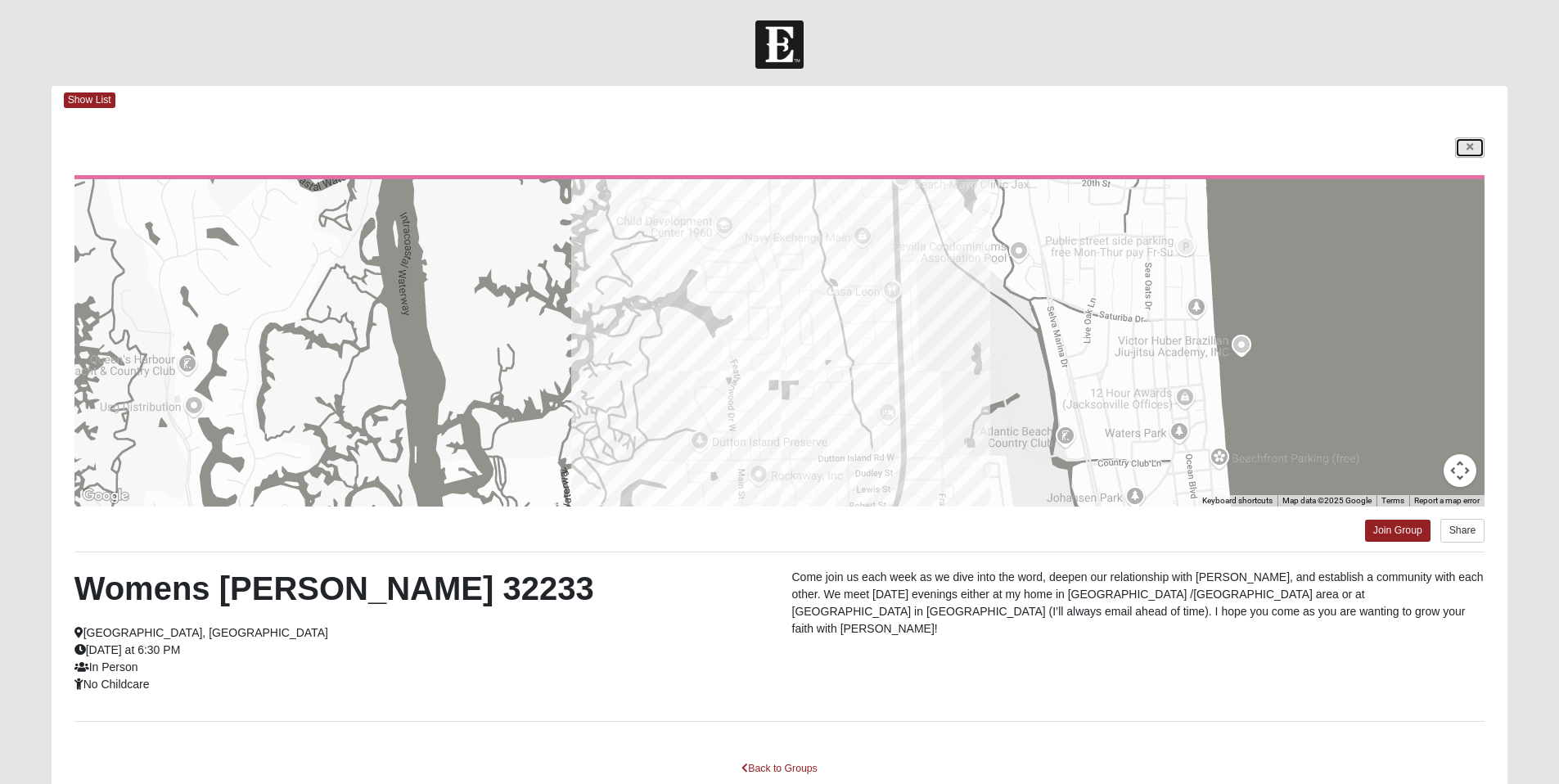
click at [1479, 143] on link at bounding box center [1469, 147] width 29 height 21
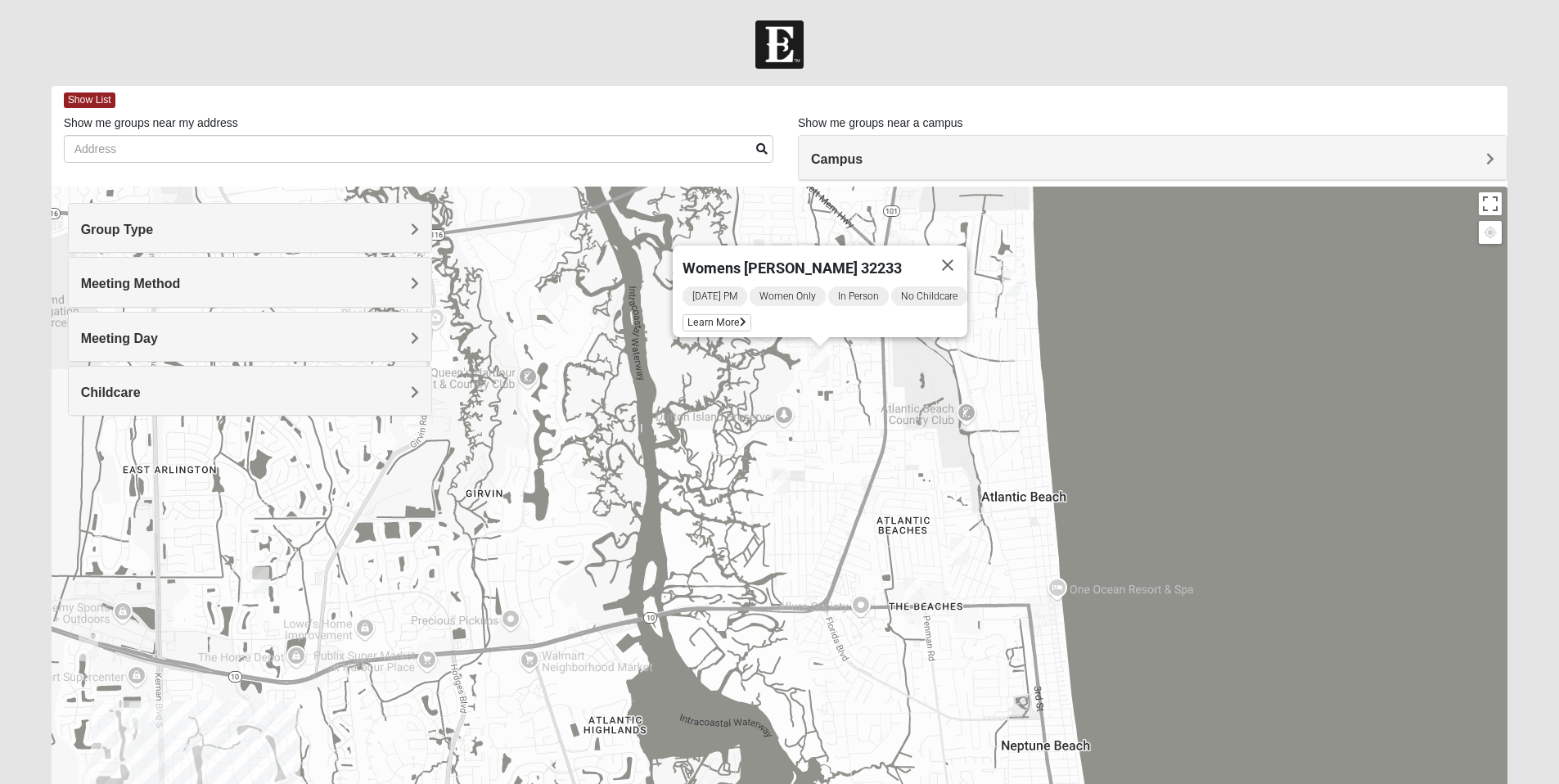
click at [1010, 279] on img "Mixed Lammie 32233" at bounding box center [1012, 284] width 20 height 27
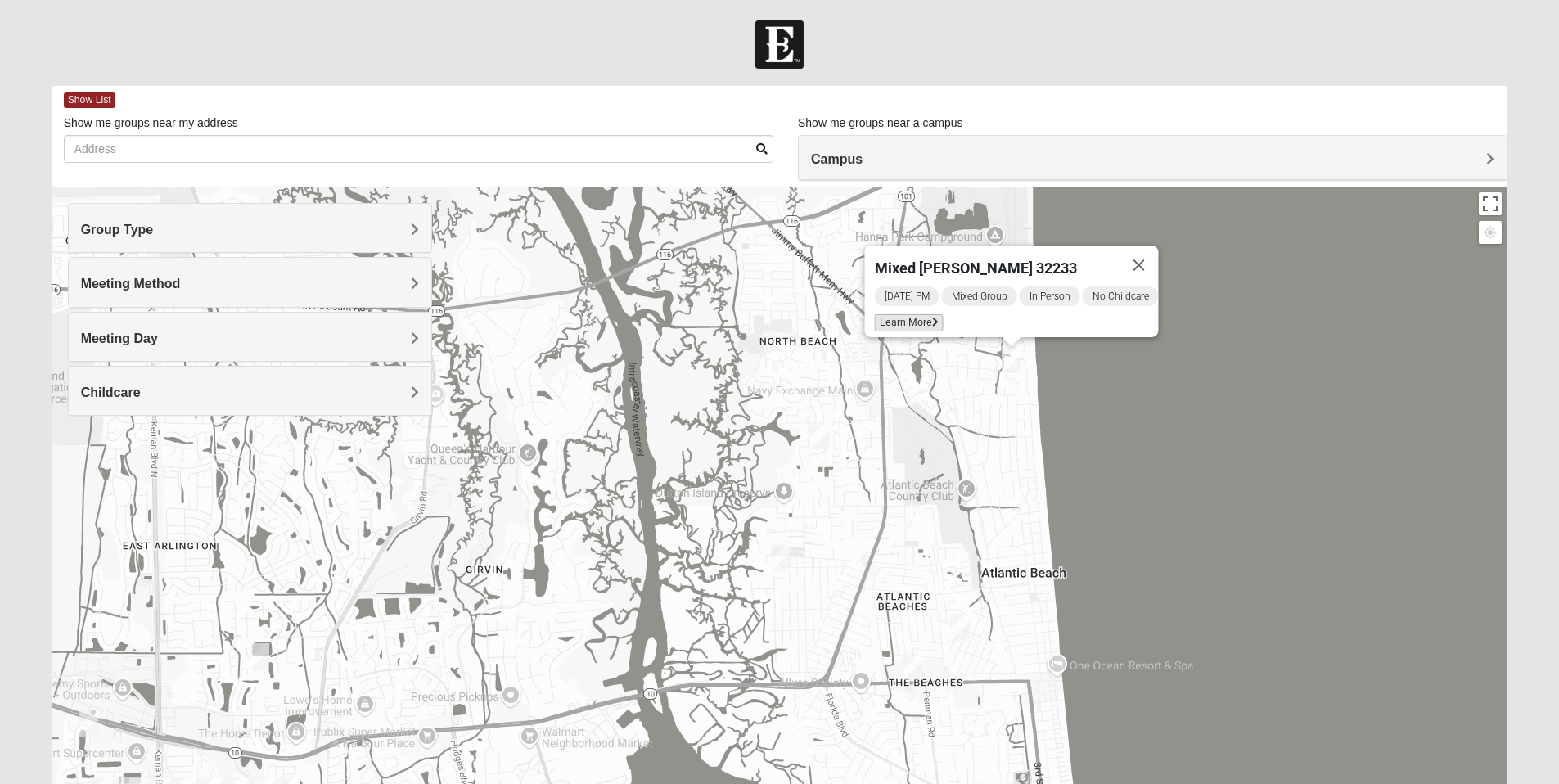
click at [901, 317] on span "Learn More" at bounding box center [908, 323] width 69 height 17
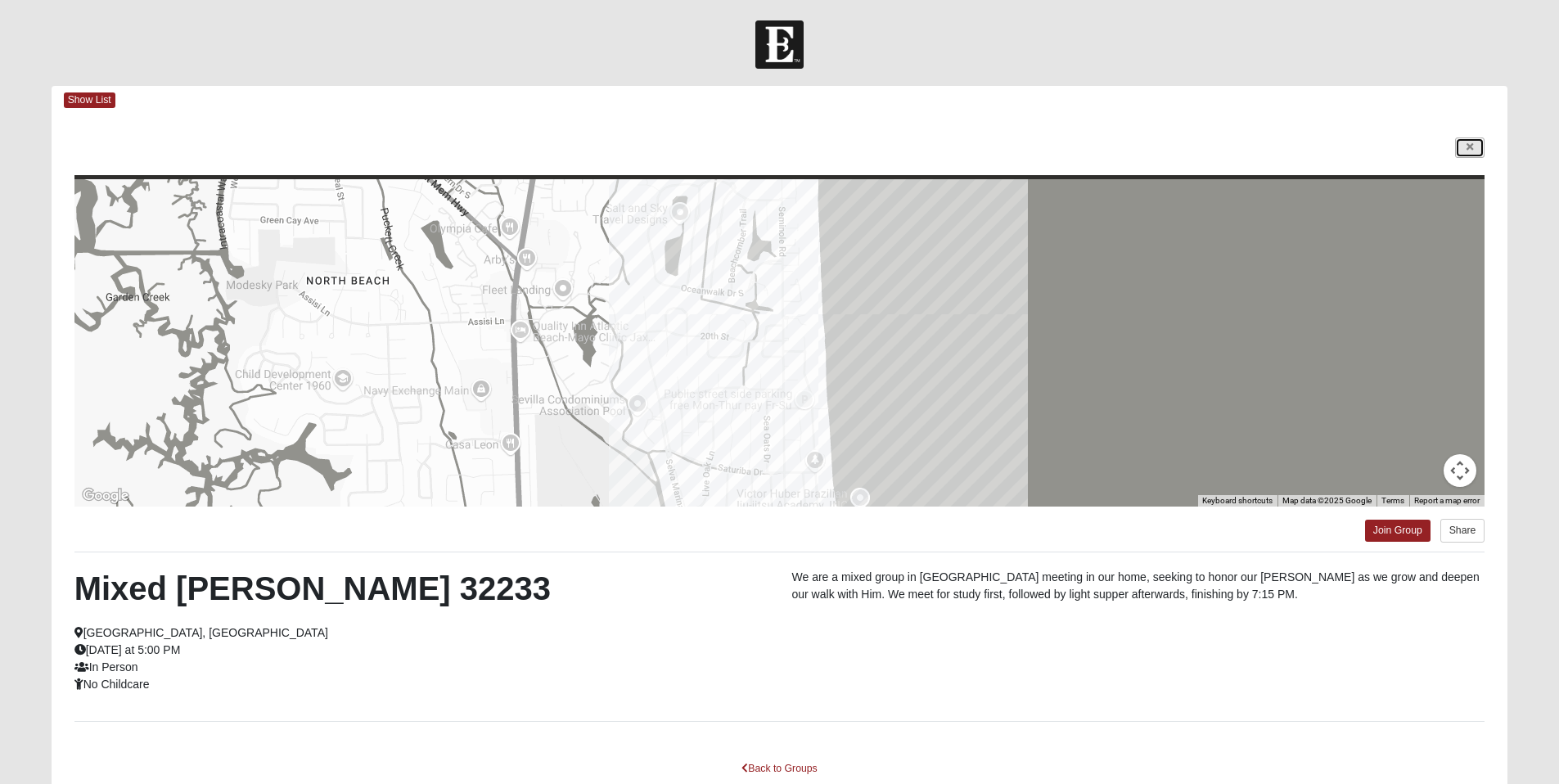
click at [1473, 146] on icon at bounding box center [1470, 147] width 7 height 10
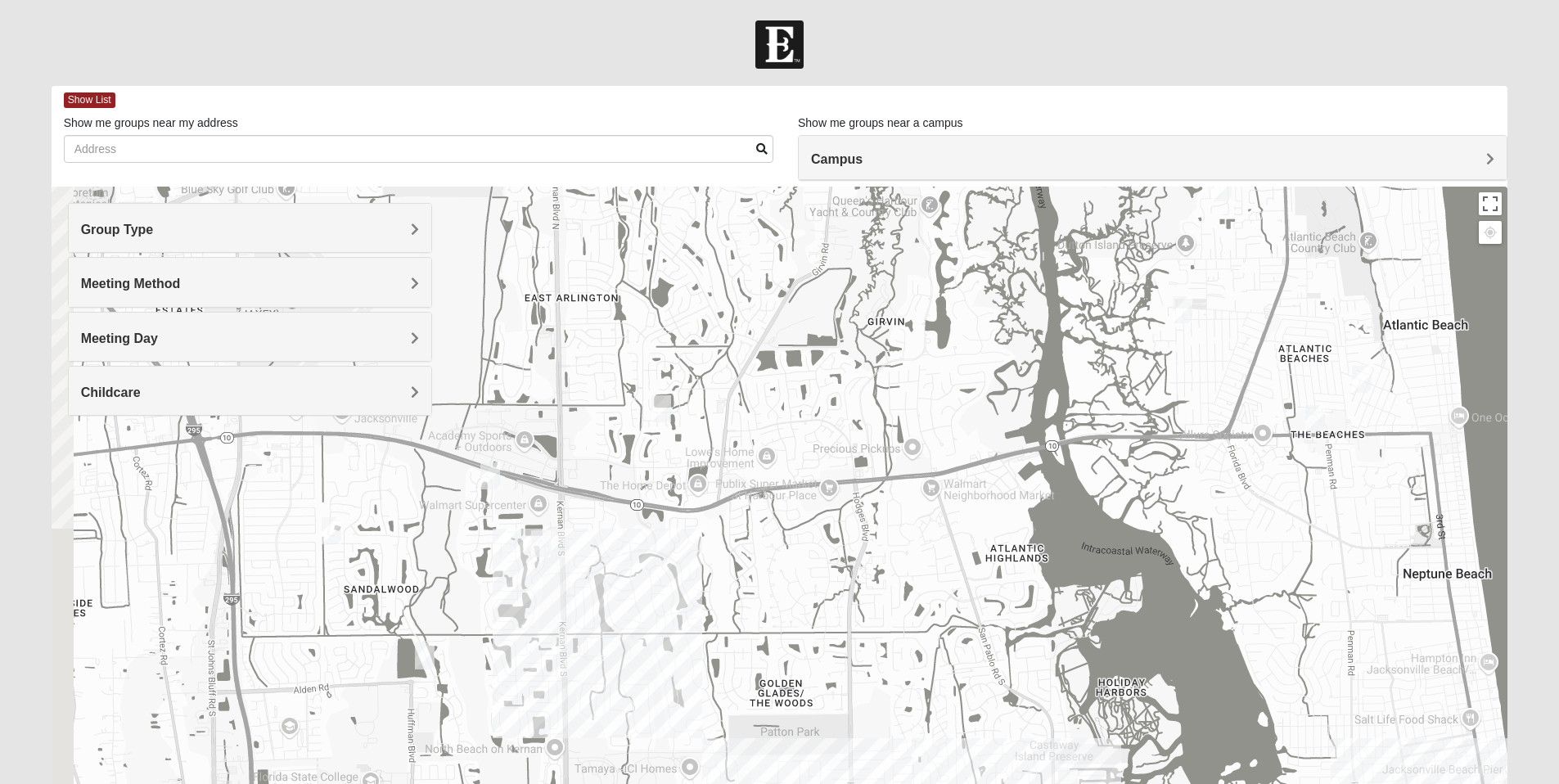
drag, startPoint x: 760, startPoint y: 560, endPoint x: 1182, endPoint y: 293, distance: 499.4
click at [1182, 293] on div "Mixed [PERSON_NAME] 32233 [DATE] PM Mixed Group In Person No Childcare Learn Mo…" at bounding box center [780, 514] width 1457 height 655
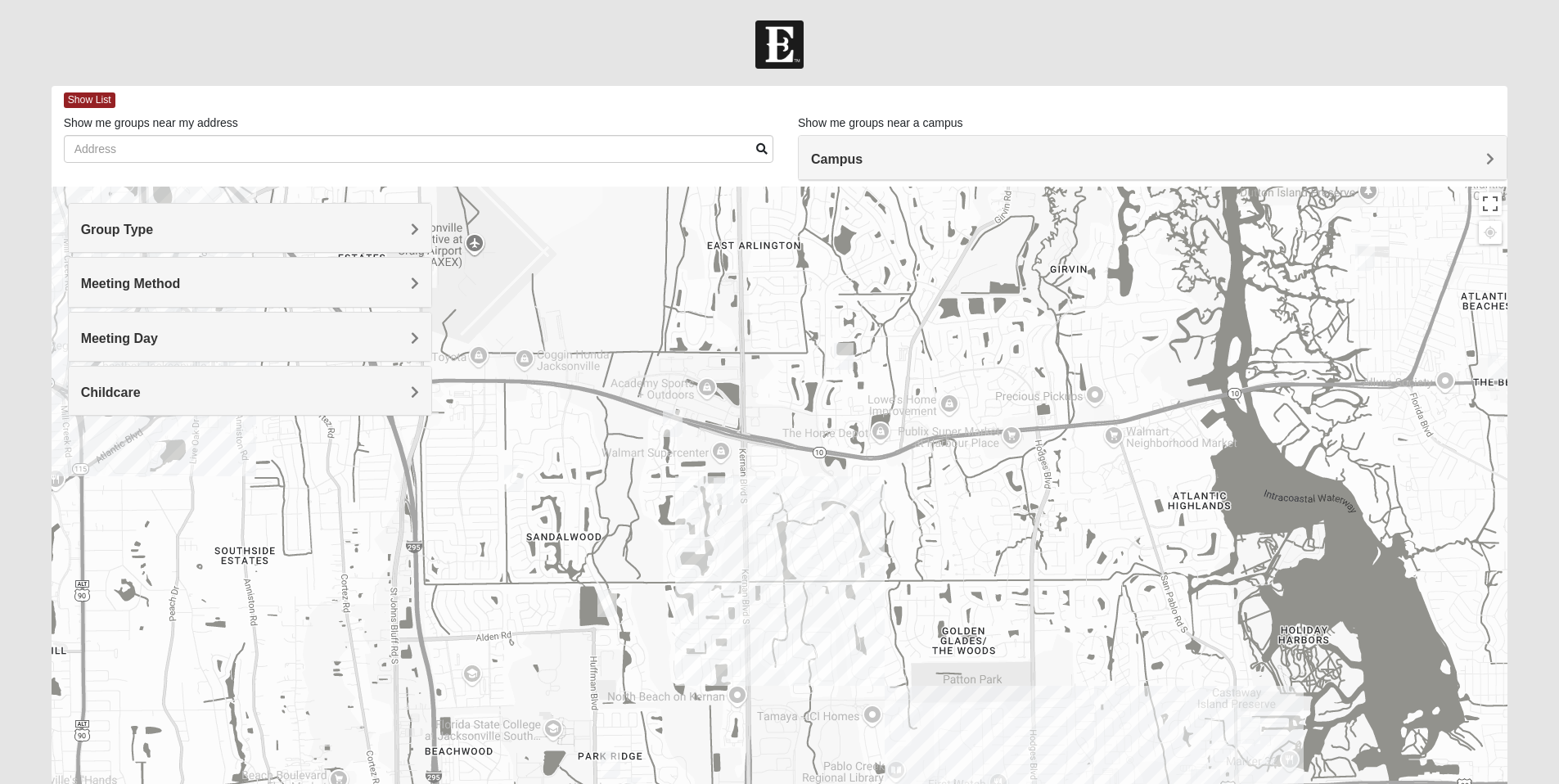
drag, startPoint x: 763, startPoint y: 439, endPoint x: 974, endPoint y: 391, distance: 216.4
click at [974, 391] on div "Mixed [PERSON_NAME] 32233 [DATE] PM Mixed Group In Person No Childcare Learn Mo…" at bounding box center [780, 514] width 1457 height 655
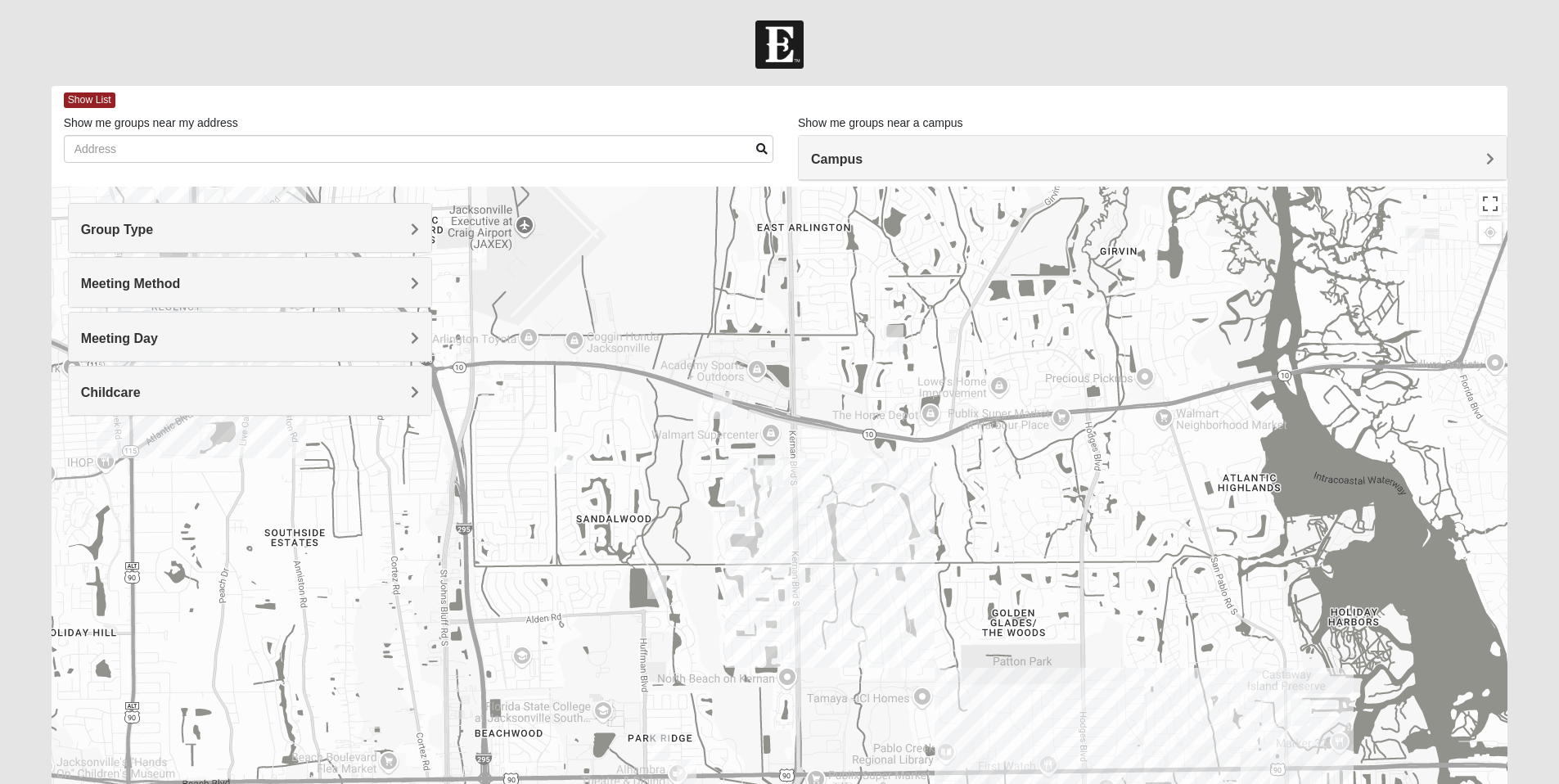
click at [772, 472] on img "Mixed Maytum 32246" at bounding box center [773, 474] width 20 height 27
click at [1084, 495] on div "Mixed [PERSON_NAME] 32246 [DATE] PM Mixed Group In Person No Childcare Learn Mo…" at bounding box center [780, 514] width 1457 height 655
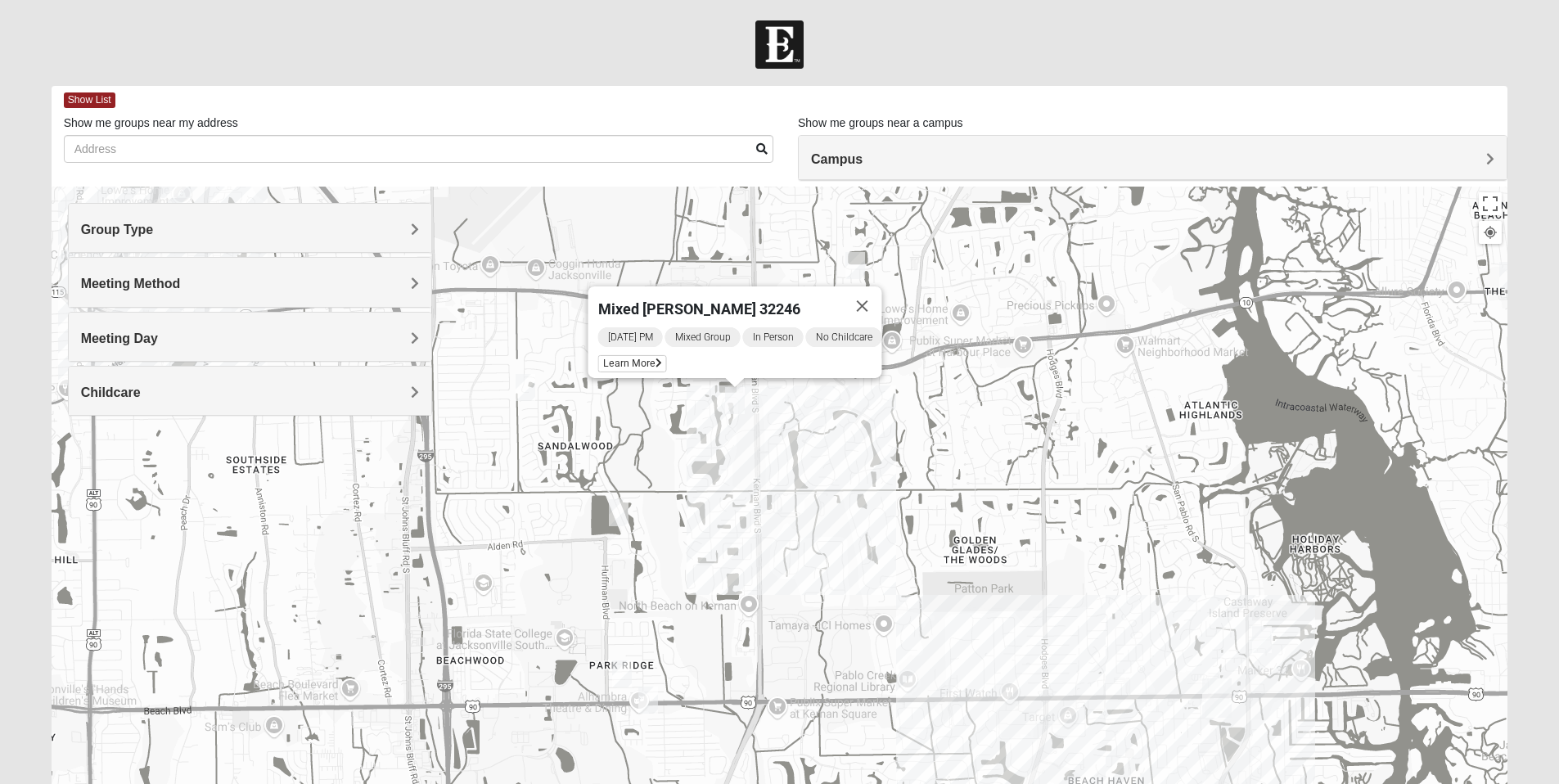
drag, startPoint x: 1253, startPoint y: 535, endPoint x: 1087, endPoint y: 277, distance: 306.8
click at [1087, 277] on div "Mixed [PERSON_NAME] 32246 [DATE] PM Mixed Group In Person No Childcare Learn Mo…" at bounding box center [780, 514] width 1457 height 655
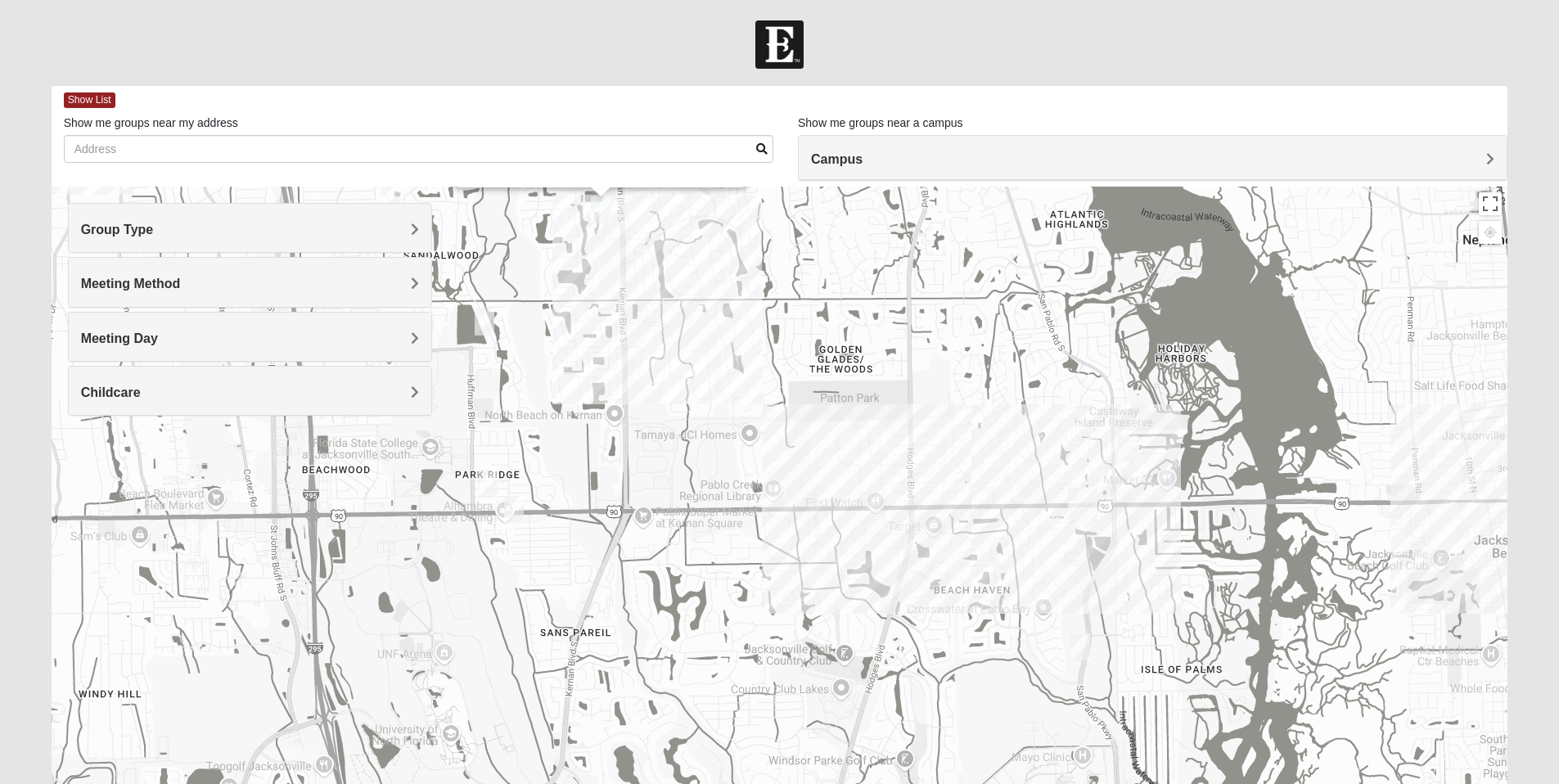
click at [1086, 502] on img "San Pablo" at bounding box center [1082, 507] width 29 height 39
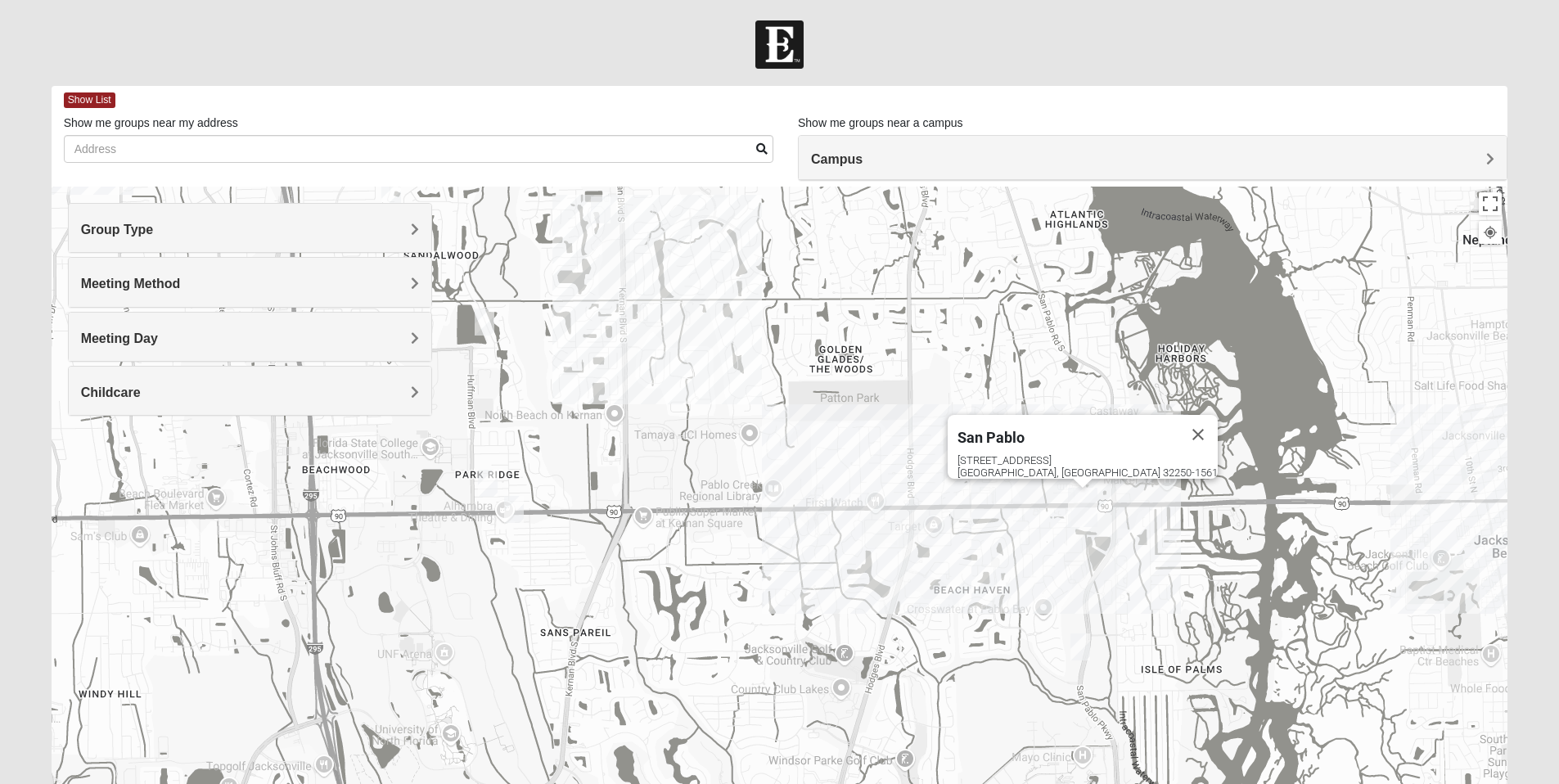
click at [1086, 502] on img "San Pablo" at bounding box center [1082, 507] width 29 height 39
click at [1178, 538] on div "[GEOGRAPHIC_DATA] [STREET_ADDRESS]" at bounding box center [780, 514] width 1457 height 655
click at [1179, 422] on button "Close" at bounding box center [1198, 434] width 39 height 39
click at [1120, 448] on img "Womens Hullinger 32224" at bounding box center [1128, 449] width 20 height 27
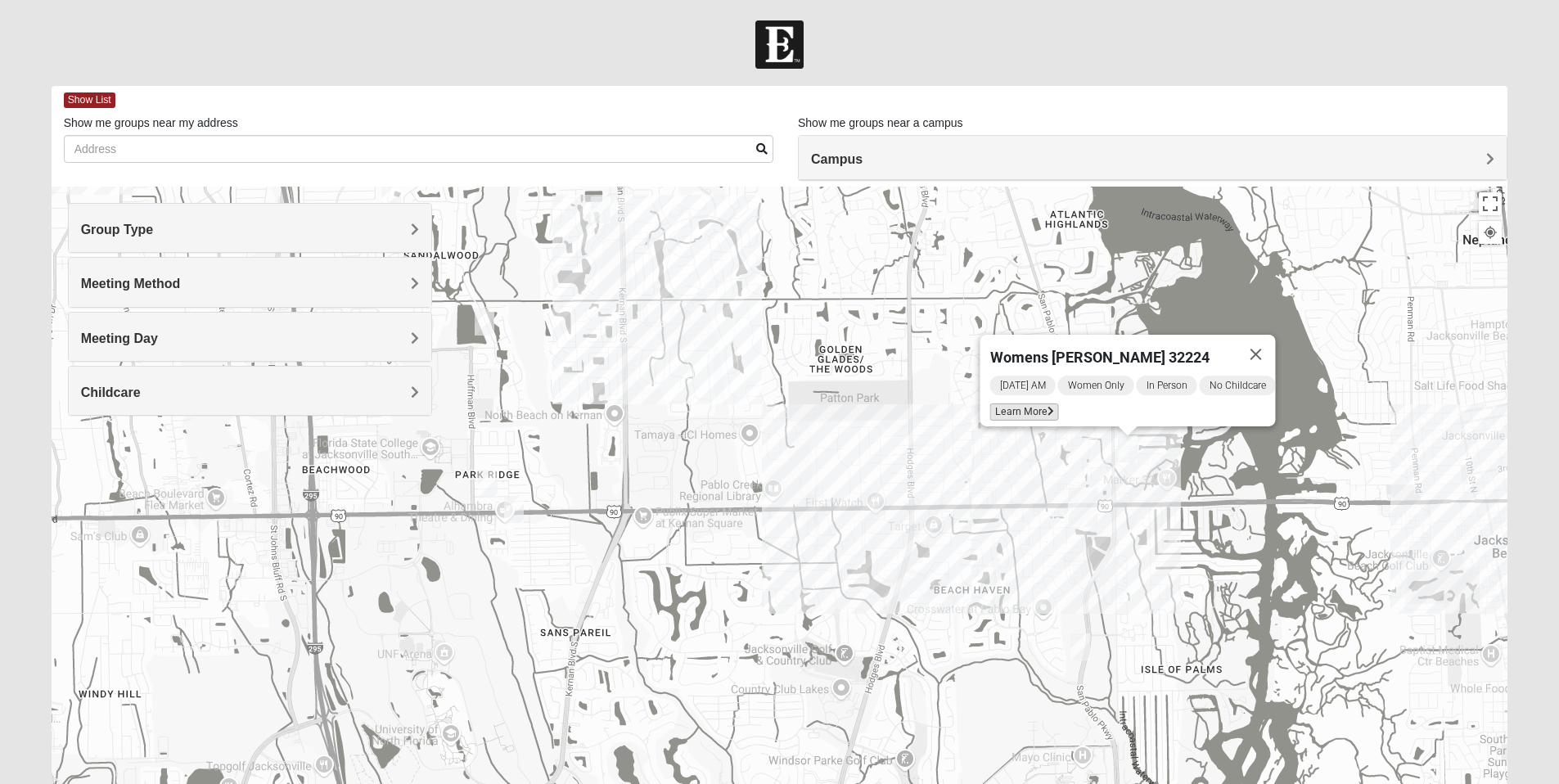
click at [1021, 404] on span "Learn More" at bounding box center [1024, 412] width 69 height 17
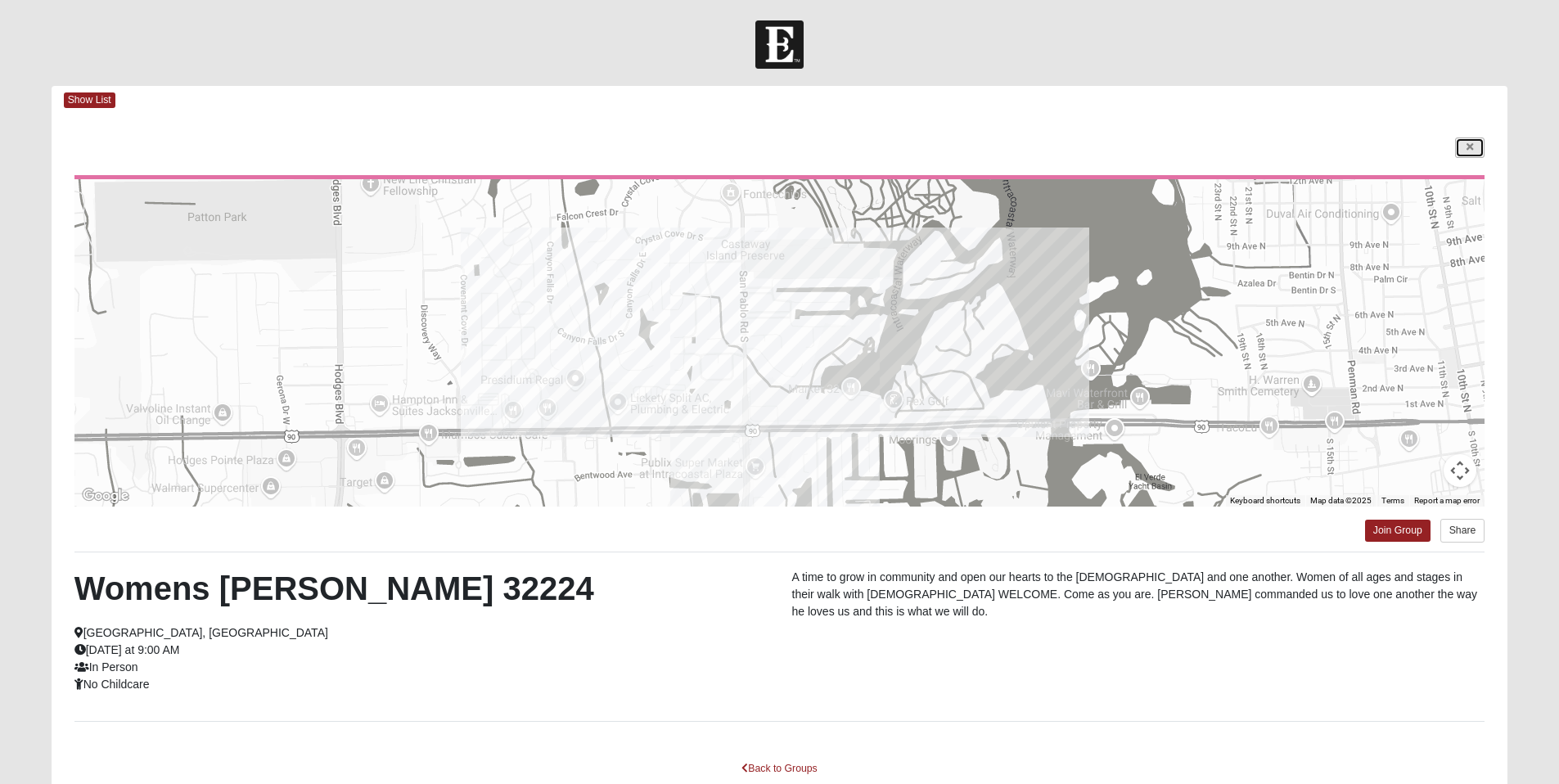
click at [1460, 146] on link at bounding box center [1469, 147] width 29 height 21
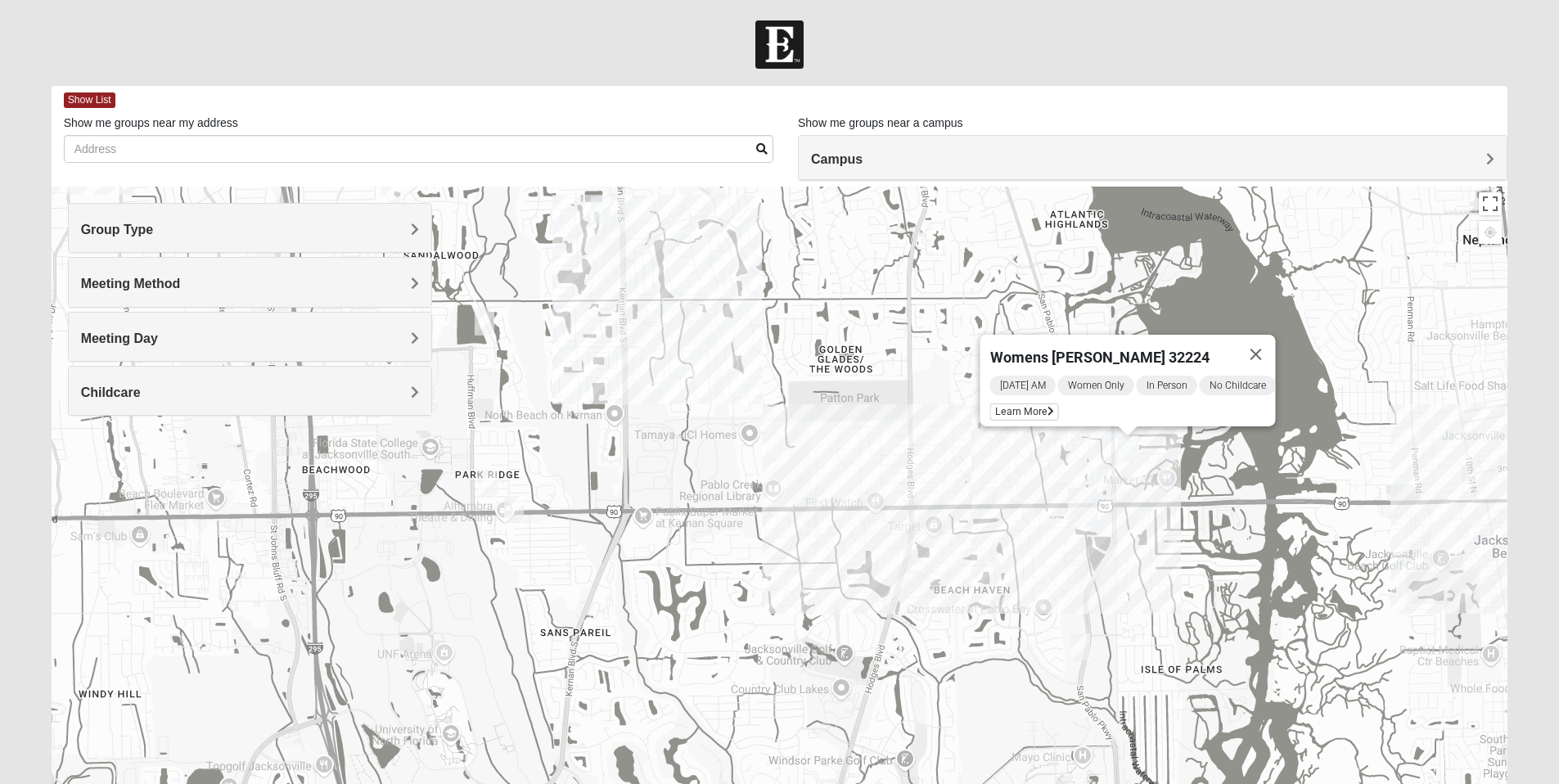
click at [522, 504] on img "Womens Chapman 32224" at bounding box center [514, 509] width 20 height 27
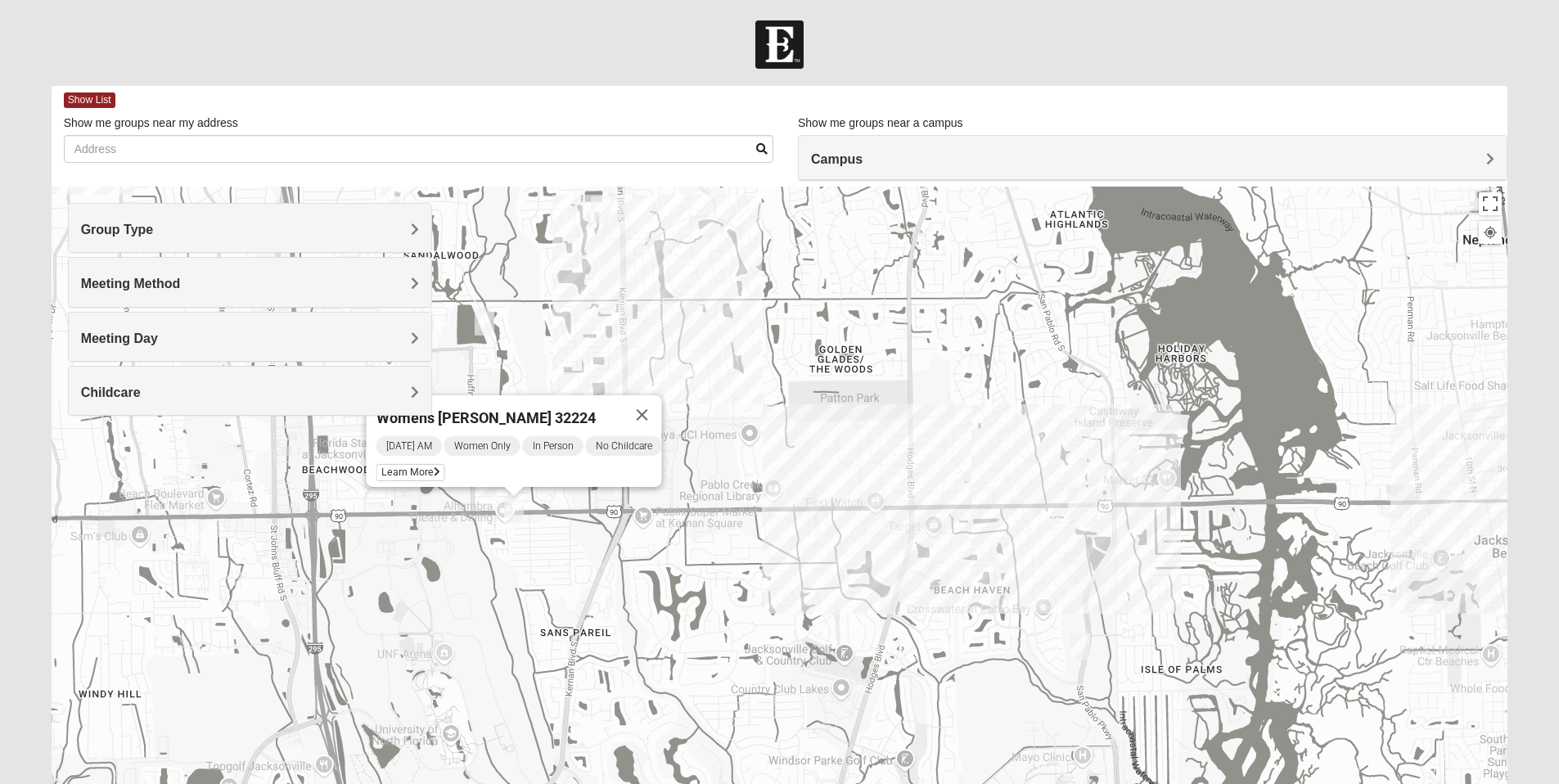
click at [774, 520] on div "Womens [PERSON_NAME] 32224 [DATE] AM Women Only In Person No Childcare Learn Mo…" at bounding box center [780, 514] width 1457 height 655
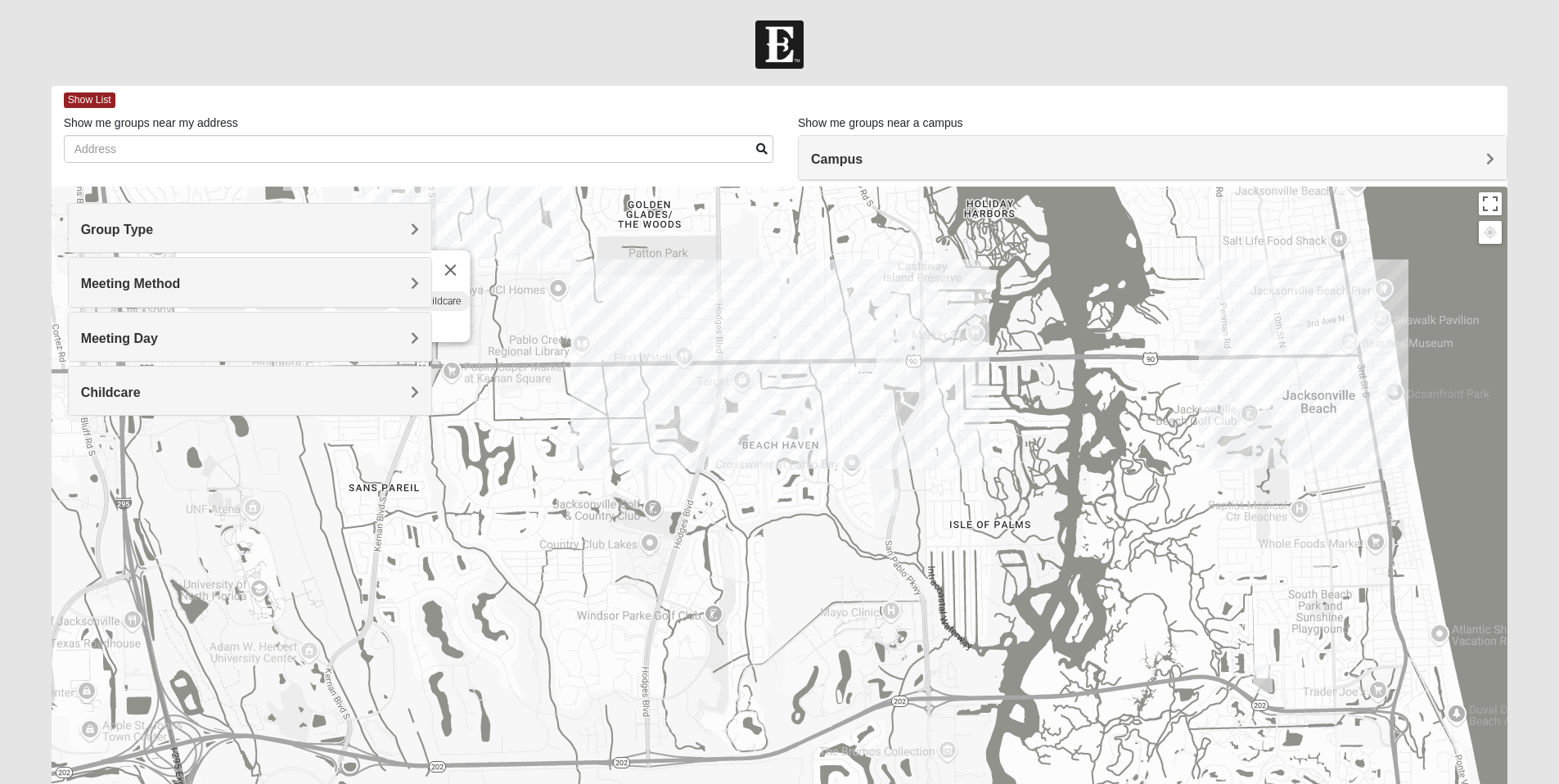
drag, startPoint x: 971, startPoint y: 608, endPoint x: 578, endPoint y: 329, distance: 482.0
click at [578, 329] on div "Womens [PERSON_NAME] 32224 [DATE] AM Women Only In Person No Childcare Learn Mo…" at bounding box center [780, 514] width 1457 height 655
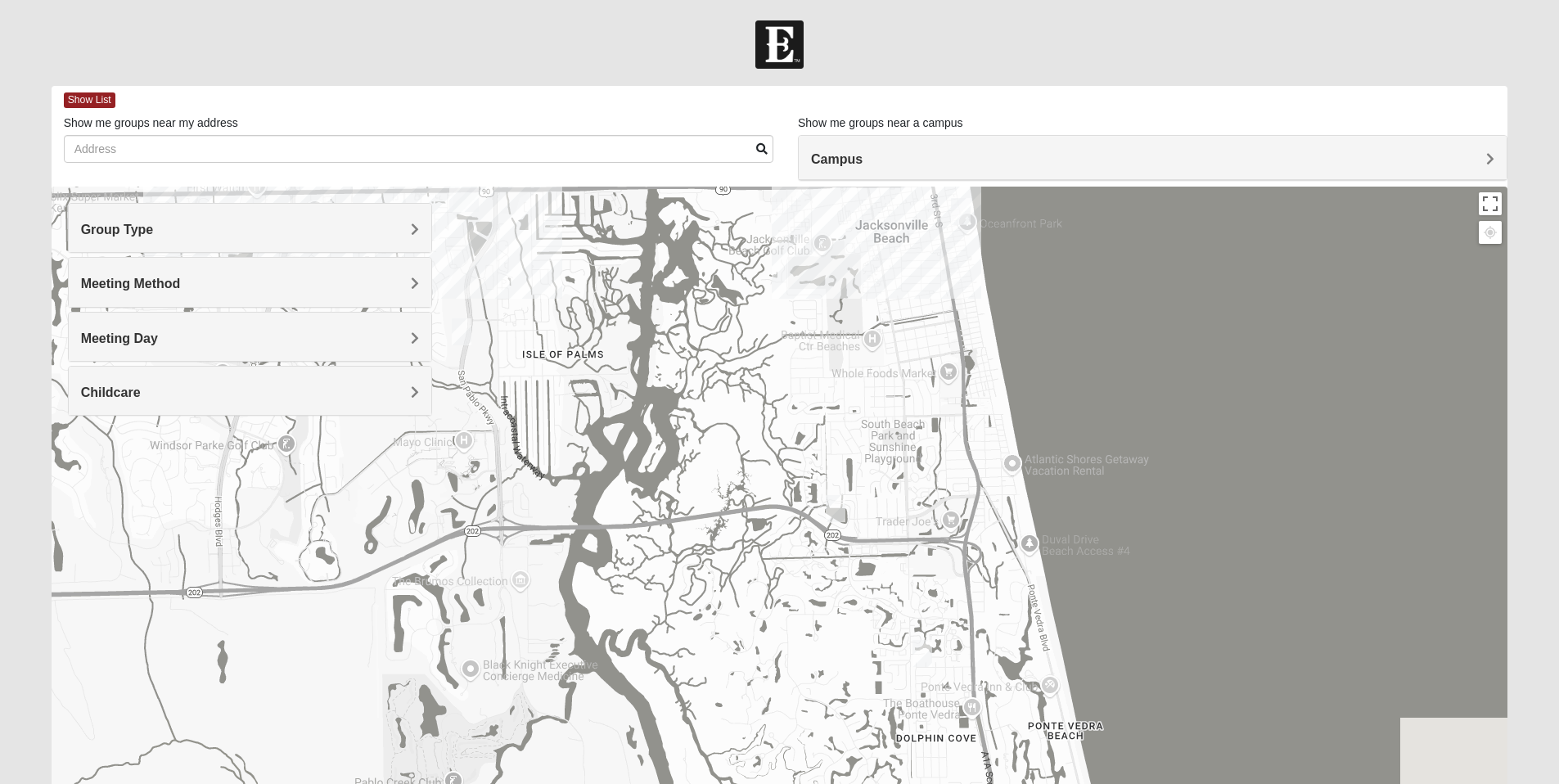
drag, startPoint x: 1055, startPoint y: 548, endPoint x: 796, endPoint y: 520, distance: 260.5
click at [826, 520] on img "Womens Doudna 32250" at bounding box center [836, 509] width 20 height 27
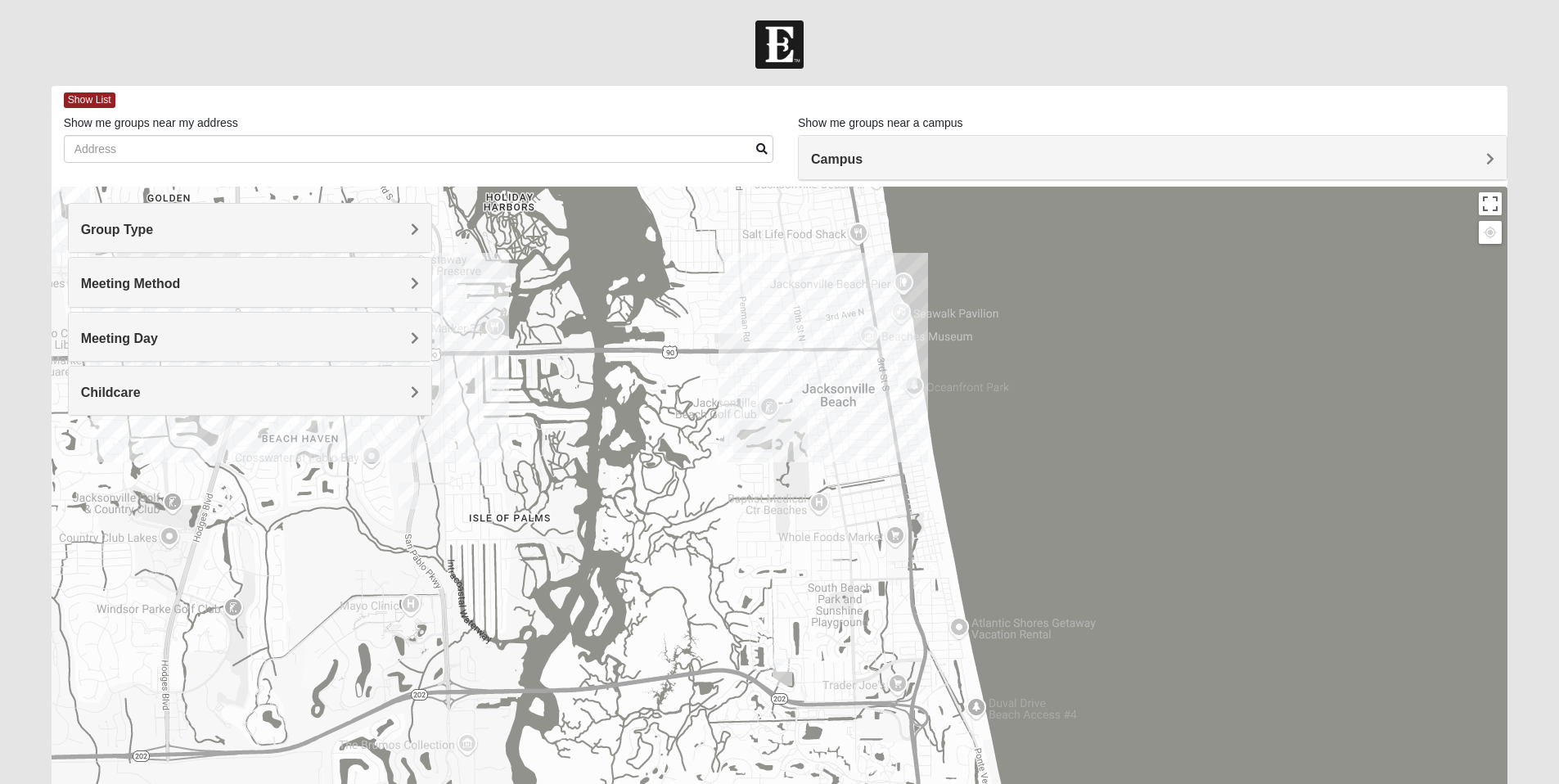
drag, startPoint x: 917, startPoint y: 419, endPoint x: 910, endPoint y: 582, distance: 163.2
click at [910, 582] on div "Womens [PERSON_NAME] 32224 [DATE] AM Women Only In Person No Childcare Learn Mo…" at bounding box center [780, 514] width 1457 height 655
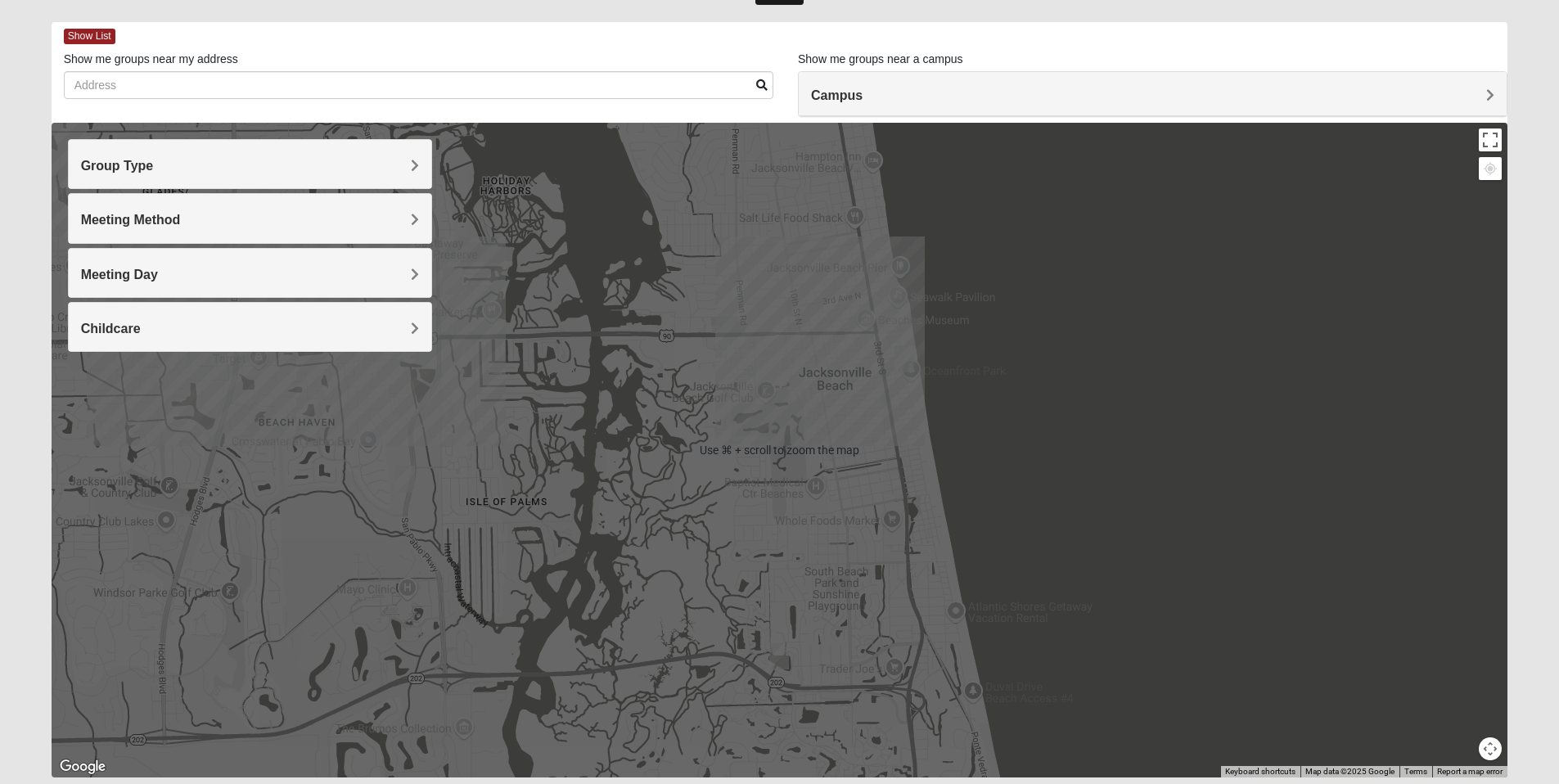
scroll to position [14, 0]
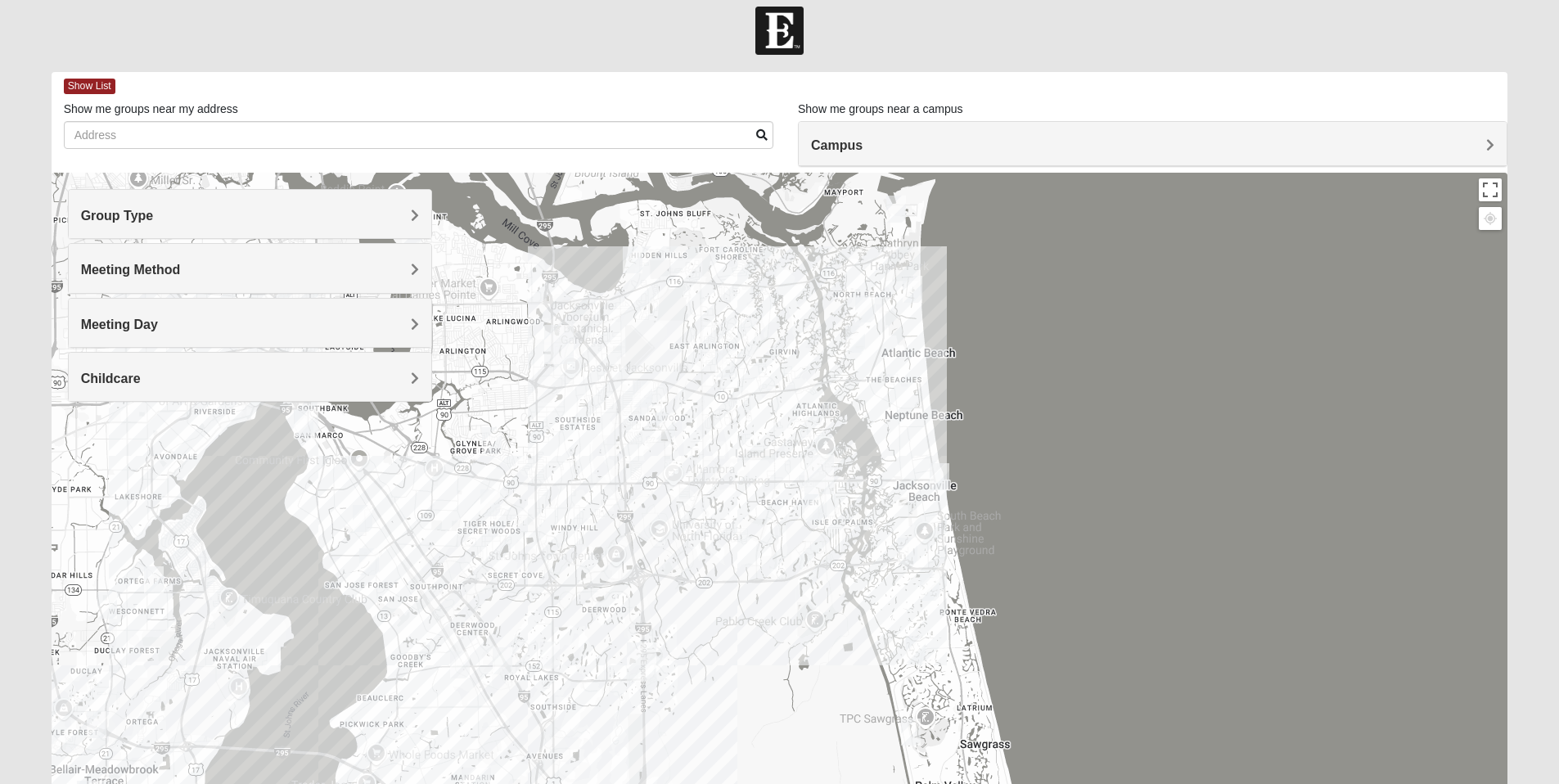
click at [893, 206] on img "Mixed Reed-Watkins 32266" at bounding box center [896, 209] width 20 height 27
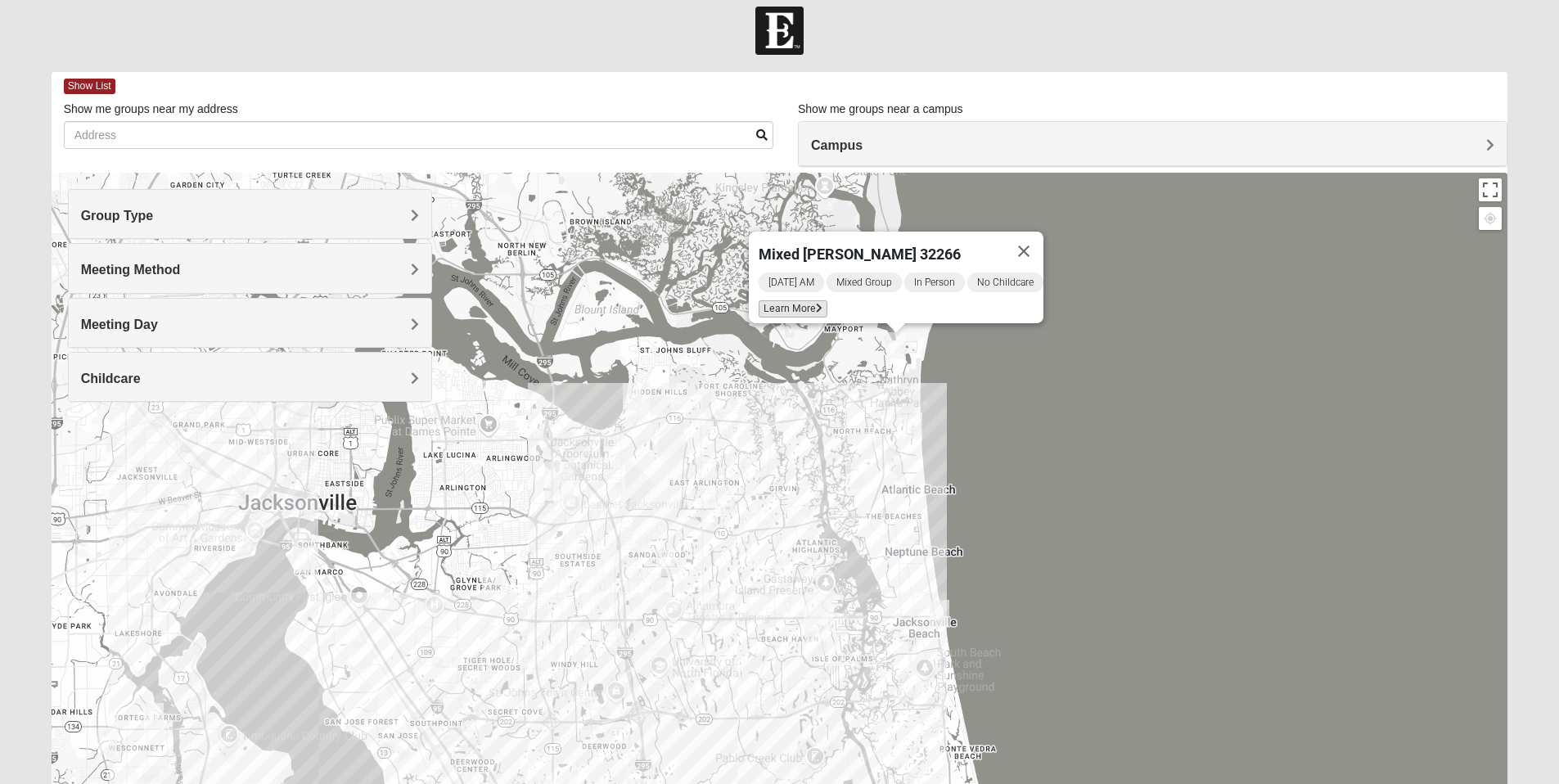
click at [759, 301] on span "Learn More" at bounding box center [793, 309] width 69 height 17
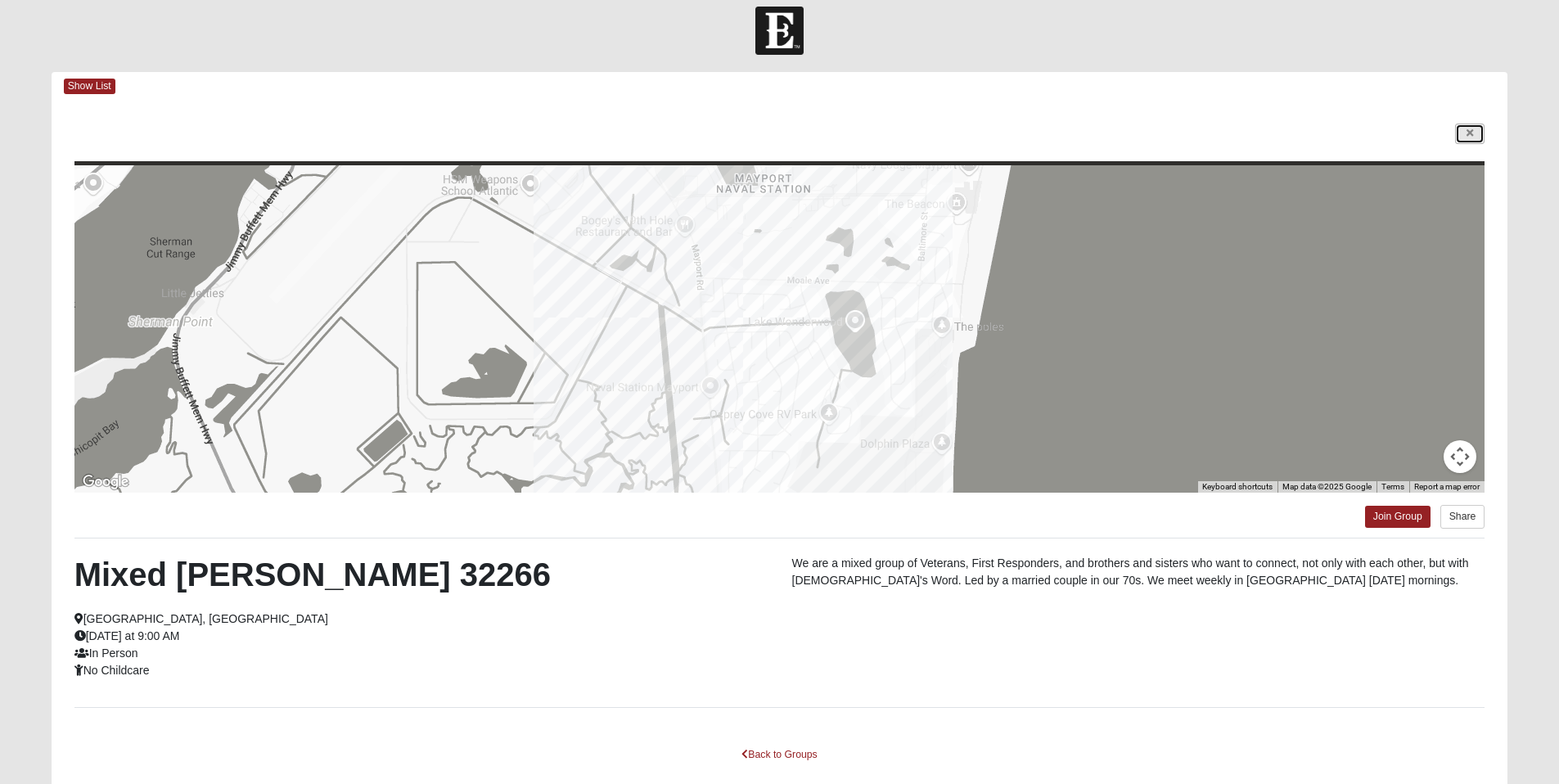
click at [1470, 134] on icon at bounding box center [1470, 133] width 7 height 10
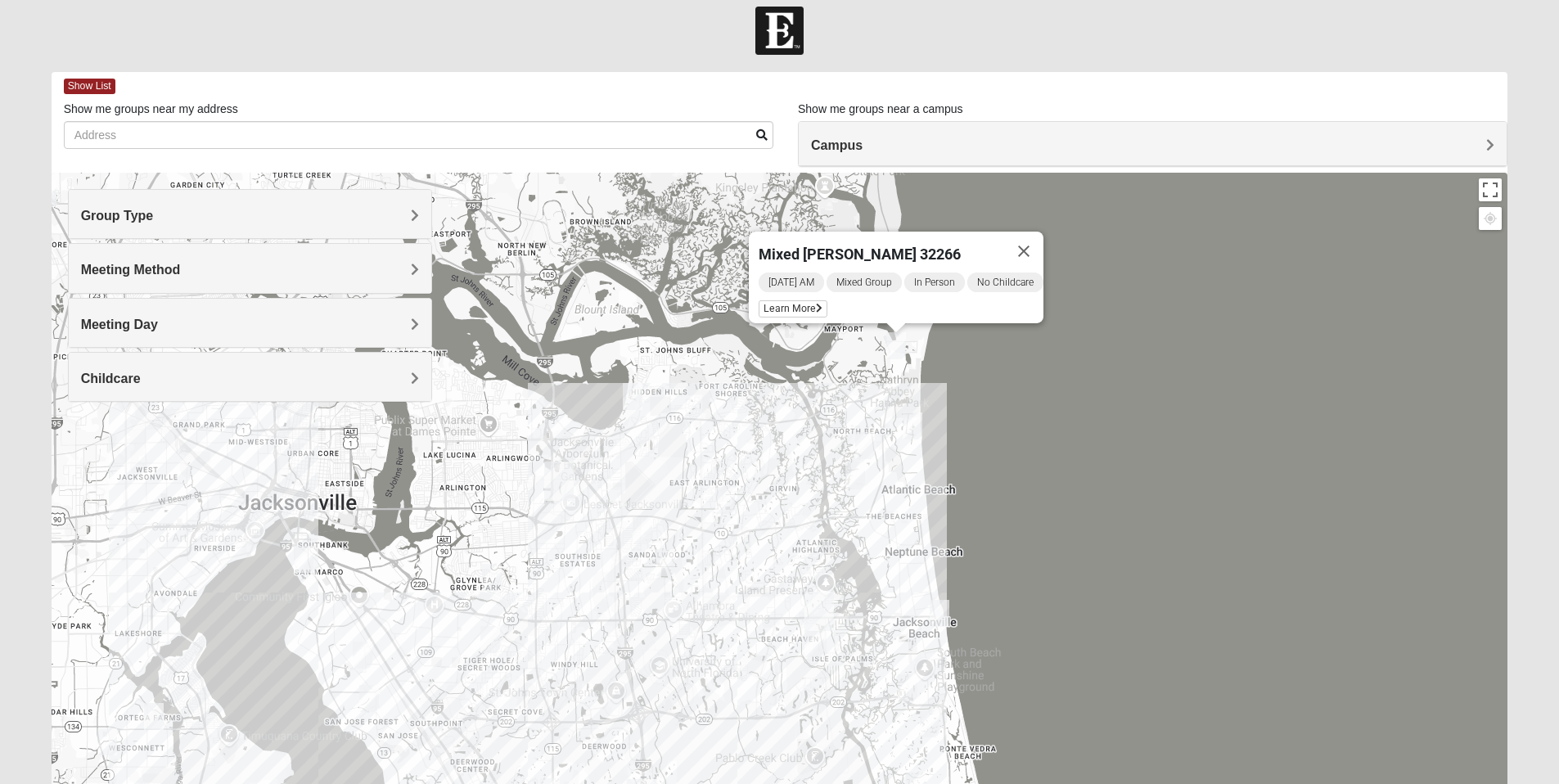
click at [629, 394] on img "Traditional Womens DeLoach 32225" at bounding box center [633, 396] width 20 height 27
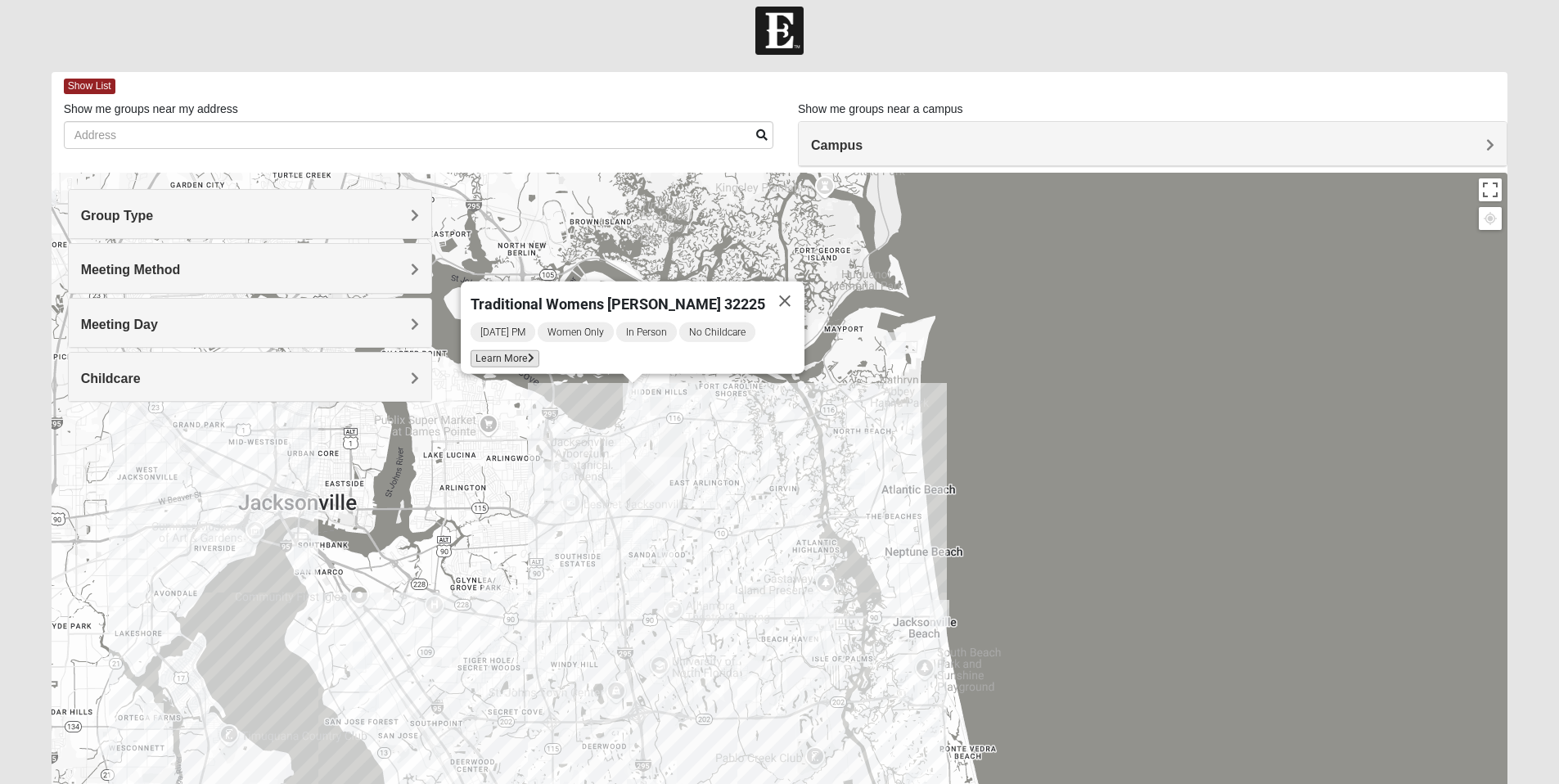
click at [534, 355] on span "Learn More" at bounding box center [504, 359] width 69 height 17
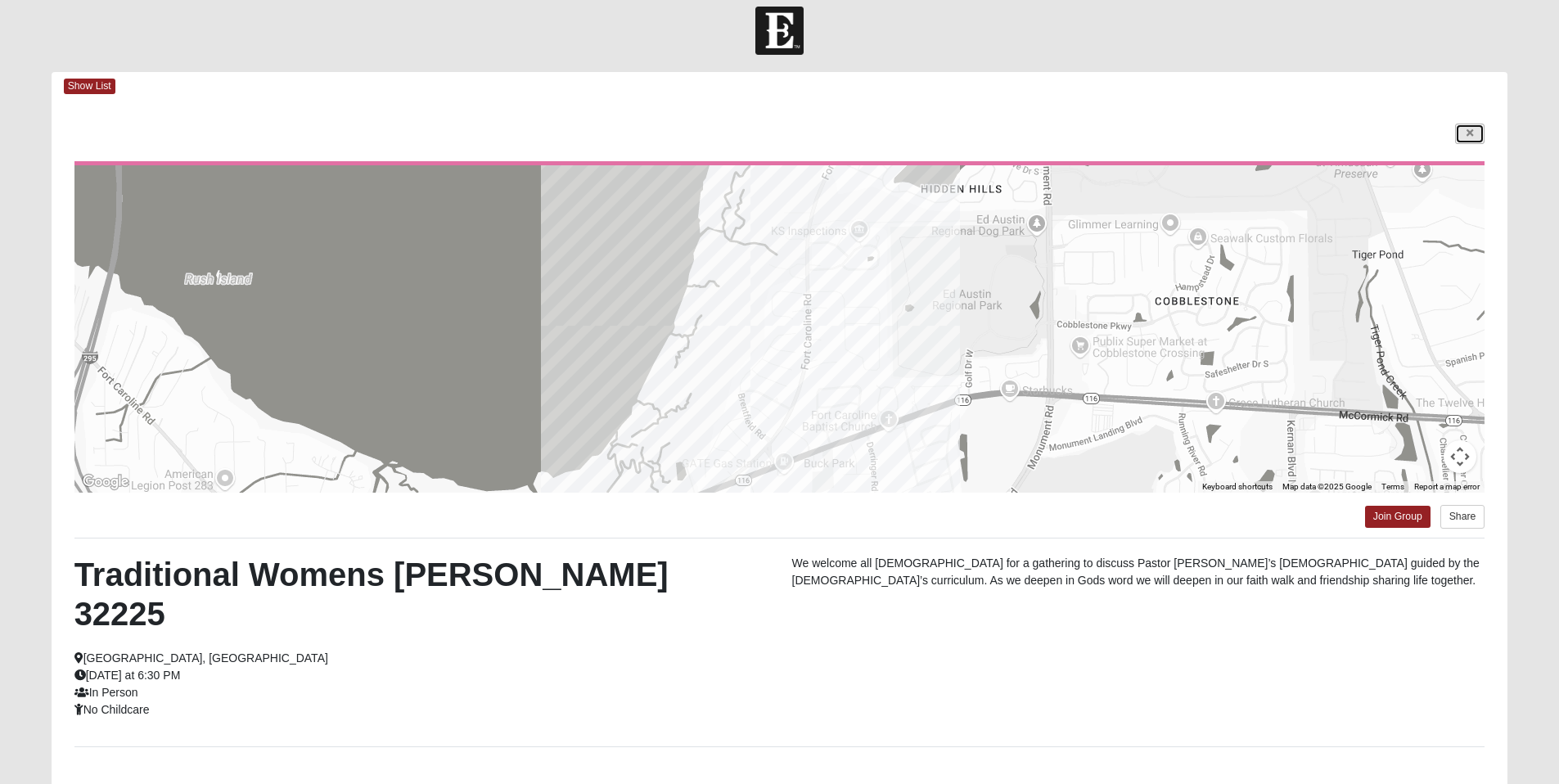
click at [1472, 135] on icon at bounding box center [1470, 133] width 7 height 10
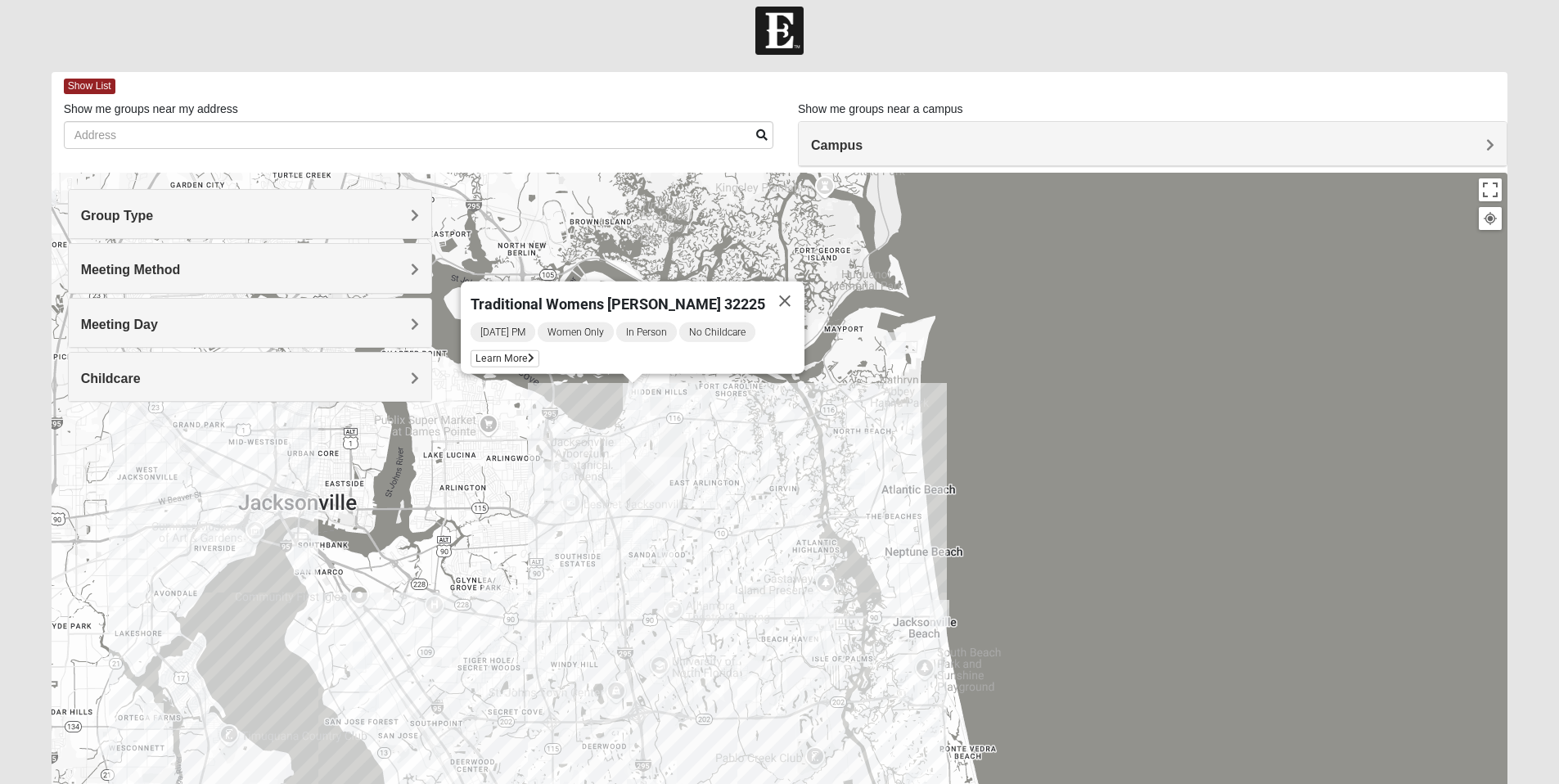
click at [637, 526] on img "Mixed Cossio/Maines 32246" at bounding box center [643, 530] width 20 height 27
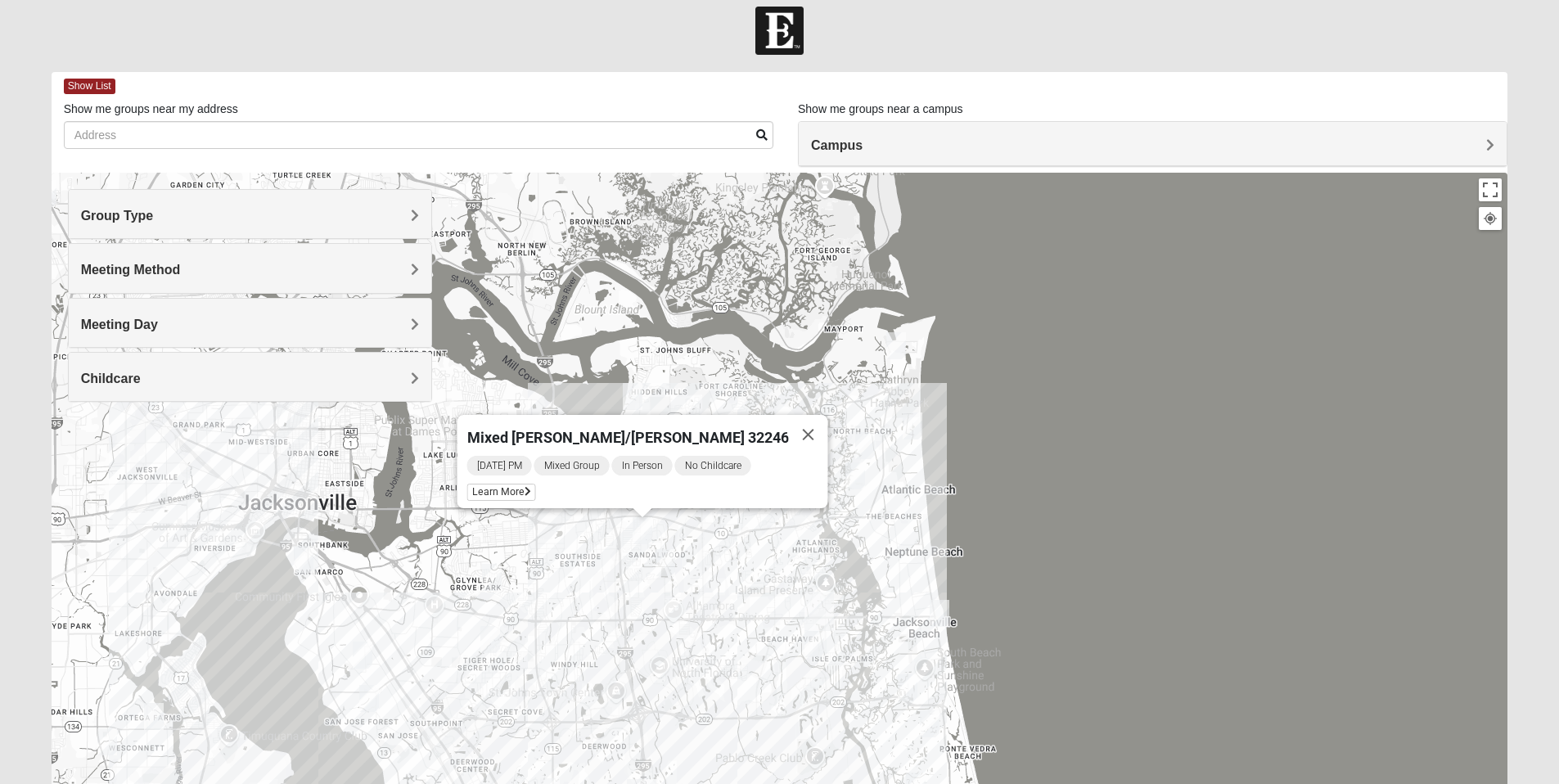
click at [668, 565] on img "Mixed Davis 32246" at bounding box center [666, 563] width 20 height 27
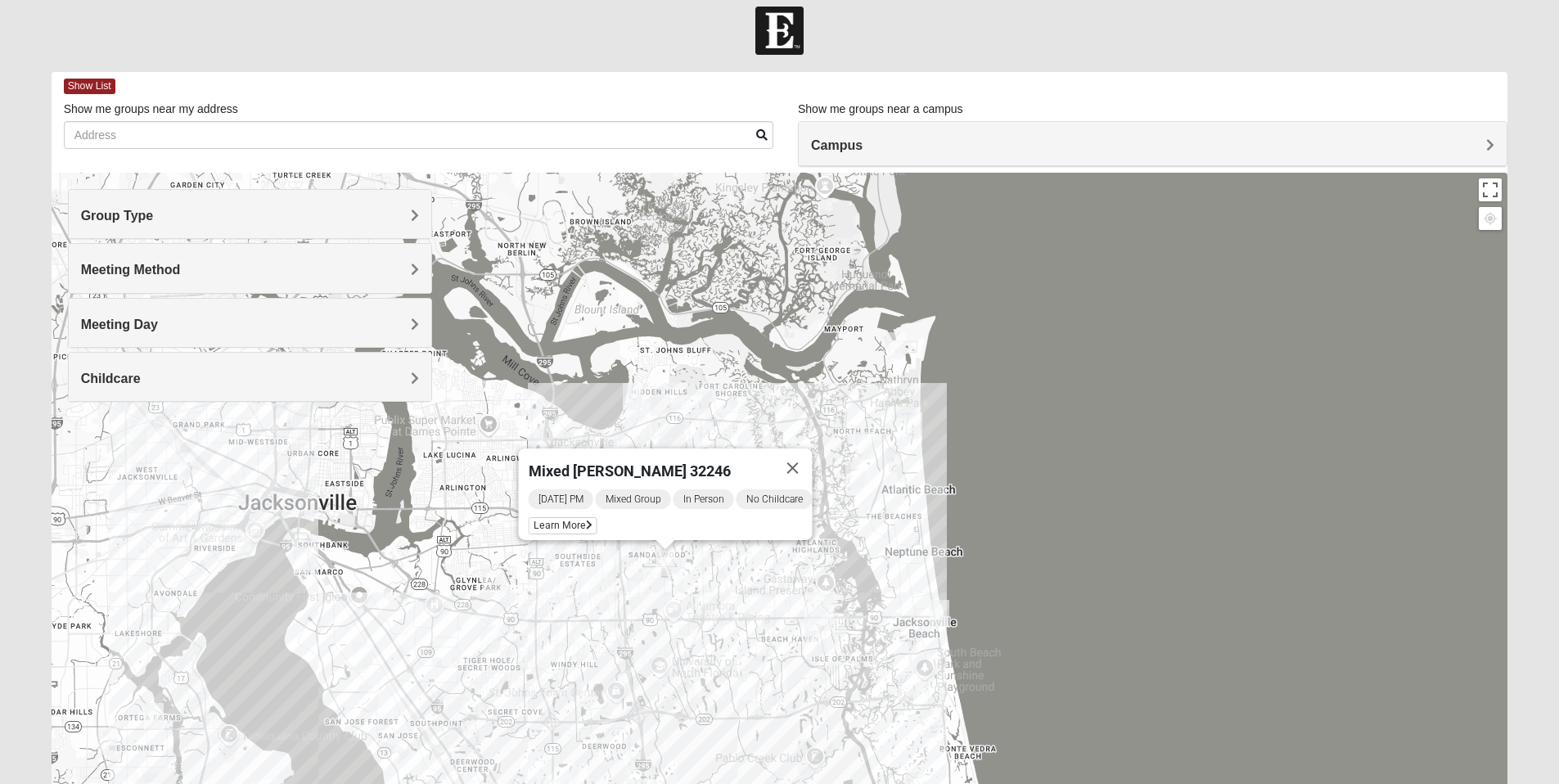
click at [818, 640] on img "Mixed Irish 32224" at bounding box center [815, 643] width 20 height 27
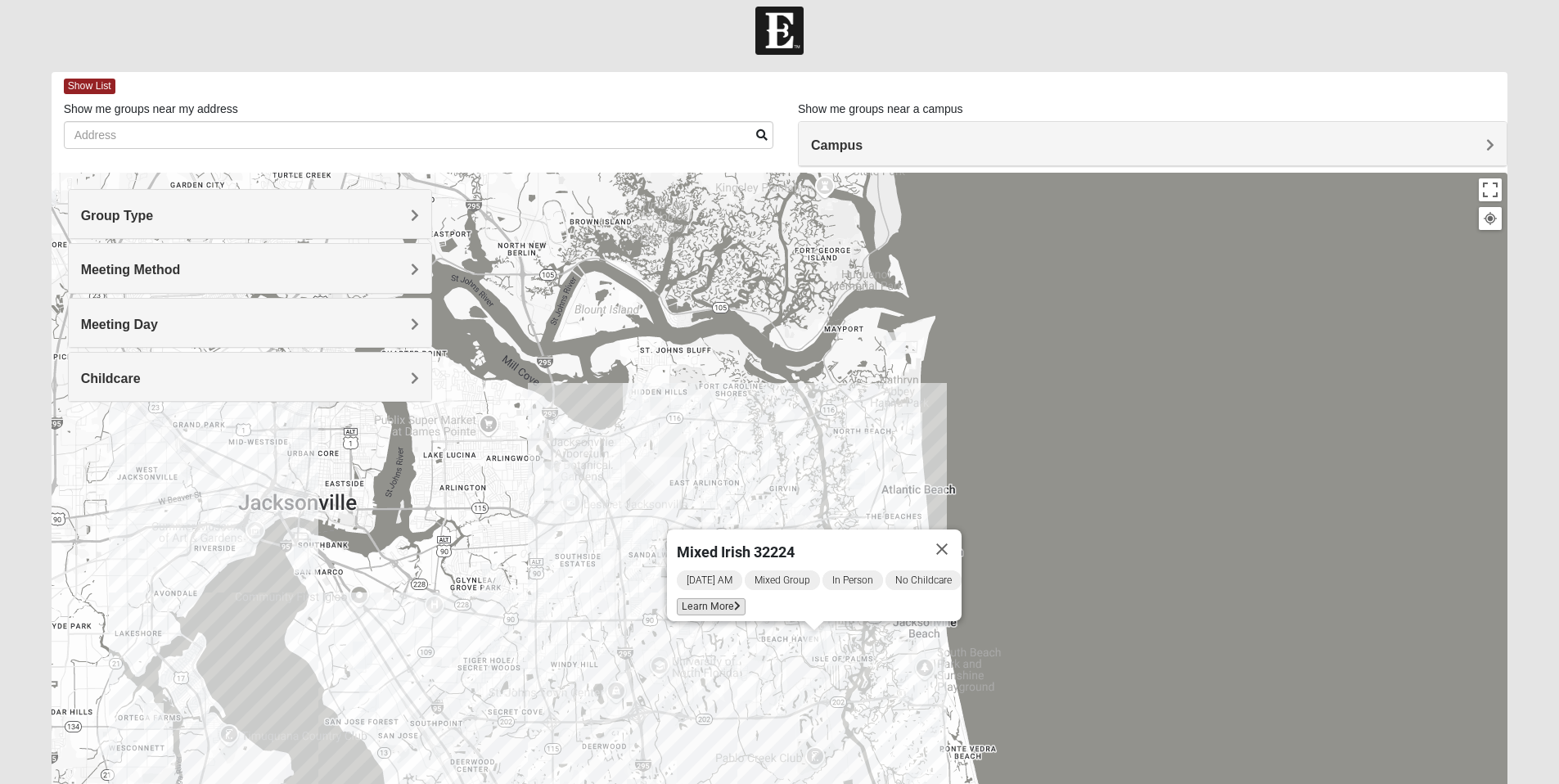
click at [710, 598] on span "Learn More" at bounding box center [711, 607] width 69 height 17
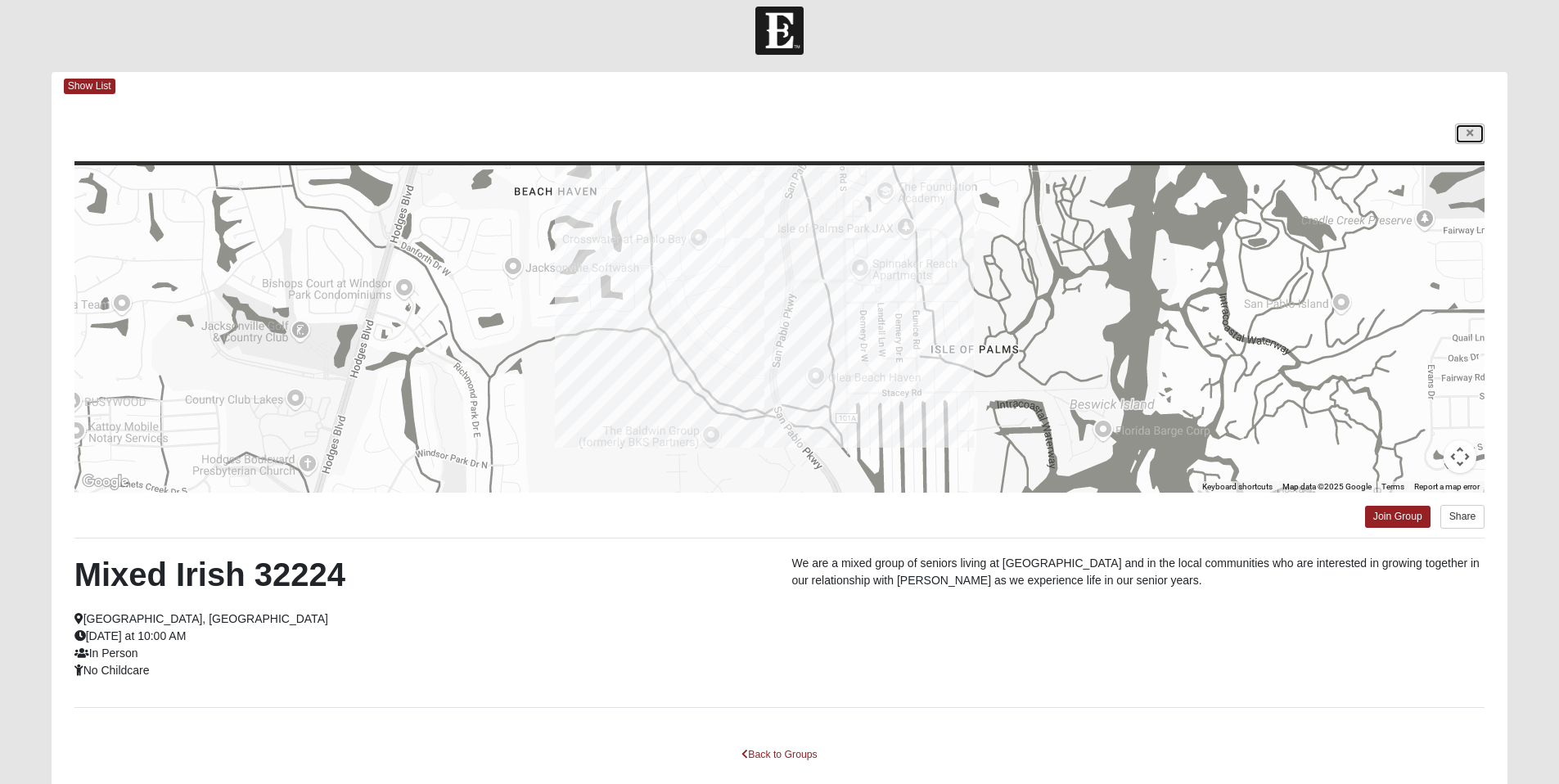
click at [1462, 131] on link at bounding box center [1469, 133] width 29 height 21
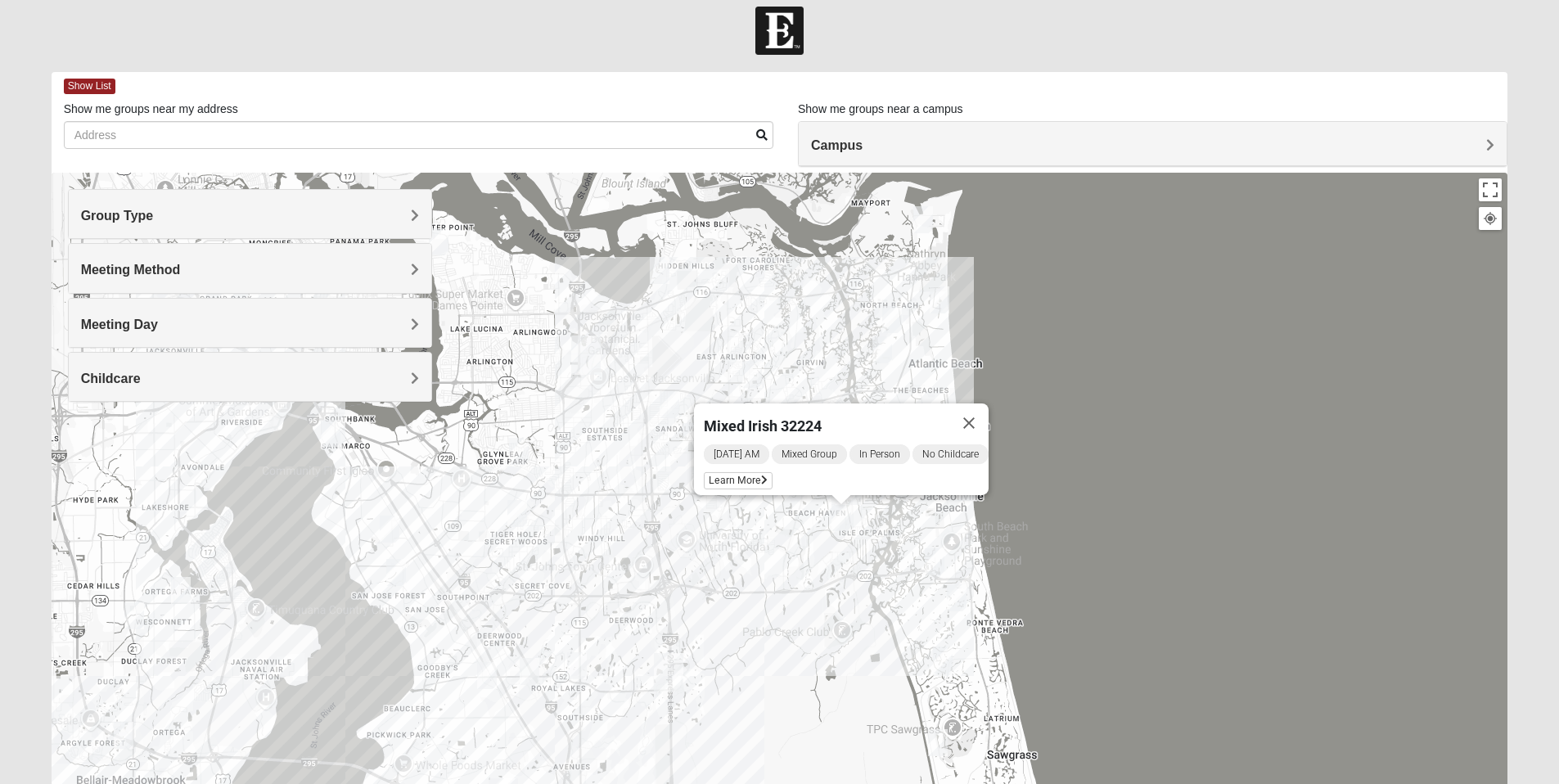
drag, startPoint x: 854, startPoint y: 703, endPoint x: 881, endPoint y: 562, distance: 143.6
click at [882, 562] on div "Mixed Irish 32224 [DATE] AM Mixed Group In Person No Childcare Learn More" at bounding box center [780, 499] width 1457 height 655
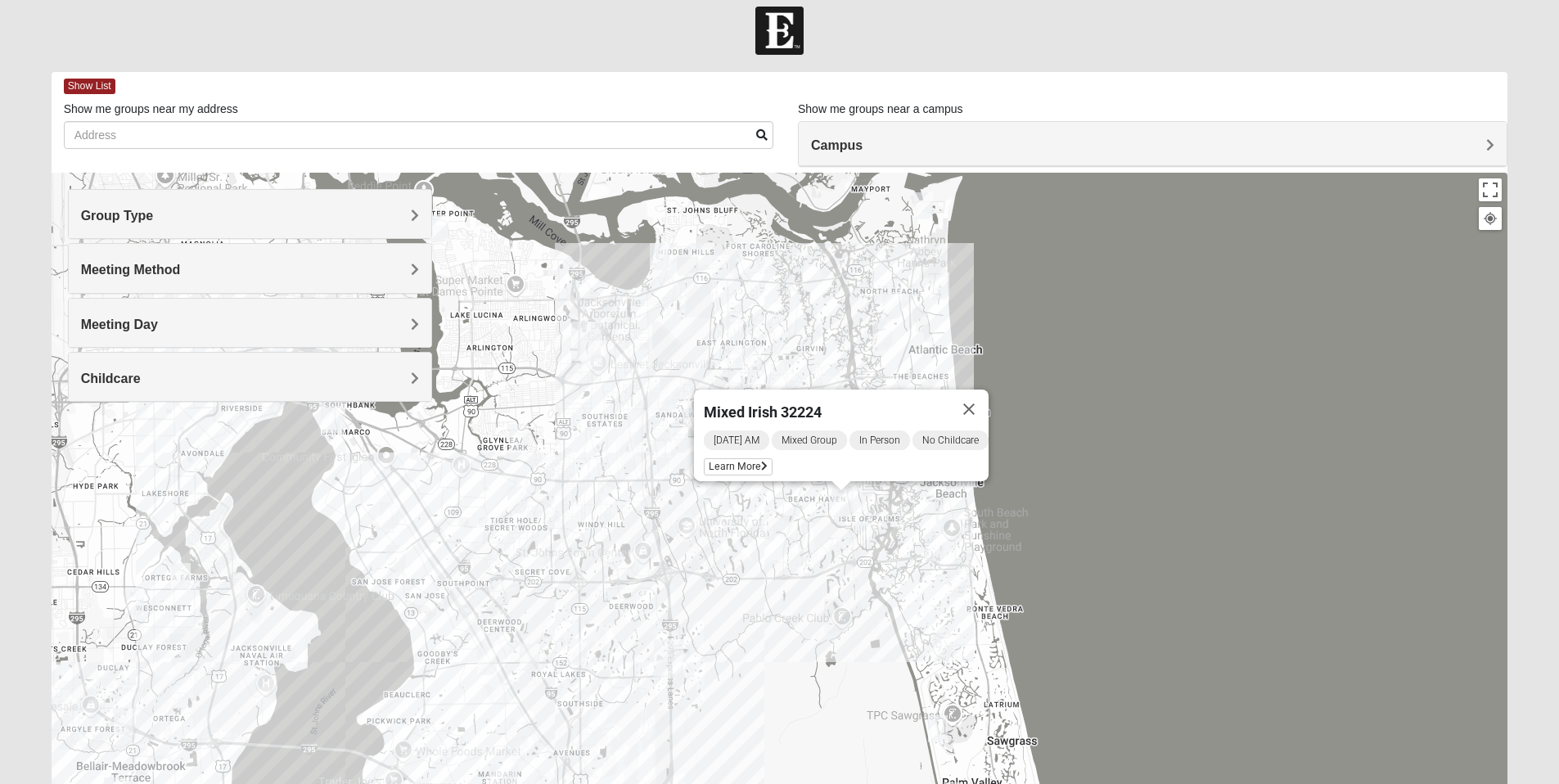
click at [955, 581] on img "Womens Barker/Johnson 32082" at bounding box center [957, 583] width 20 height 27
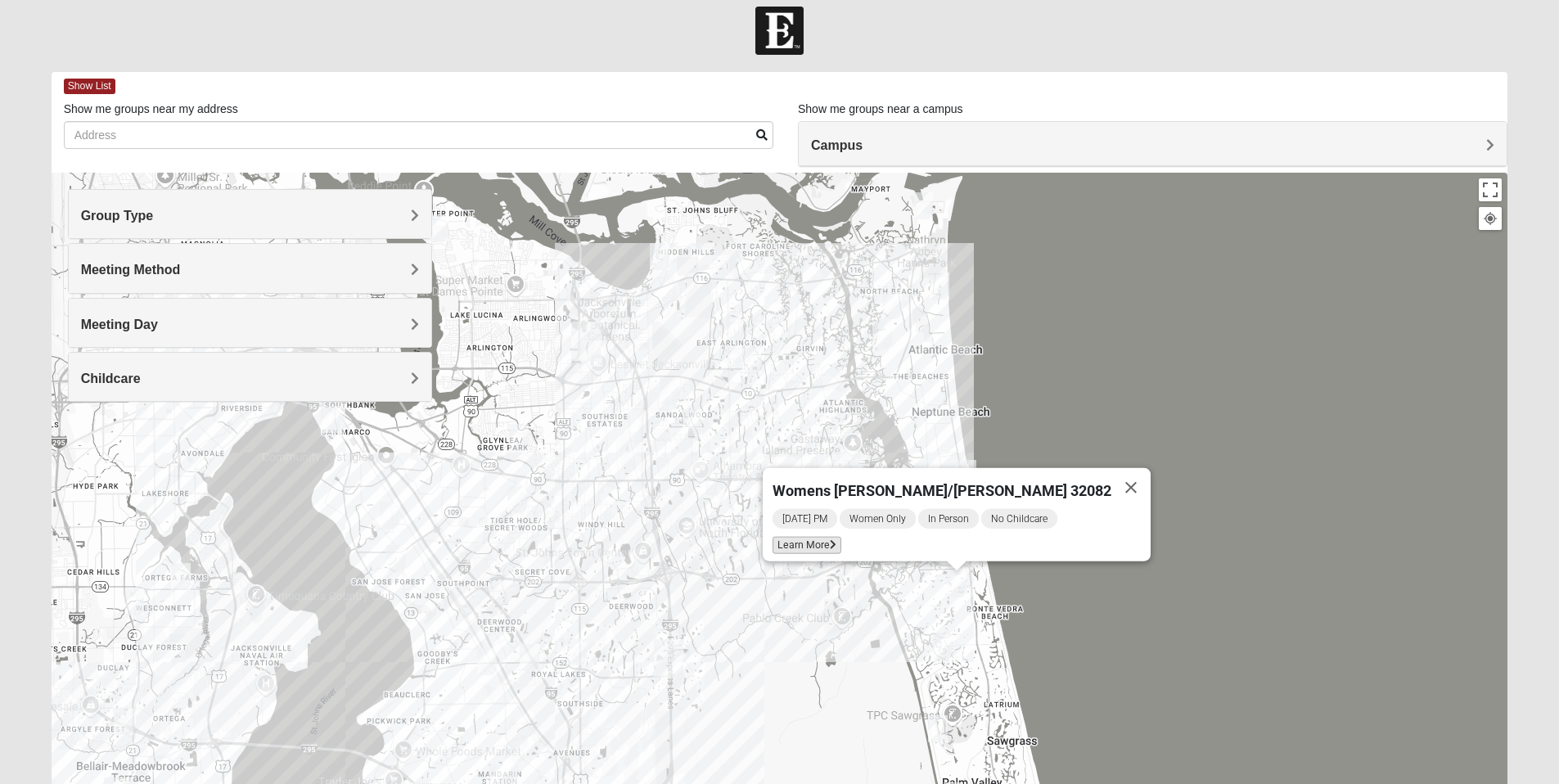
click at [842, 540] on span "Learn More" at bounding box center [807, 545] width 69 height 17
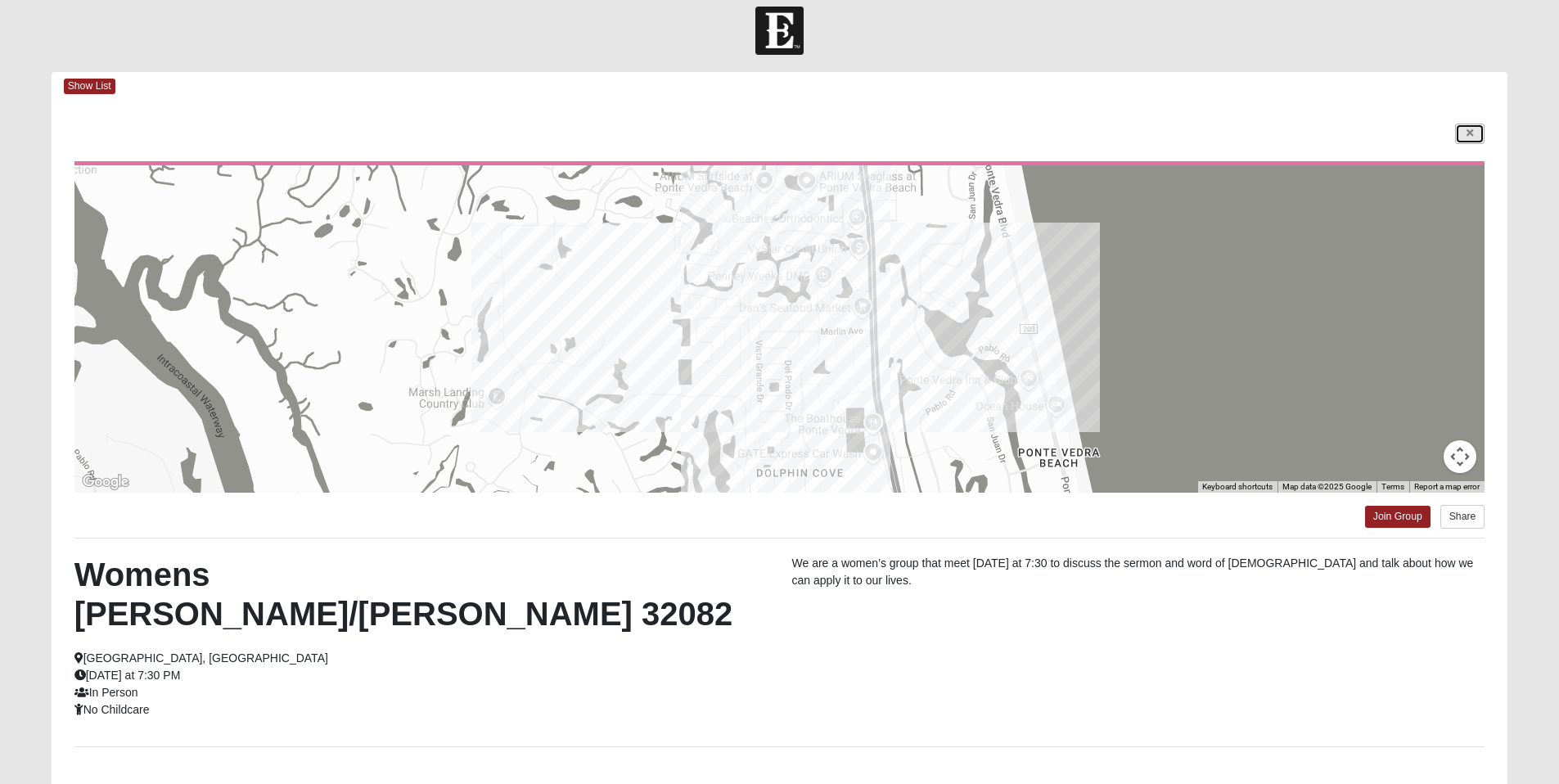
click at [1460, 136] on link at bounding box center [1469, 133] width 29 height 21
